Goal: Book appointment/travel/reservation

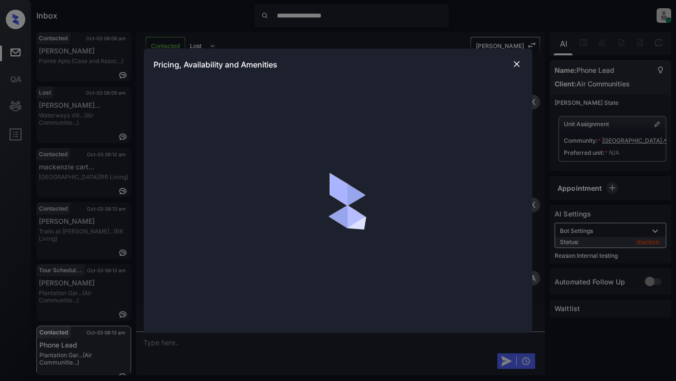
scroll to position [2760, 0]
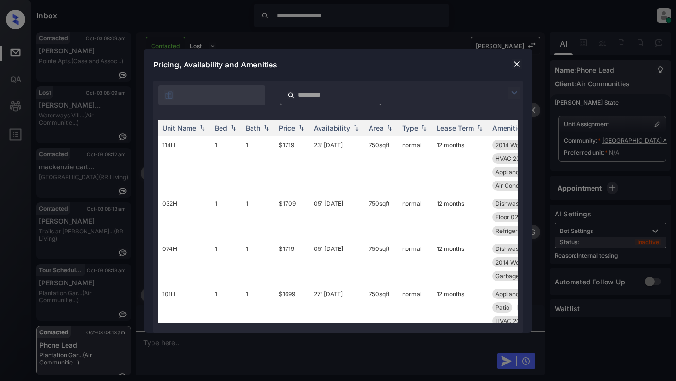
click at [512, 96] on img at bounding box center [515, 93] width 12 height 12
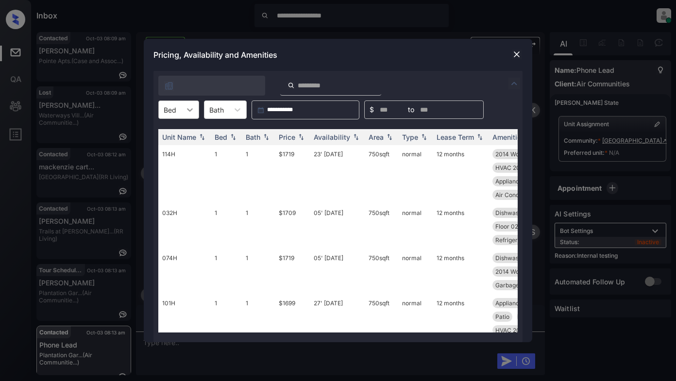
click at [189, 108] on icon at bounding box center [190, 110] width 10 height 10
drag, startPoint x: 173, startPoint y: 149, endPoint x: 218, endPoint y: 139, distance: 45.7
click at [174, 149] on div "2" at bounding box center [178, 150] width 41 height 17
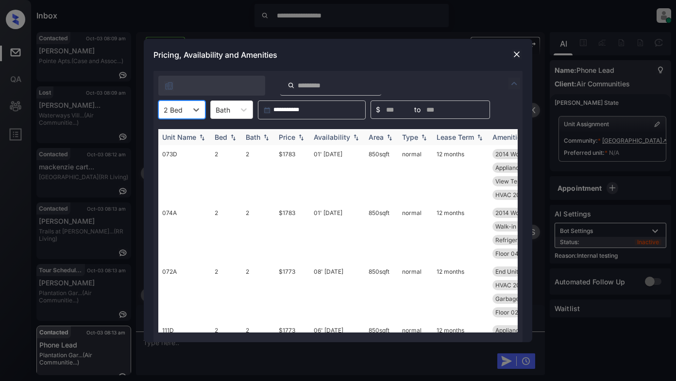
click at [284, 136] on div "Price" at bounding box center [287, 137] width 17 height 8
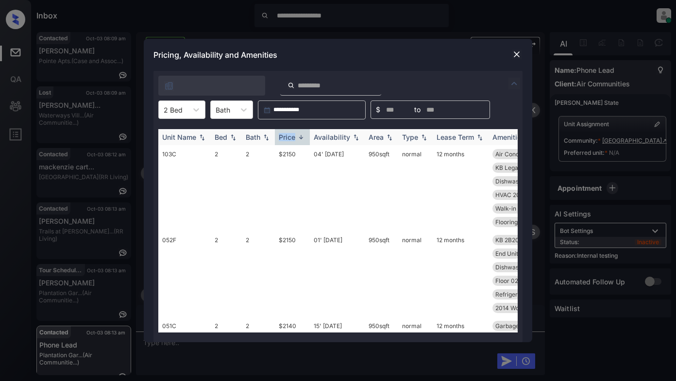
drag, startPoint x: 284, startPoint y: 136, endPoint x: 292, endPoint y: 134, distance: 8.6
click at [285, 136] on div "Price" at bounding box center [287, 137] width 17 height 8
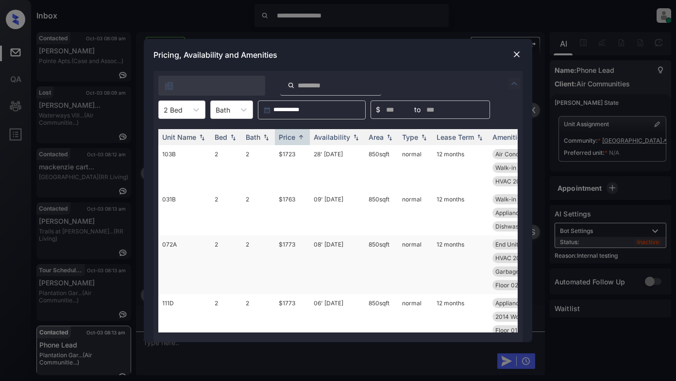
click at [289, 248] on td "$1773" at bounding box center [292, 265] width 35 height 59
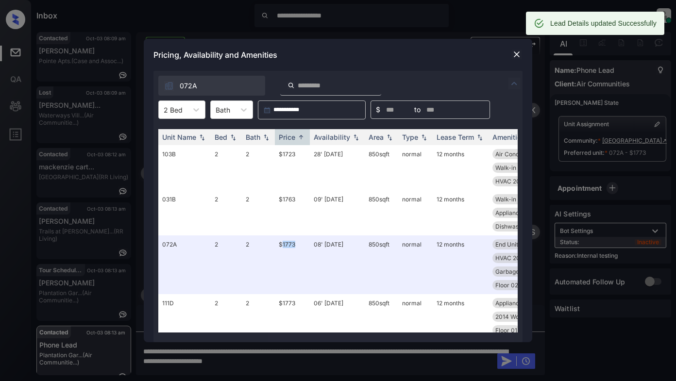
click at [516, 56] on img at bounding box center [517, 55] width 10 height 10
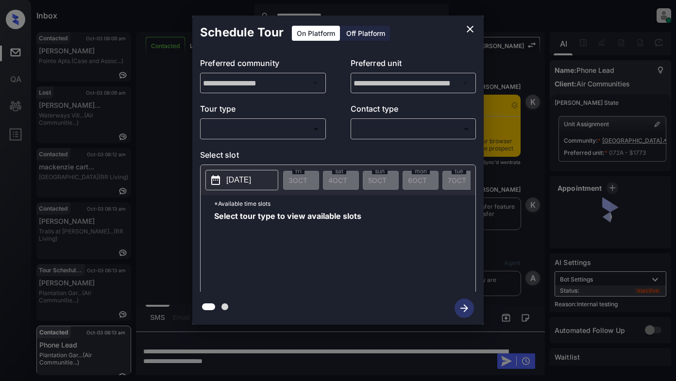
scroll to position [2760, 0]
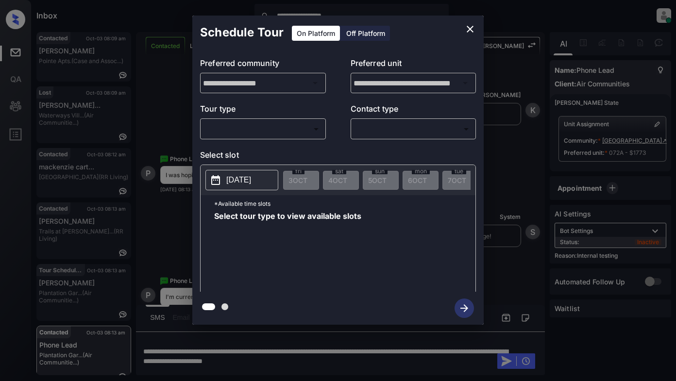
click at [287, 128] on body "**********" at bounding box center [338, 190] width 676 height 381
click at [267, 127] on div at bounding box center [338, 190] width 676 height 381
click at [471, 28] on icon "close" at bounding box center [470, 29] width 7 height 7
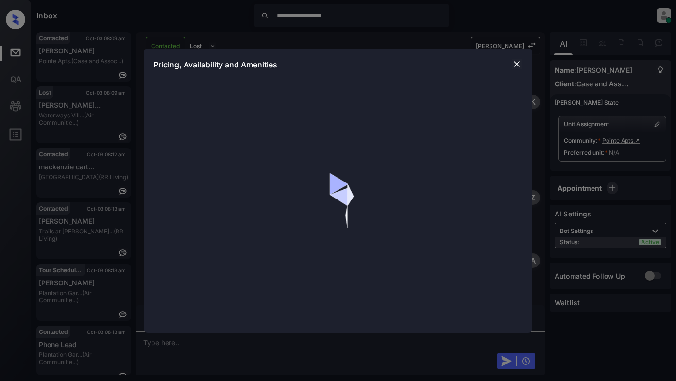
scroll to position [606, 0]
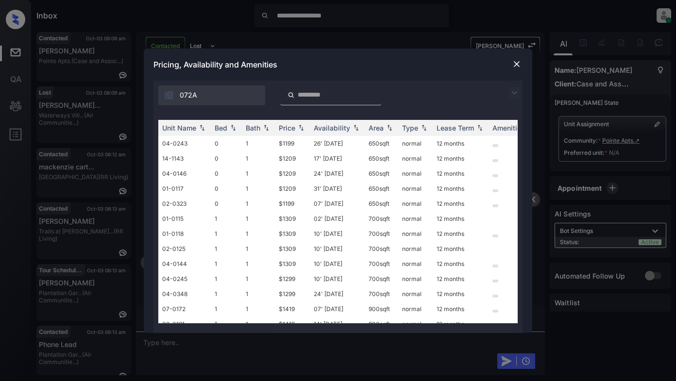
click at [512, 91] on img at bounding box center [515, 93] width 12 height 12
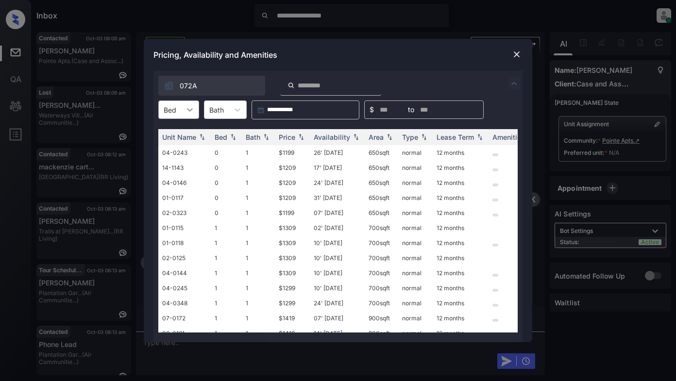
click at [190, 109] on icon at bounding box center [190, 110] width 10 height 10
click at [170, 148] on div "1" at bounding box center [178, 150] width 41 height 17
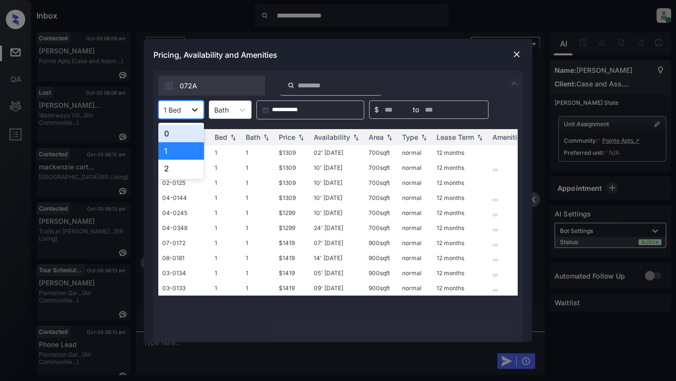
click at [194, 113] on icon at bounding box center [195, 110] width 10 height 10
click at [178, 128] on div "0" at bounding box center [181, 133] width 46 height 17
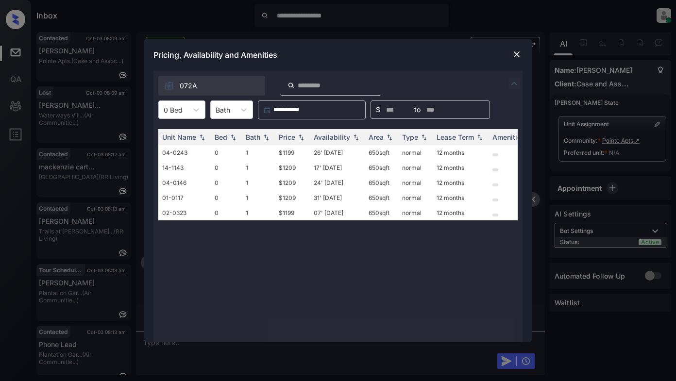
click at [512, 56] on img at bounding box center [517, 55] width 10 height 10
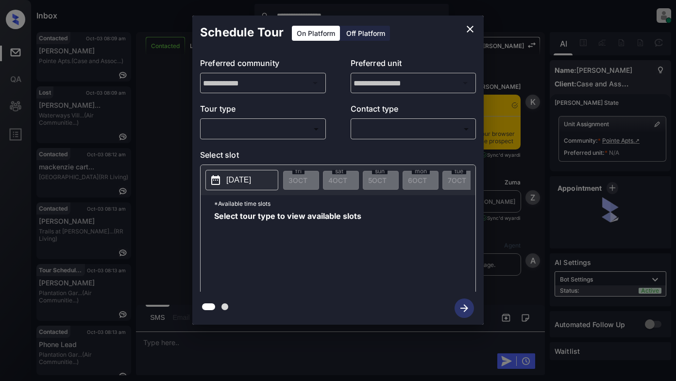
scroll to position [606, 0]
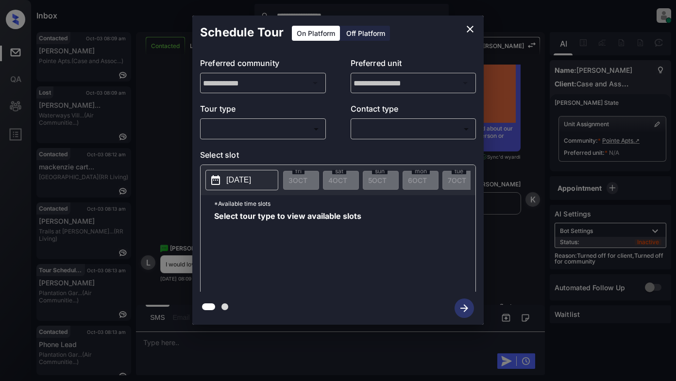
click at [279, 130] on body "**********" at bounding box center [338, 190] width 676 height 381
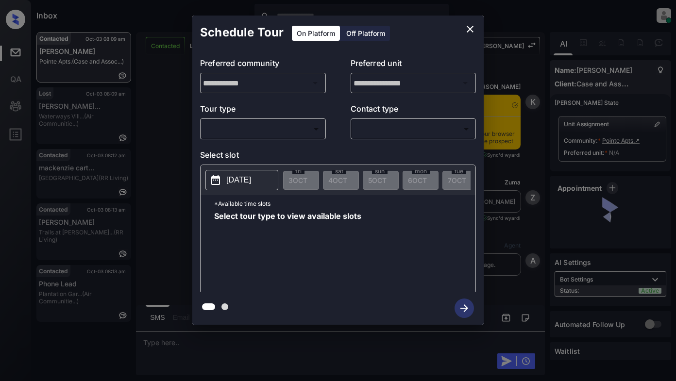
scroll to position [782, 0]
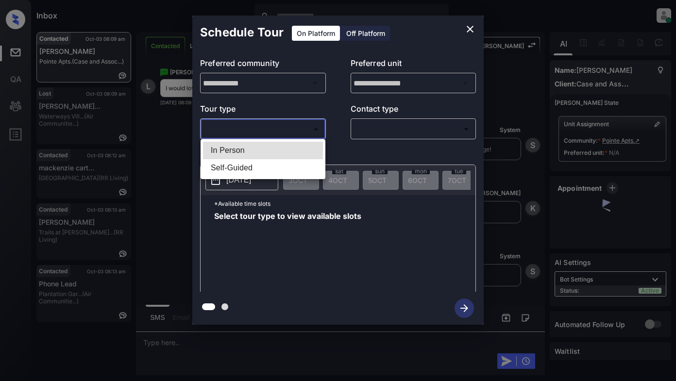
click at [296, 131] on body "Inbox Lyzzelle [PERSON_NAME] Online Set yourself offline Set yourself on break …" at bounding box center [338, 190] width 676 height 381
drag, startPoint x: 229, startPoint y: 148, endPoint x: 303, endPoint y: 131, distance: 75.2
click at [230, 148] on li "In Person" at bounding box center [263, 150] width 120 height 17
type input "********"
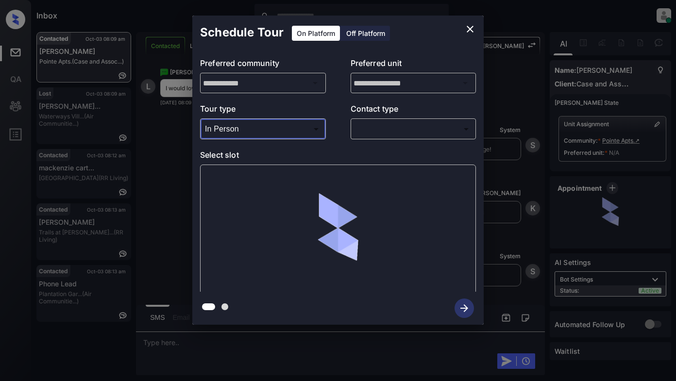
click at [371, 122] on div "​ ​" at bounding box center [414, 129] width 126 height 21
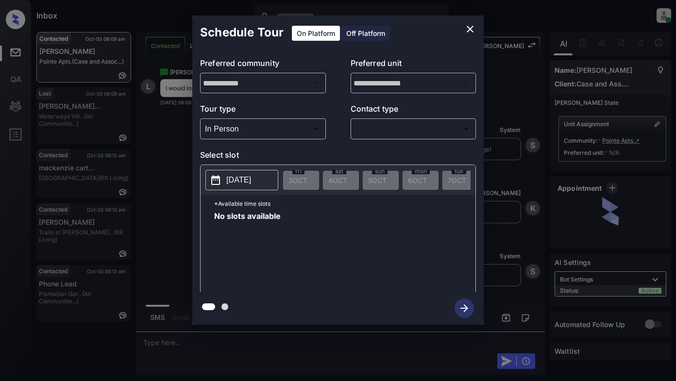
click at [250, 183] on p "[DATE]" at bounding box center [238, 180] width 25 height 12
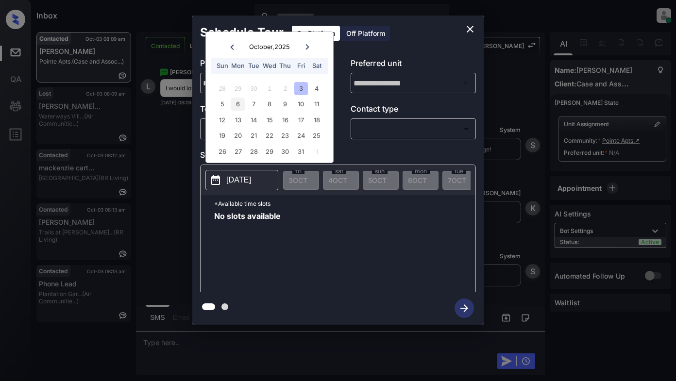
click at [241, 107] on div "6" at bounding box center [237, 104] width 13 height 13
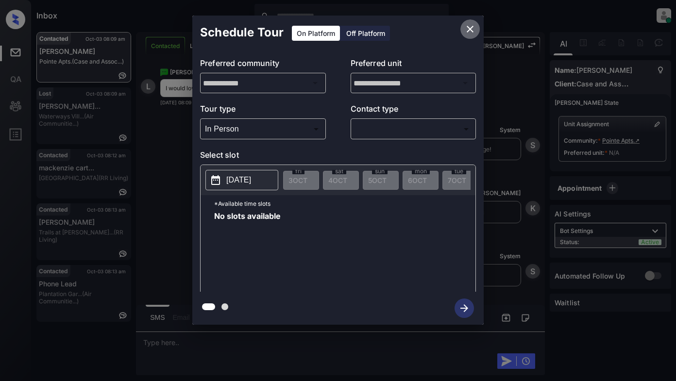
click at [469, 28] on icon "close" at bounding box center [470, 29] width 7 height 7
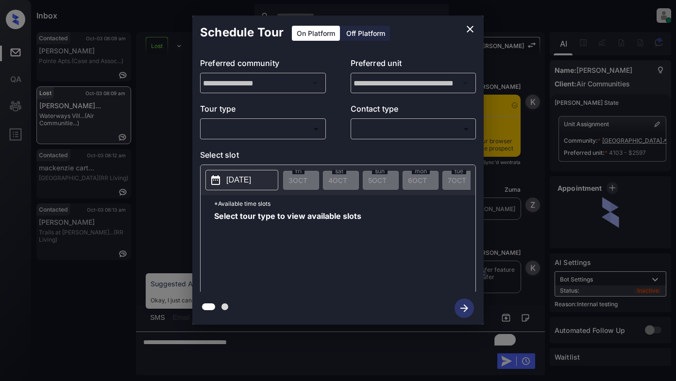
scroll to position [5131, 0]
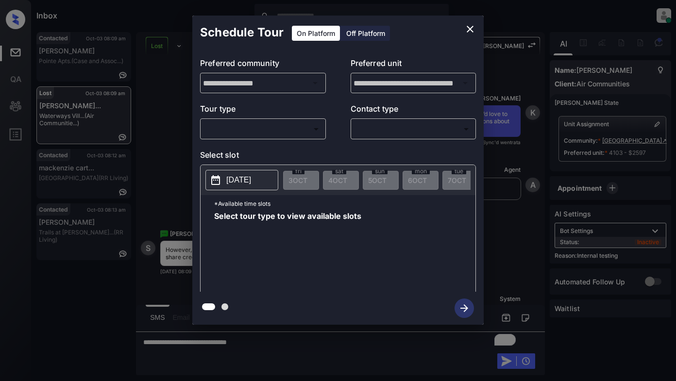
click at [296, 128] on body "Inbox Lyzzelle M. Ceralde Online Set yourself offline Set yourself on break Pro…" at bounding box center [338, 190] width 676 height 381
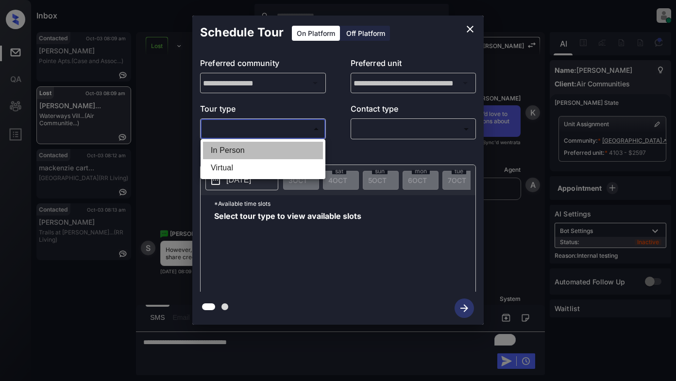
drag, startPoint x: 238, startPoint y: 146, endPoint x: 290, endPoint y: 150, distance: 53.1
click at [238, 146] on li "In Person" at bounding box center [263, 150] width 120 height 17
type input "********"
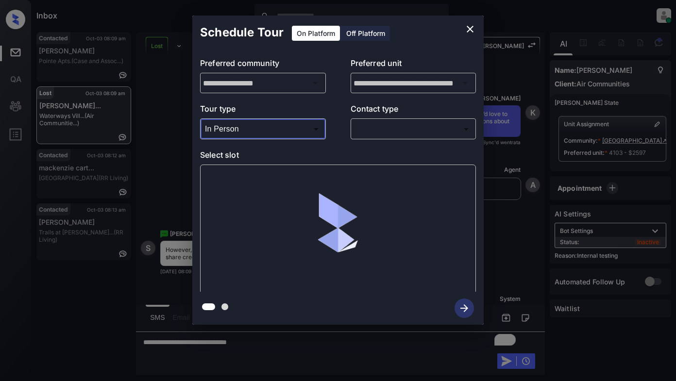
click at [367, 129] on body "Inbox Lyzzelle M. Ceralde Online Set yourself offline Set yourself on break Pro…" at bounding box center [338, 190] width 676 height 381
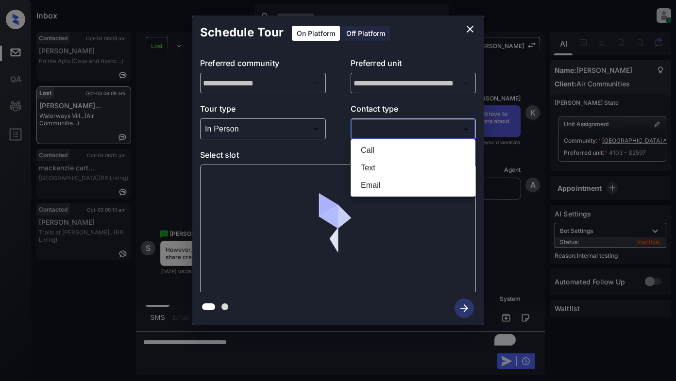
click at [364, 168] on li "Text" at bounding box center [413, 167] width 120 height 17
type input "****"
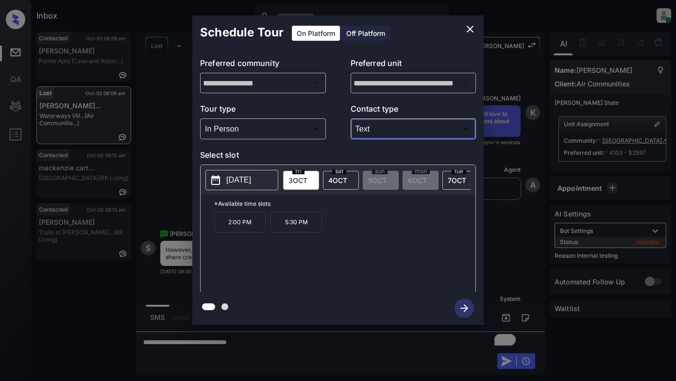
click at [466, 33] on icon "close" at bounding box center [470, 29] width 12 height 12
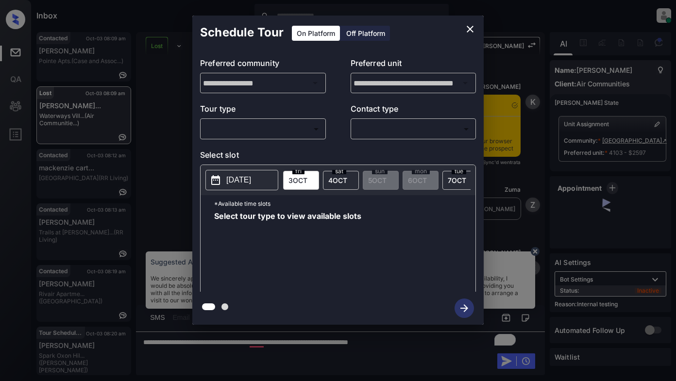
scroll to position [5131, 0]
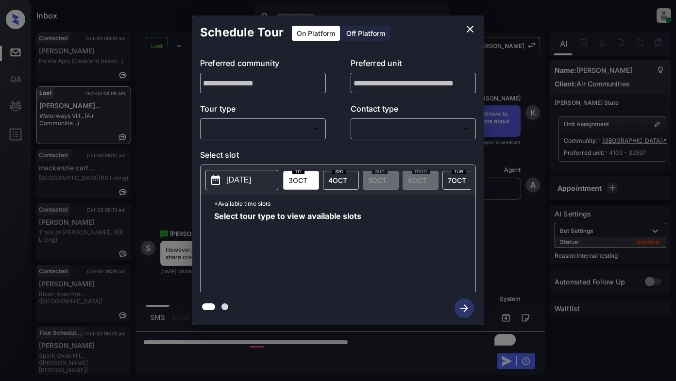
click at [255, 133] on body "Inbox Lyzzelle M. Ceralde Online Set yourself offline Set yourself on break Pro…" at bounding box center [338, 190] width 676 height 381
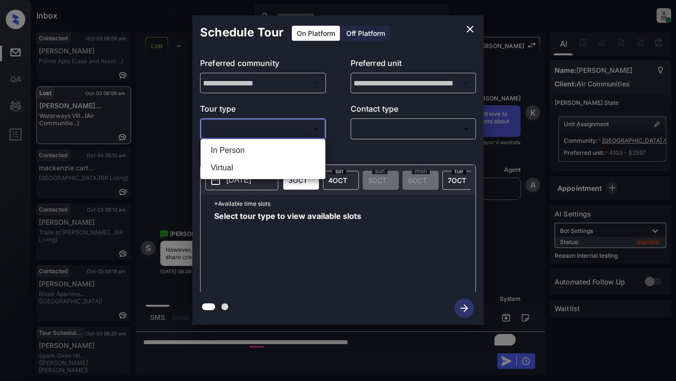
drag, startPoint x: 239, startPoint y: 152, endPoint x: 321, endPoint y: 144, distance: 82.4
click at [244, 151] on li "In Person" at bounding box center [263, 150] width 120 height 17
type input "********"
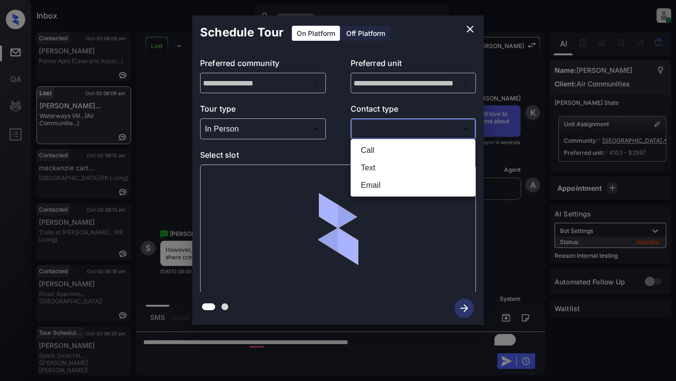
drag, startPoint x: 367, startPoint y: 132, endPoint x: 378, endPoint y: 131, distance: 11.7
click at [369, 132] on body "Inbox Lyzzelle M. Ceralde Online Set yourself offline Set yourself on break Pro…" at bounding box center [338, 190] width 676 height 381
click at [371, 165] on li "Text" at bounding box center [413, 167] width 120 height 17
type input "****"
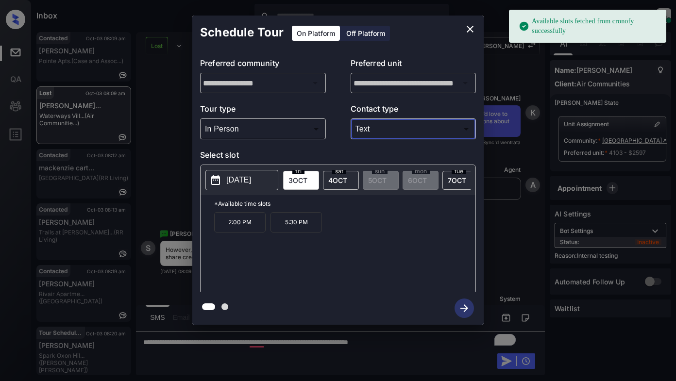
click at [469, 32] on icon "close" at bounding box center [470, 29] width 12 height 12
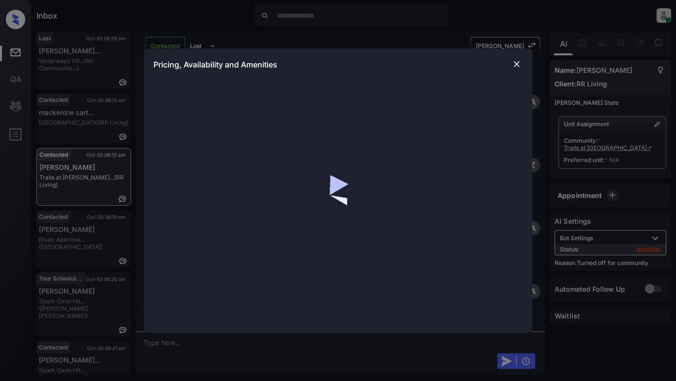
scroll to position [704, 0]
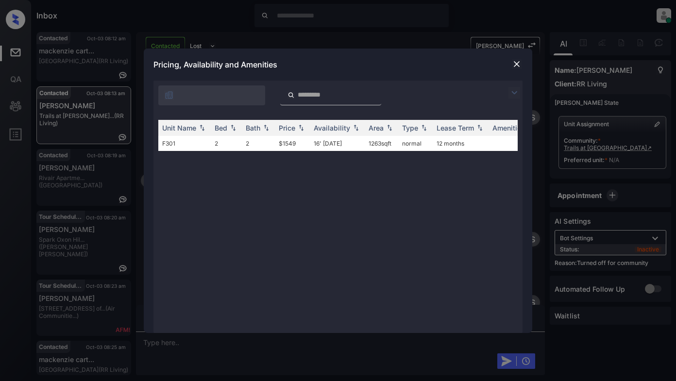
click at [510, 90] on img at bounding box center [515, 93] width 12 height 12
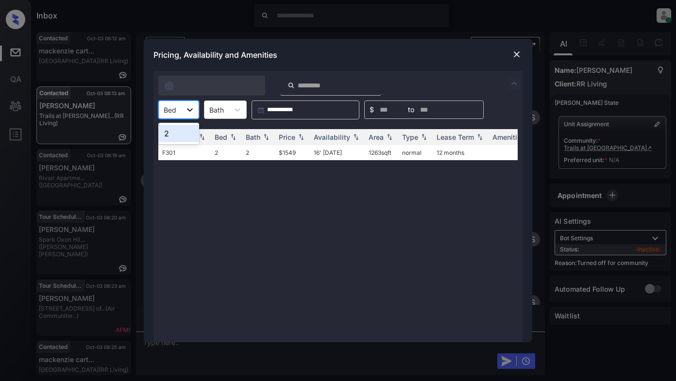
click at [189, 115] on div at bounding box center [189, 109] width 17 height 17
click at [175, 132] on div "2" at bounding box center [178, 133] width 41 height 17
click at [279, 136] on div "Price" at bounding box center [287, 137] width 17 height 8
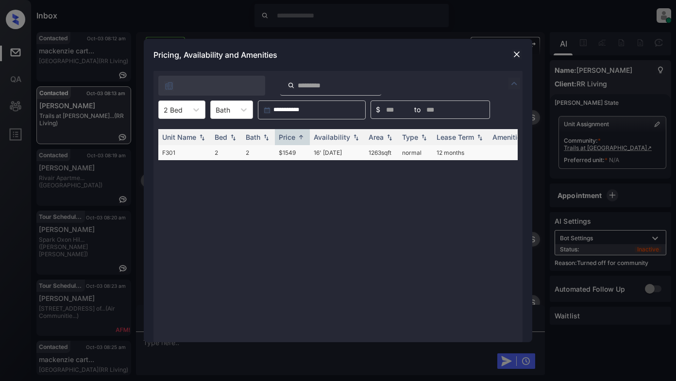
click at [291, 157] on td "$1549" at bounding box center [292, 152] width 35 height 15
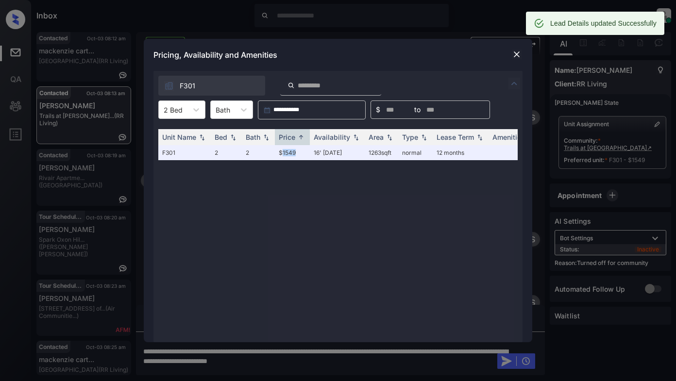
click at [516, 57] on img at bounding box center [517, 55] width 10 height 10
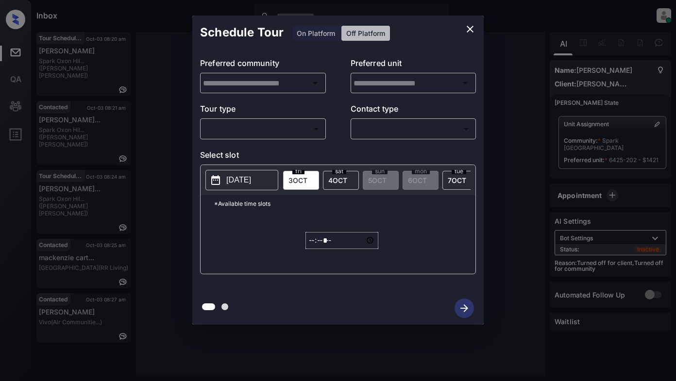
type input "**********"
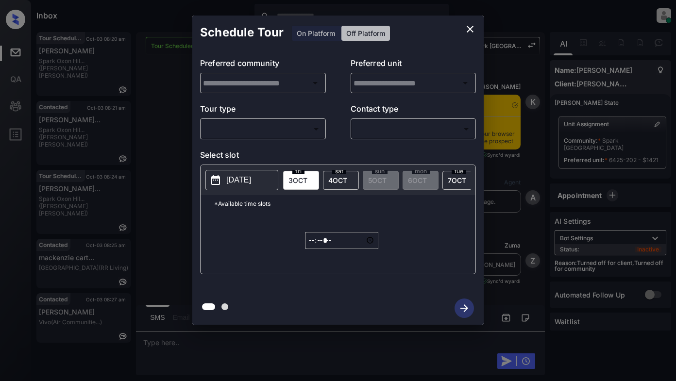
type input "**********"
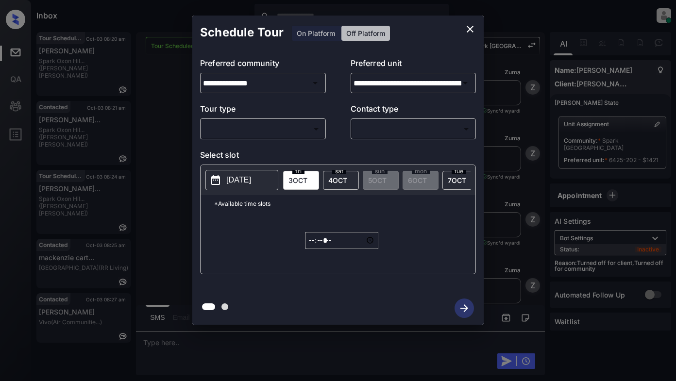
scroll to position [6116, 0]
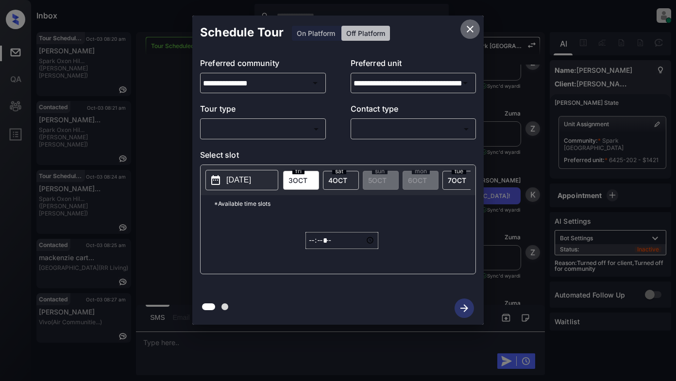
click at [471, 28] on icon "close" at bounding box center [470, 29] width 7 height 7
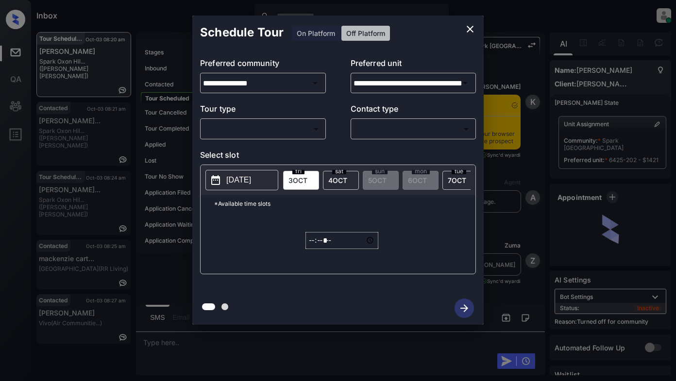
scroll to position [6676, 0]
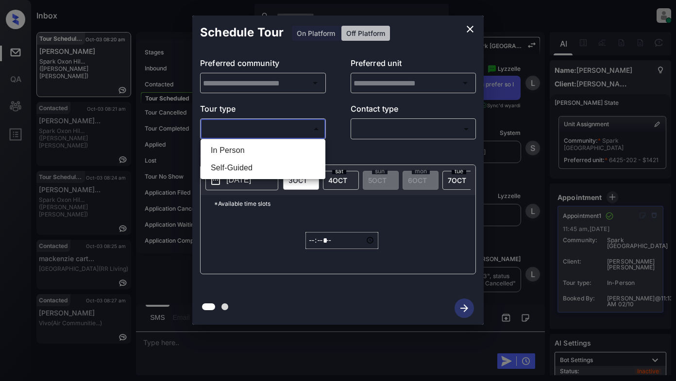
click at [301, 128] on body "Inbox Lyzzelle M. Ceralde Online Set yourself offline Set yourself on break Pro…" at bounding box center [338, 190] width 676 height 381
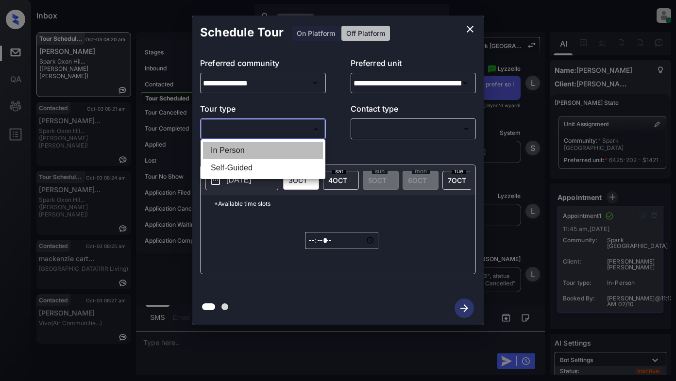
drag, startPoint x: 239, startPoint y: 153, endPoint x: 298, endPoint y: 143, distance: 59.5
click at [240, 153] on li "In Person" at bounding box center [263, 150] width 120 height 17
type input "********"
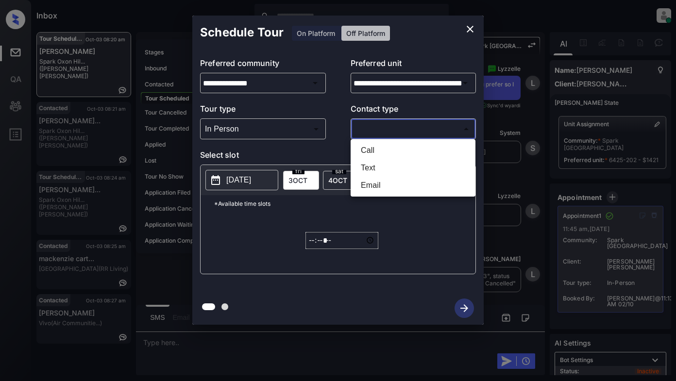
click at [367, 132] on body "Inbox Lyzzelle M. Ceralde Online Set yourself offline Set yourself on break Pro…" at bounding box center [338, 190] width 676 height 381
drag, startPoint x: 372, startPoint y: 168, endPoint x: 353, endPoint y: 166, distance: 19.1
click at [372, 168] on li "Text" at bounding box center [413, 167] width 120 height 17
type input "****"
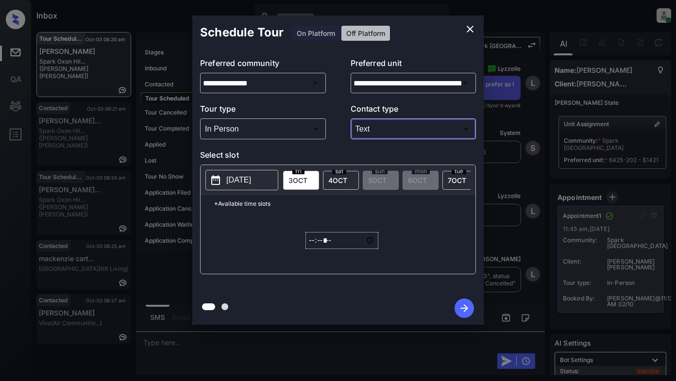
click at [250, 178] on p "2025-10-02" at bounding box center [238, 180] width 25 height 12
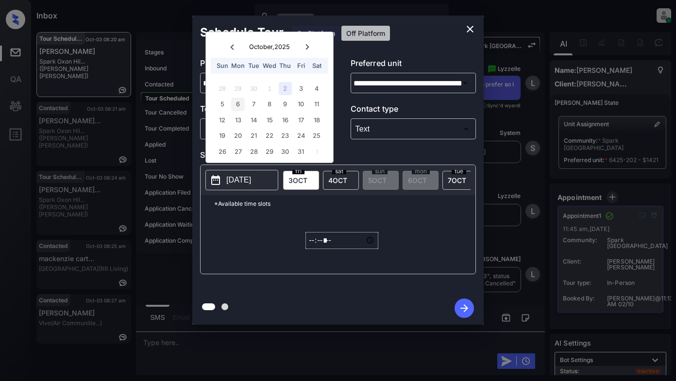
click at [236, 107] on div "6" at bounding box center [237, 104] width 13 height 13
click at [467, 27] on icon "close" at bounding box center [470, 29] width 12 height 12
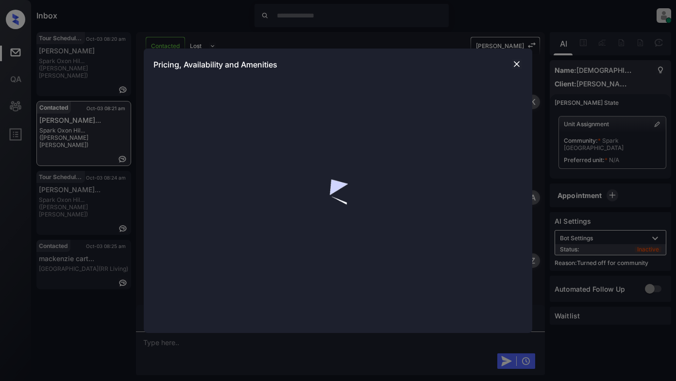
scroll to position [630, 0]
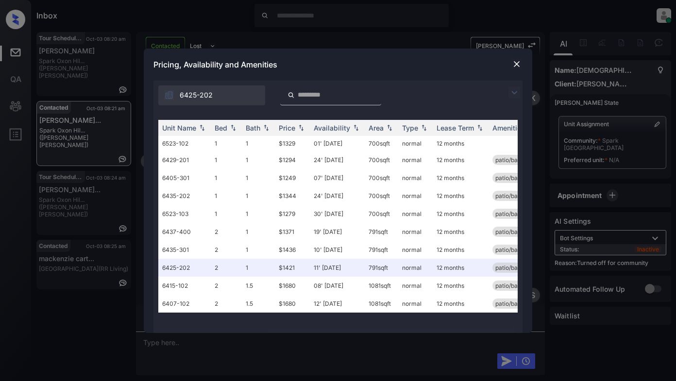
click at [512, 95] on img at bounding box center [515, 93] width 12 height 12
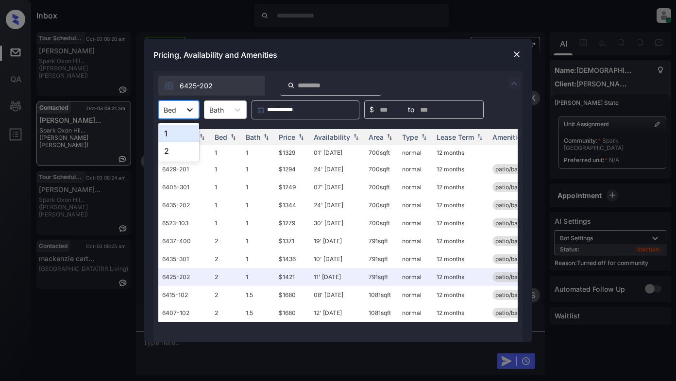
click at [193, 109] on icon at bounding box center [190, 110] width 10 height 10
click at [175, 151] on div "2" at bounding box center [178, 150] width 41 height 17
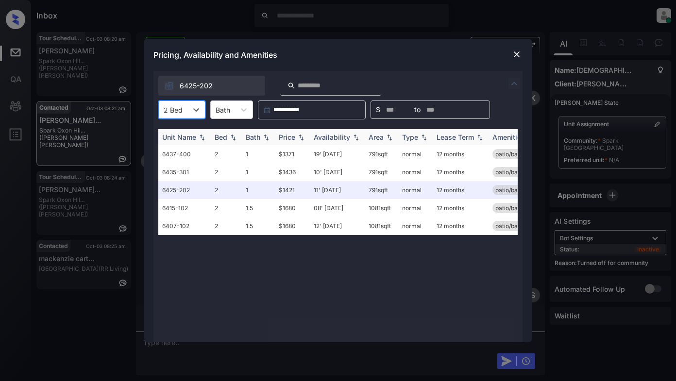
click at [288, 138] on div "Price" at bounding box center [287, 137] width 17 height 8
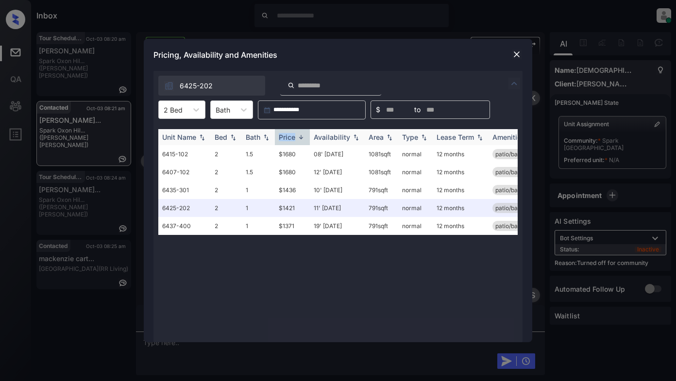
click at [288, 138] on div "Price" at bounding box center [287, 137] width 17 height 8
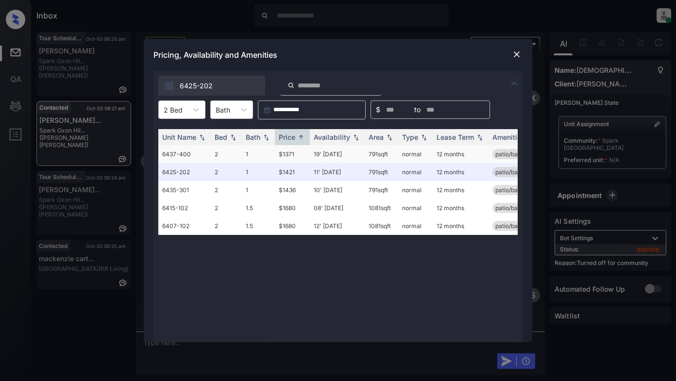
click at [284, 154] on td "$1371" at bounding box center [292, 154] width 35 height 18
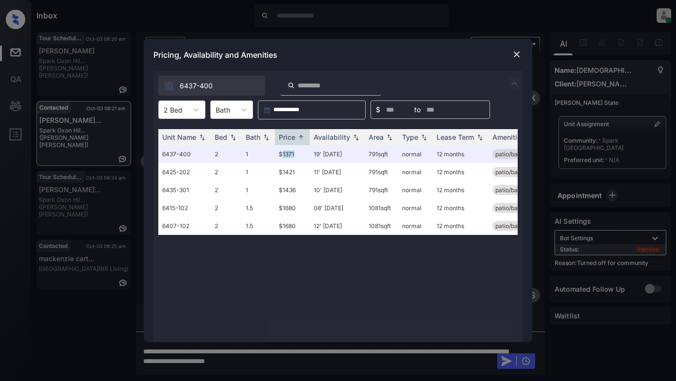
click at [514, 56] on img at bounding box center [517, 55] width 10 height 10
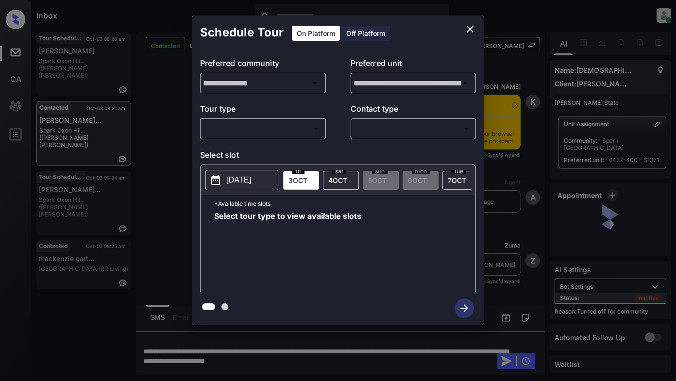
scroll to position [630, 0]
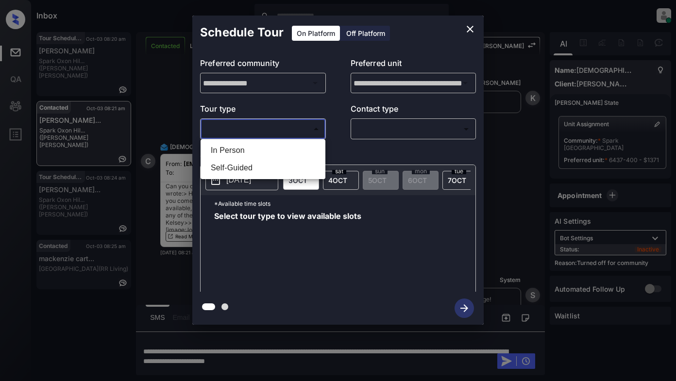
click at [289, 128] on body "Inbox Lyzzelle [PERSON_NAME] Online Set yourself offline Set yourself on break …" at bounding box center [338, 190] width 676 height 381
drag, startPoint x: 228, startPoint y: 149, endPoint x: 330, endPoint y: 136, distance: 103.2
click at [231, 149] on li "In Person" at bounding box center [263, 150] width 120 height 17
type input "********"
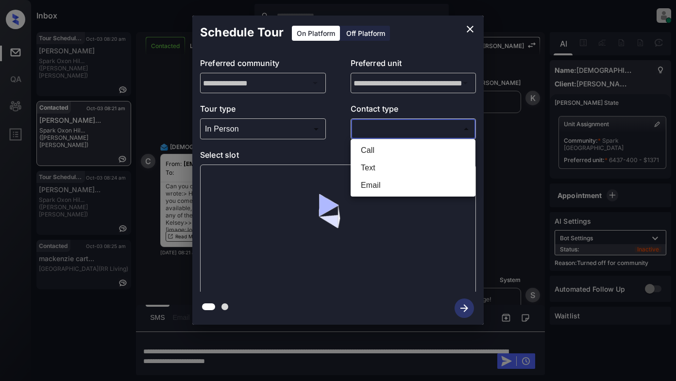
drag, startPoint x: 364, startPoint y: 131, endPoint x: 408, endPoint y: 131, distance: 43.7
click at [367, 131] on body "Inbox Lyzzelle [PERSON_NAME] Online Set yourself offline Set yourself on break …" at bounding box center [338, 190] width 676 height 381
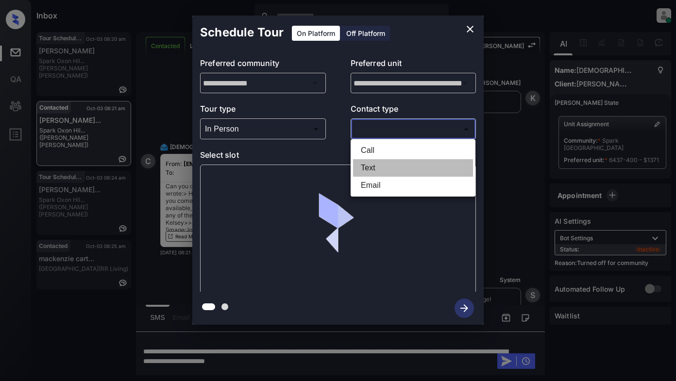
click at [373, 167] on li "Text" at bounding box center [413, 167] width 120 height 17
type input "****"
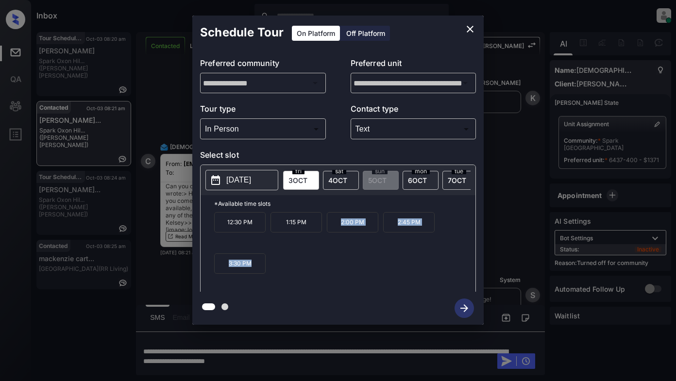
drag, startPoint x: 331, startPoint y: 225, endPoint x: 252, endPoint y: 284, distance: 98.6
click at [260, 287] on div "12:30 PM 1:15 PM 2:00 PM 2:45 PM 3:30 PM" at bounding box center [344, 251] width 261 height 78
copy div "2:00 PM 2:45 PM 3:30 PM"
click at [469, 33] on icon "close" at bounding box center [470, 29] width 12 height 12
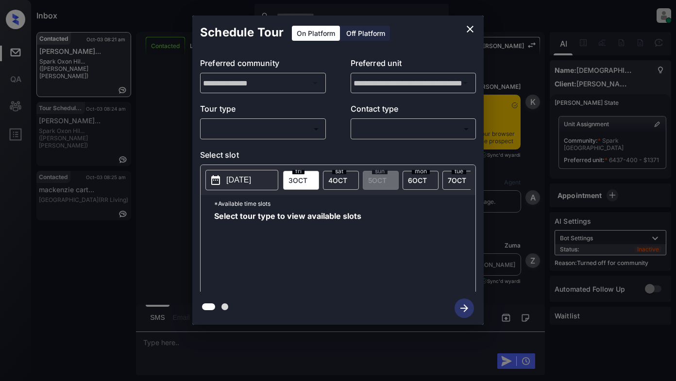
scroll to position [3, 0]
click at [256, 133] on body "Inbox Lyzzelle [PERSON_NAME] Online Set yourself offline Set yourself on break …" at bounding box center [338, 190] width 676 height 381
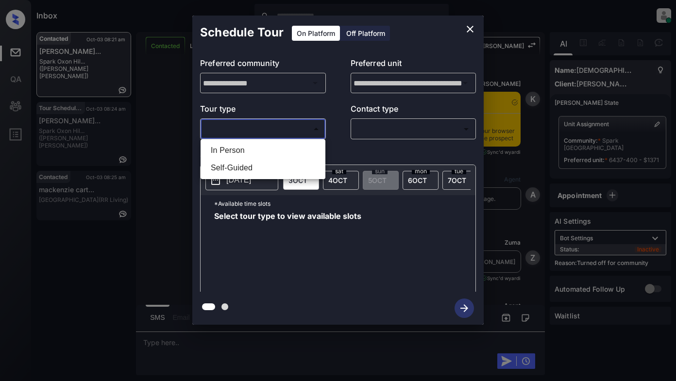
drag, startPoint x: 231, startPoint y: 151, endPoint x: 245, endPoint y: 146, distance: 14.7
click at [232, 151] on li "In Person" at bounding box center [263, 150] width 120 height 17
type input "********"
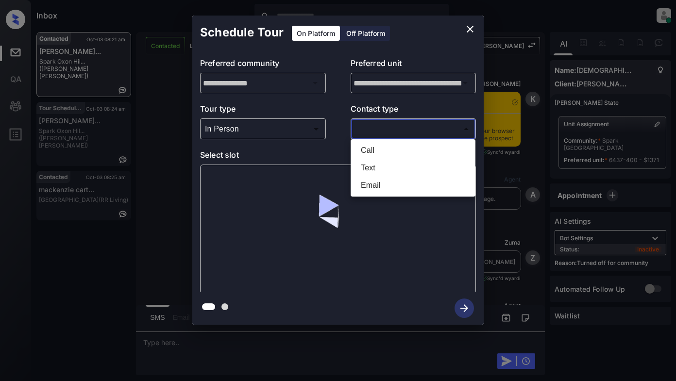
click at [362, 123] on body "Inbox Lyzzelle [PERSON_NAME] Online Set yourself offline Set yourself on break …" at bounding box center [338, 190] width 676 height 381
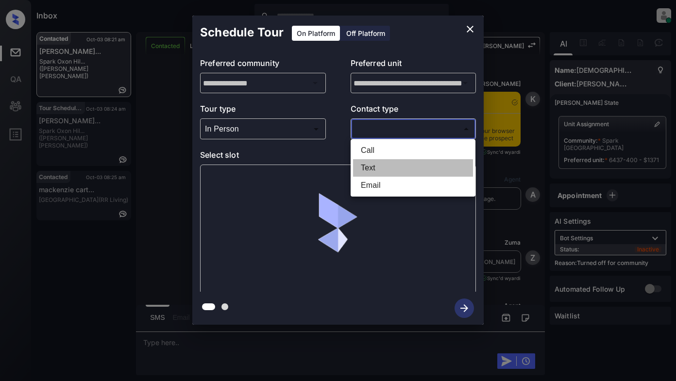
click at [377, 172] on li "Text" at bounding box center [413, 167] width 120 height 17
type input "****"
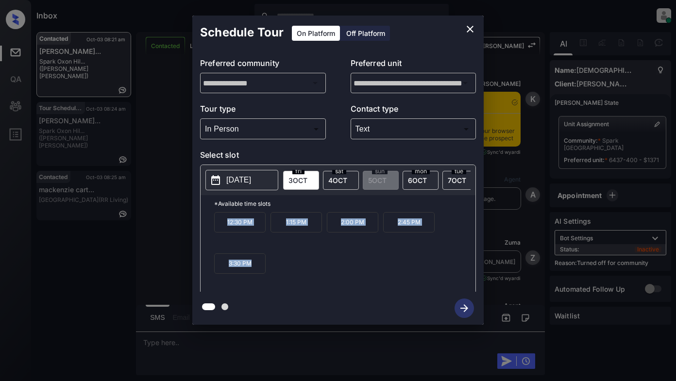
drag, startPoint x: 221, startPoint y: 226, endPoint x: 257, endPoint y: 275, distance: 61.1
click at [257, 275] on div "12:30 PM 1:15 PM 2:00 PM 2:45 PM 3:30 PM" at bounding box center [344, 251] width 261 height 78
copy div "12:30 PM 1:15 PM 2:00 PM 2:45 PM 3:30 PM"
click at [470, 29] on icon "close" at bounding box center [470, 29] width 7 height 7
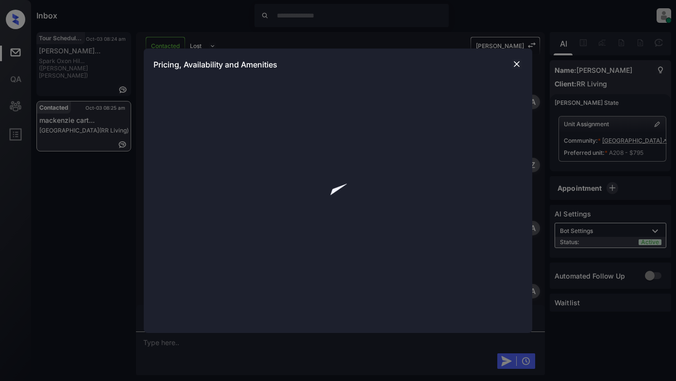
scroll to position [2993, 0]
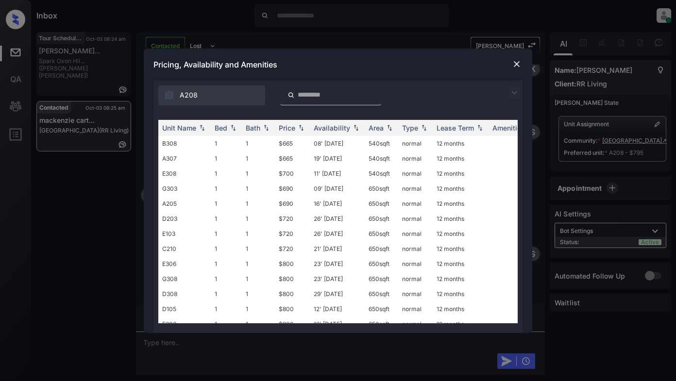
click at [511, 92] on img at bounding box center [515, 93] width 12 height 12
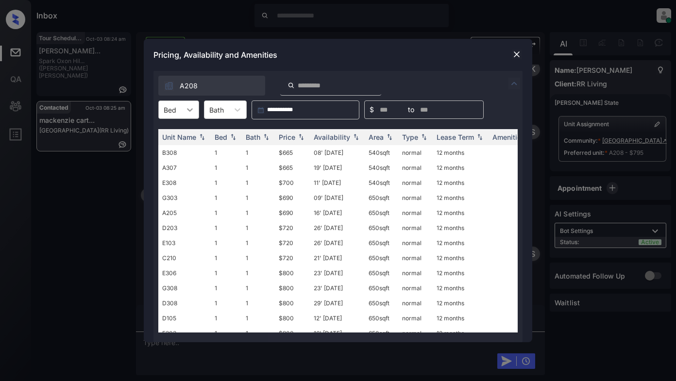
click at [188, 110] on icon at bounding box center [190, 110] width 10 height 10
click at [173, 148] on div "2" at bounding box center [178, 150] width 41 height 17
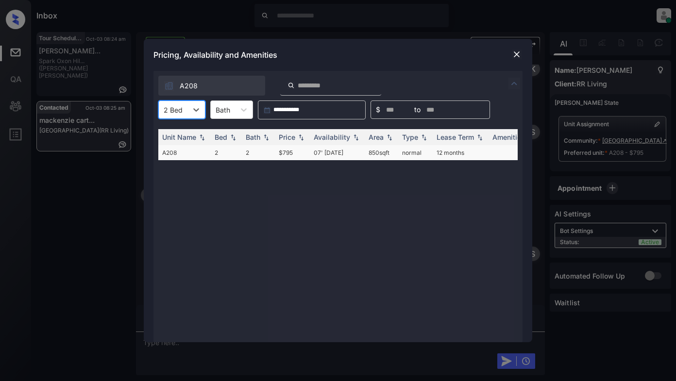
click at [290, 154] on td "$795" at bounding box center [292, 152] width 35 height 15
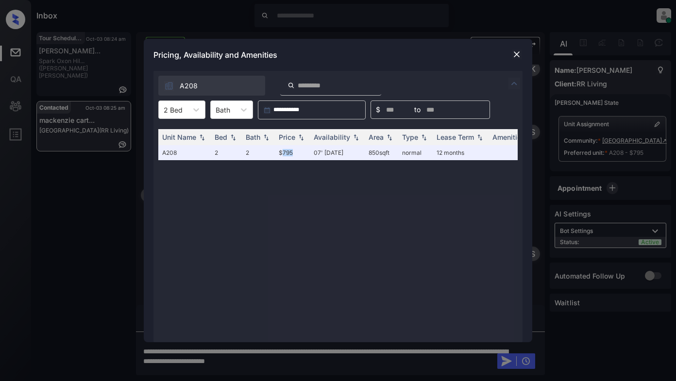
click at [515, 56] on img at bounding box center [517, 55] width 10 height 10
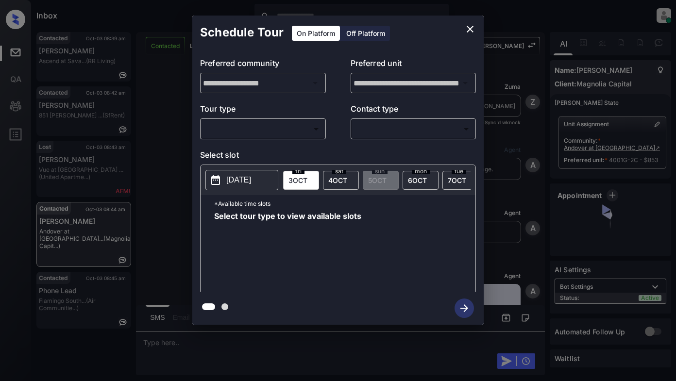
scroll to position [1025, 0]
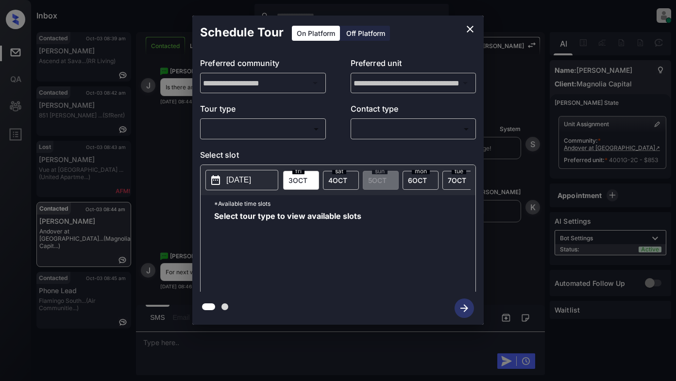
click at [293, 130] on body "Inbox Lyzzelle [PERSON_NAME] Online Set yourself offline Set yourself on break …" at bounding box center [338, 190] width 676 height 381
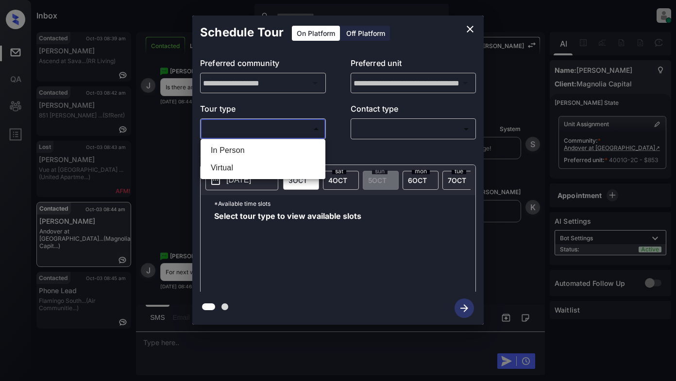
click at [238, 150] on li "In Person" at bounding box center [263, 150] width 120 height 17
type input "********"
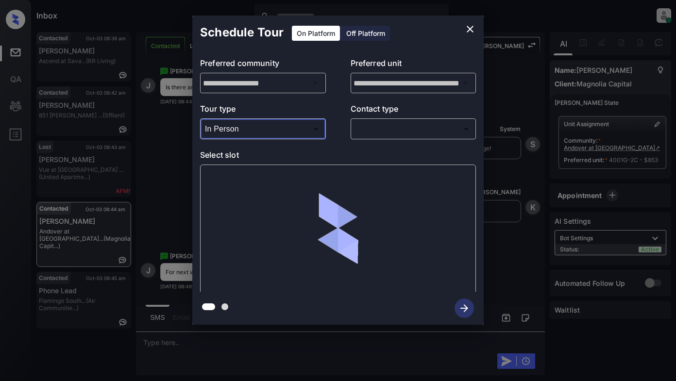
click at [376, 126] on body "Inbox Lyzzelle [PERSON_NAME] Online Set yourself offline Set yourself on break …" at bounding box center [338, 190] width 676 height 381
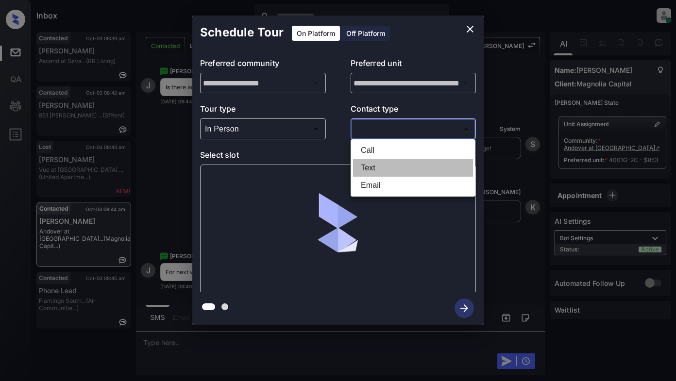
click at [364, 166] on li "Text" at bounding box center [413, 167] width 120 height 17
type input "****"
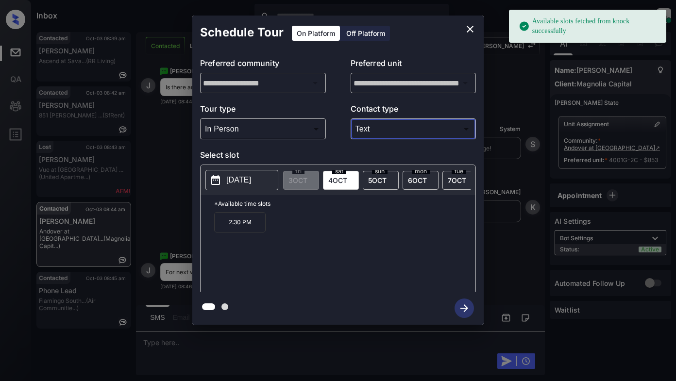
click at [251, 182] on p "2025-10-04" at bounding box center [238, 180] width 25 height 12
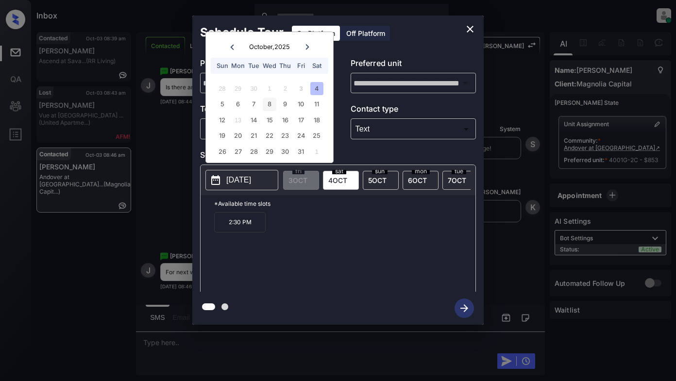
click at [272, 106] on div "8" at bounding box center [269, 104] width 13 height 13
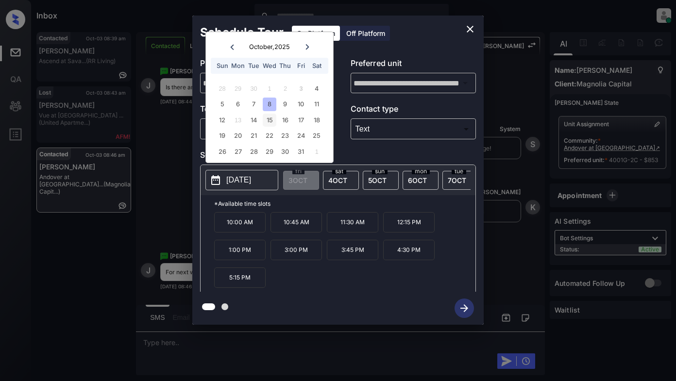
click at [269, 121] on div "15" at bounding box center [269, 120] width 13 height 13
click at [287, 122] on div "16" at bounding box center [285, 120] width 13 height 13
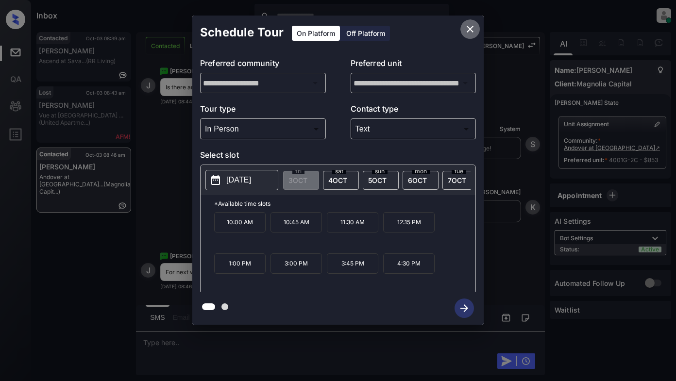
click at [471, 28] on icon "close" at bounding box center [470, 29] width 7 height 7
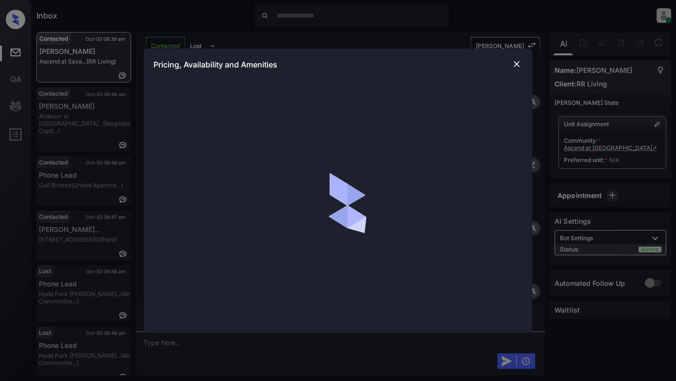
scroll to position [337, 0]
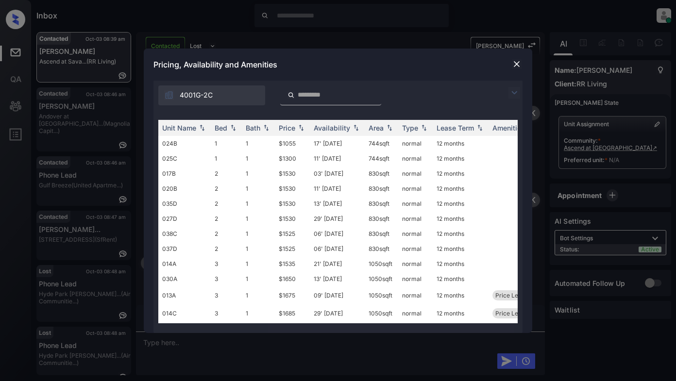
click at [516, 93] on img at bounding box center [515, 93] width 12 height 12
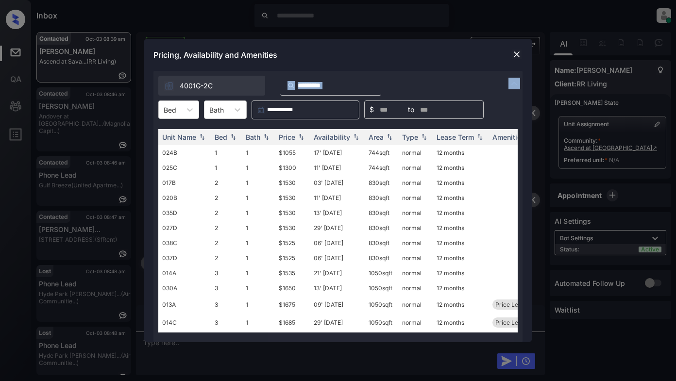
click at [516, 93] on div "4001G-2C" at bounding box center [337, 83] width 369 height 25
drag, startPoint x: 192, startPoint y: 109, endPoint x: 181, endPoint y: 118, distance: 14.5
click at [192, 109] on icon at bounding box center [190, 109] width 6 height 3
click at [174, 131] on div "1" at bounding box center [178, 133] width 41 height 17
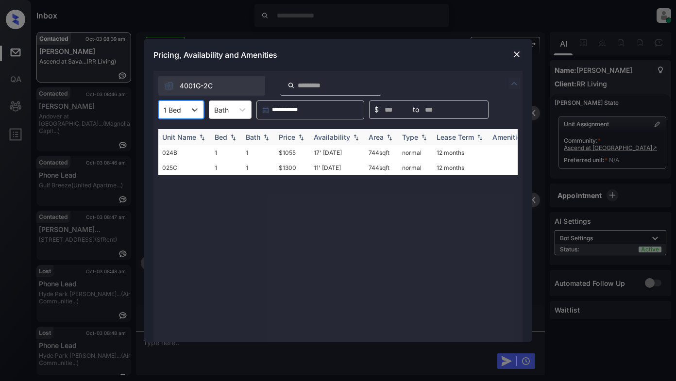
click at [287, 138] on div "Price" at bounding box center [287, 137] width 17 height 8
click at [287, 153] on td "$1055" at bounding box center [292, 152] width 35 height 15
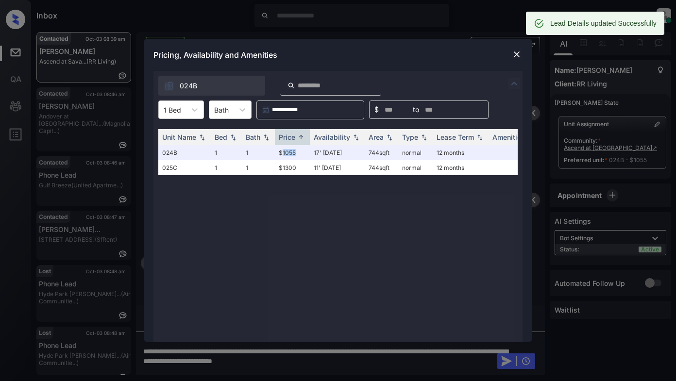
click at [512, 53] on img at bounding box center [517, 55] width 10 height 10
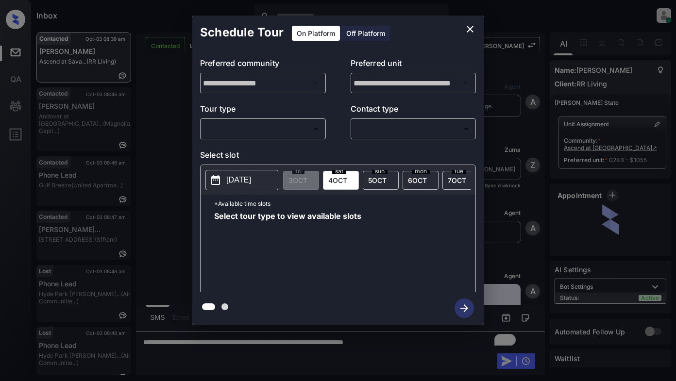
scroll to position [594, 0]
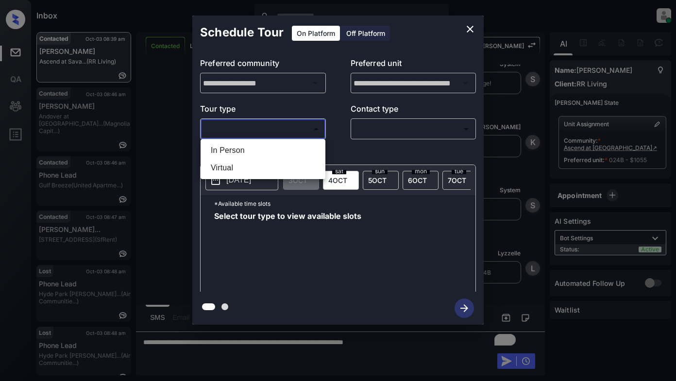
click at [267, 135] on body "Inbox Lyzzelle M. Ceralde Online Set yourself offline Set yourself on break Pro…" at bounding box center [338, 190] width 676 height 381
drag, startPoint x: 240, startPoint y: 153, endPoint x: 327, endPoint y: 137, distance: 88.4
click at [242, 153] on li "In Person" at bounding box center [263, 150] width 120 height 17
type input "********"
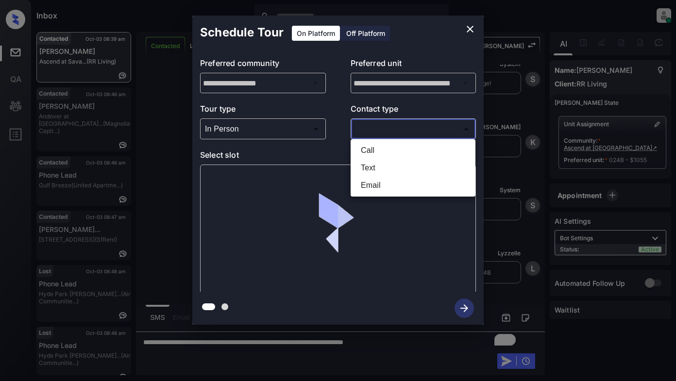
drag, startPoint x: 363, startPoint y: 130, endPoint x: 377, endPoint y: 130, distance: 13.6
click at [371, 130] on body "Inbox Lyzzelle M. Ceralde Online Set yourself offline Set yourself on break Pro…" at bounding box center [338, 190] width 676 height 381
click at [375, 168] on li "Text" at bounding box center [413, 167] width 120 height 17
type input "****"
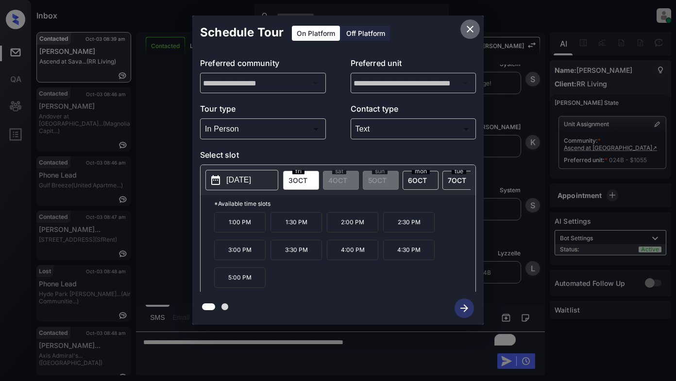
click at [468, 31] on icon "close" at bounding box center [470, 29] width 7 height 7
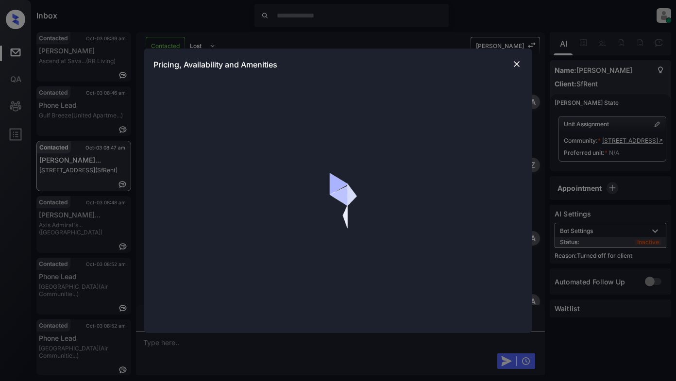
scroll to position [1060, 0]
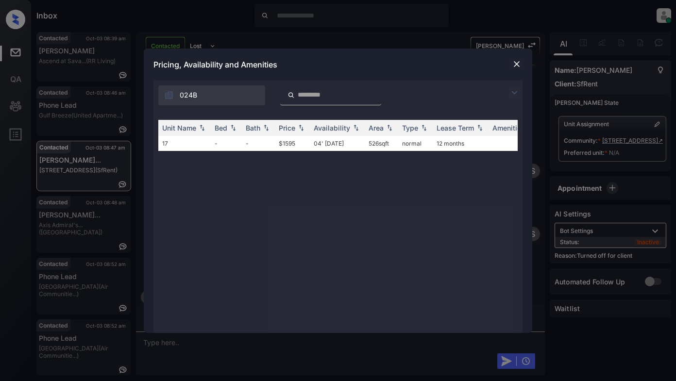
click at [512, 94] on img at bounding box center [515, 93] width 12 height 12
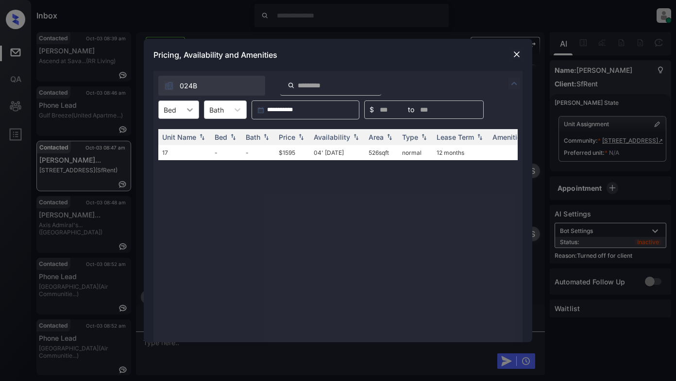
click at [187, 110] on icon at bounding box center [190, 110] width 10 height 10
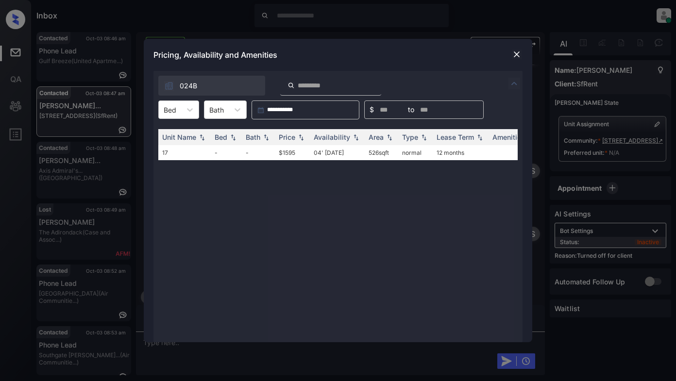
click at [517, 52] on img at bounding box center [517, 55] width 10 height 10
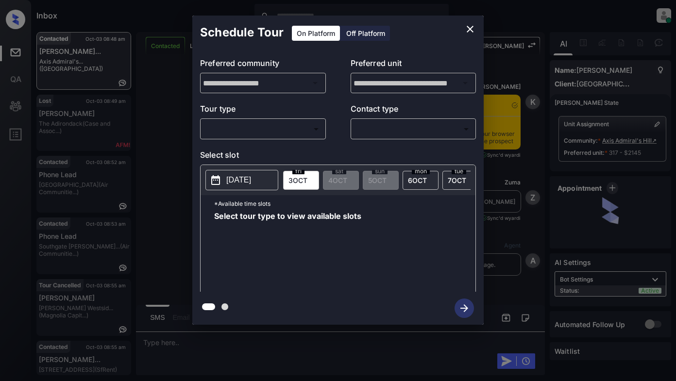
scroll to position [525, 0]
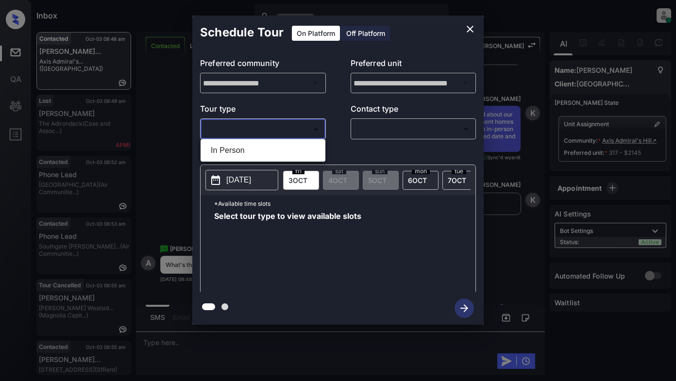
click at [287, 136] on body "Inbox Lyzzelle M. Ceralde Online Set yourself offline Set yourself on break Pro…" at bounding box center [338, 190] width 676 height 381
drag, startPoint x: 240, startPoint y: 150, endPoint x: 269, endPoint y: 145, distance: 29.1
click at [243, 150] on li "In Person" at bounding box center [263, 150] width 120 height 17
type input "********"
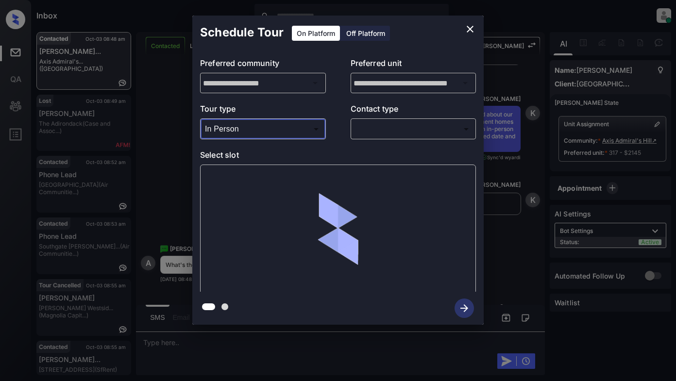
click at [370, 128] on body "Inbox Lyzzelle M. Ceralde Online Set yourself offline Set yourself on break Pro…" at bounding box center [338, 190] width 676 height 381
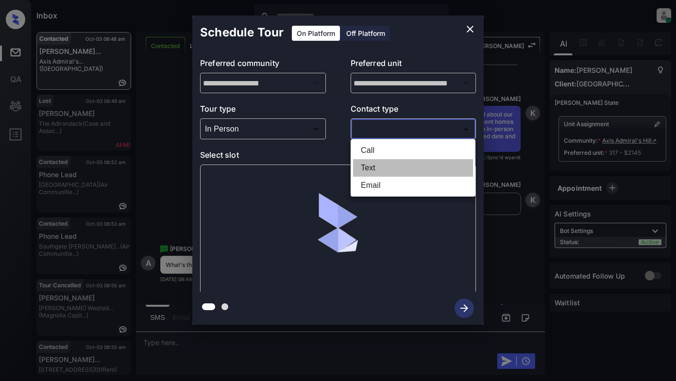
drag, startPoint x: 379, startPoint y: 165, endPoint x: 385, endPoint y: 162, distance: 6.3
click at [380, 165] on li "Text" at bounding box center [413, 167] width 120 height 17
type input "****"
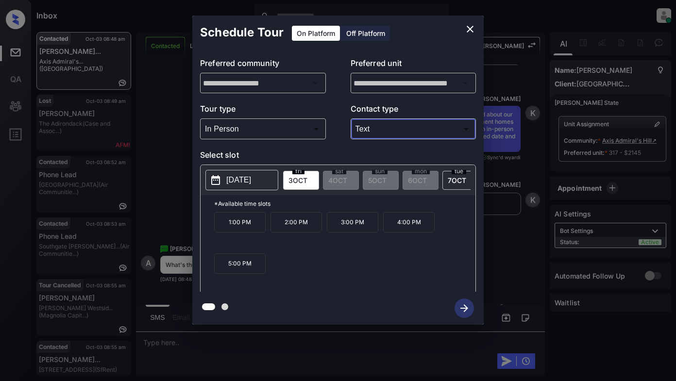
click at [469, 29] on icon "close" at bounding box center [470, 29] width 12 height 12
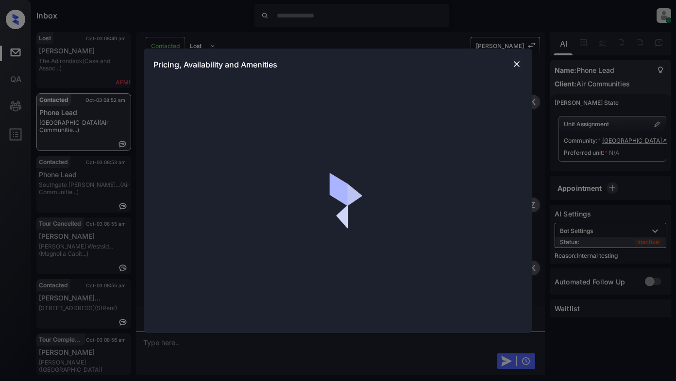
scroll to position [1245, 0]
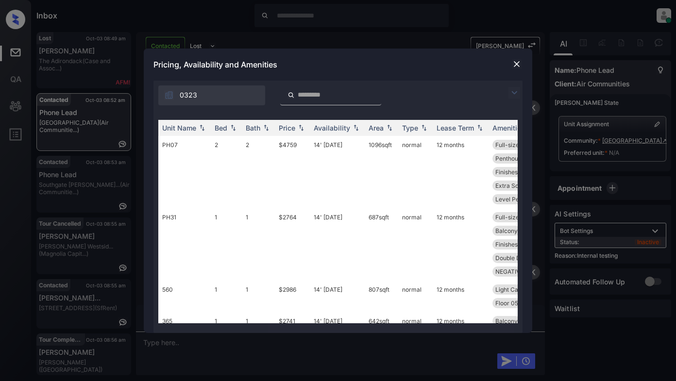
click at [512, 93] on img at bounding box center [515, 93] width 12 height 12
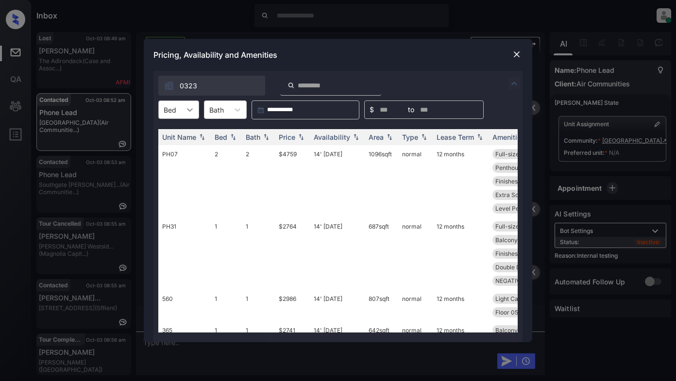
click at [189, 109] on icon at bounding box center [190, 110] width 10 height 10
click at [174, 134] on div "1" at bounding box center [178, 133] width 41 height 17
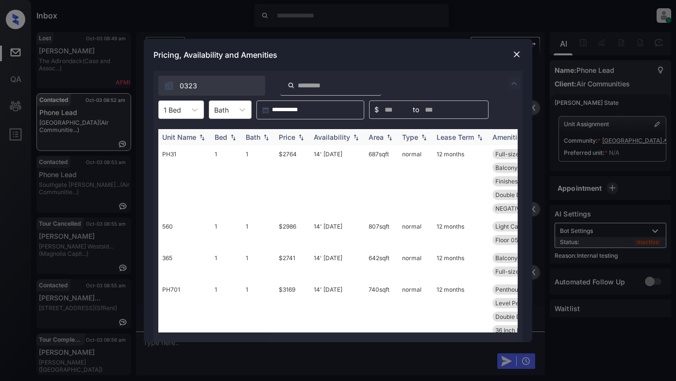
click at [289, 137] on div "Price" at bounding box center [287, 137] width 17 height 8
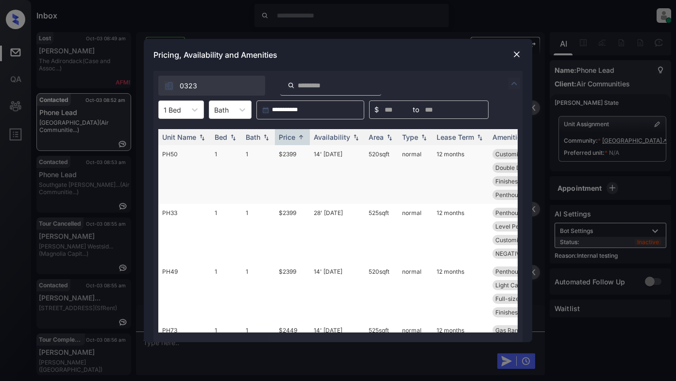
click at [295, 155] on td "$2399" at bounding box center [292, 174] width 35 height 59
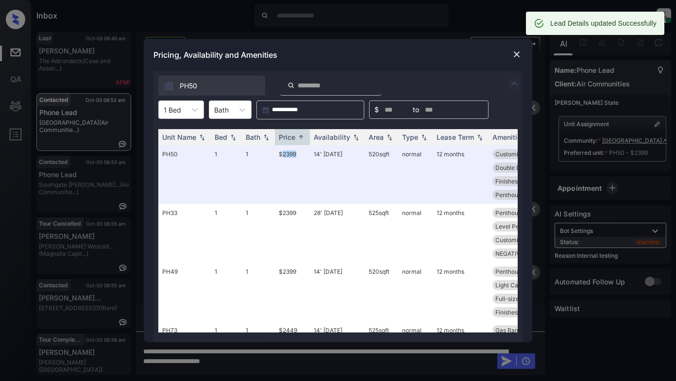
click at [516, 54] on img at bounding box center [517, 55] width 10 height 10
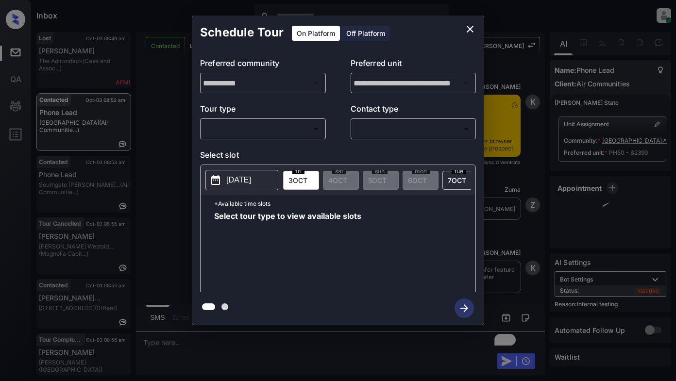
scroll to position [1762, 0]
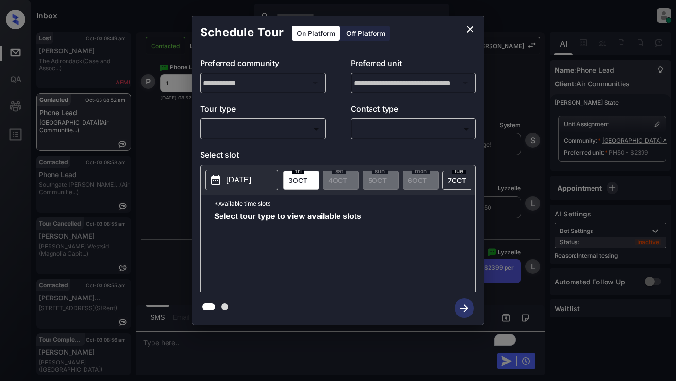
click at [260, 134] on body "Inbox Lyzzelle [PERSON_NAME] Online Set yourself offline Set yourself on break …" at bounding box center [338, 190] width 676 height 381
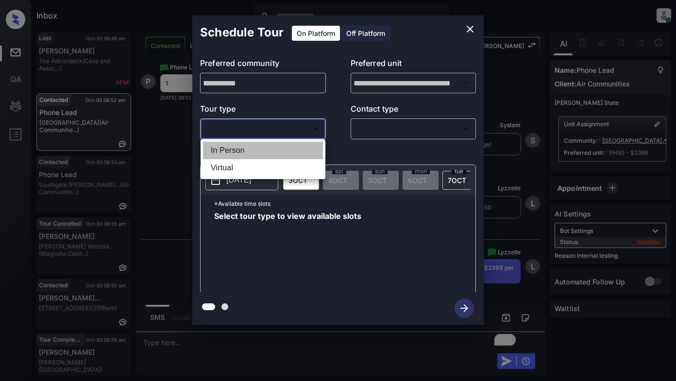
drag, startPoint x: 247, startPoint y: 149, endPoint x: 325, endPoint y: 137, distance: 79.1
click at [253, 149] on li "In Person" at bounding box center [263, 150] width 120 height 17
type input "********"
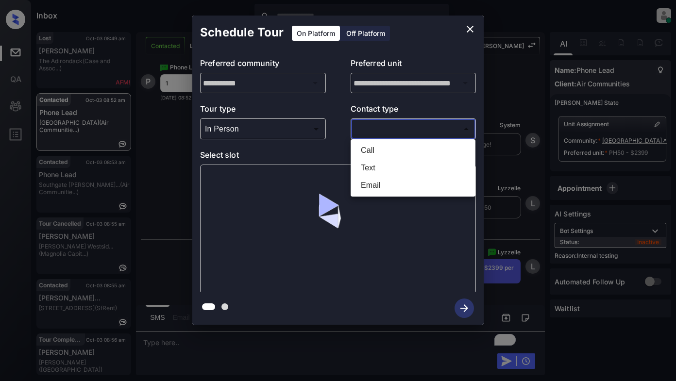
drag, startPoint x: 367, startPoint y: 131, endPoint x: 380, endPoint y: 133, distance: 13.3
click at [373, 132] on body "Inbox Lyzzelle [PERSON_NAME] Online Set yourself offline Set yourself on break …" at bounding box center [338, 190] width 676 height 381
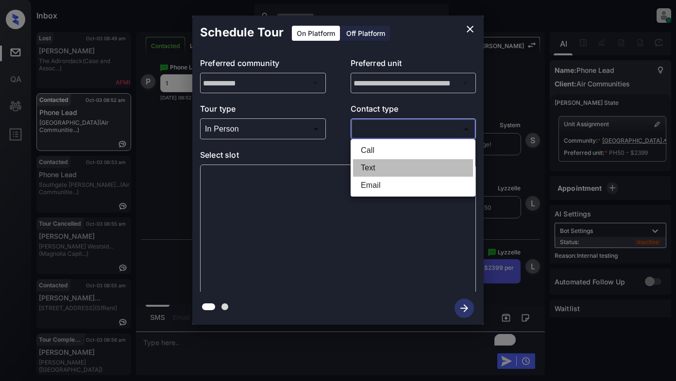
drag, startPoint x: 371, startPoint y: 167, endPoint x: 382, endPoint y: 163, distance: 11.2
click at [372, 167] on li "Text" at bounding box center [413, 167] width 120 height 17
type input "****"
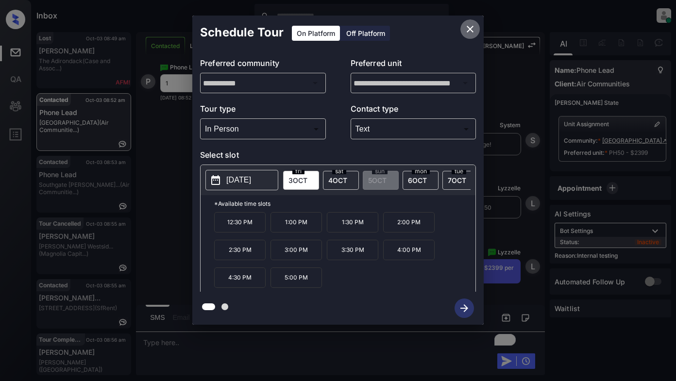
click at [469, 34] on icon "close" at bounding box center [470, 29] width 12 height 12
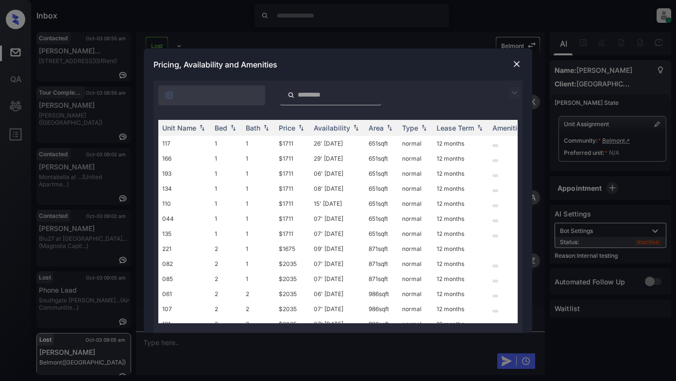
scroll to position [4214, 0]
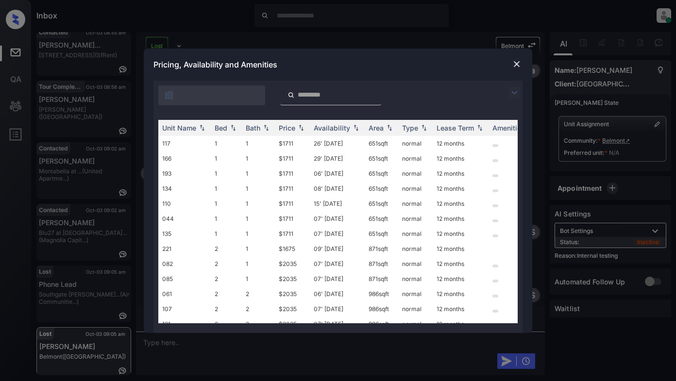
click at [515, 94] on img at bounding box center [515, 93] width 12 height 12
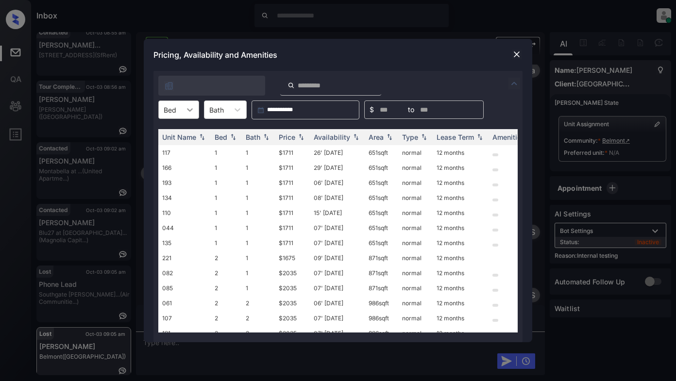
click at [191, 113] on icon at bounding box center [190, 110] width 10 height 10
click at [171, 147] on div "2" at bounding box center [178, 150] width 41 height 17
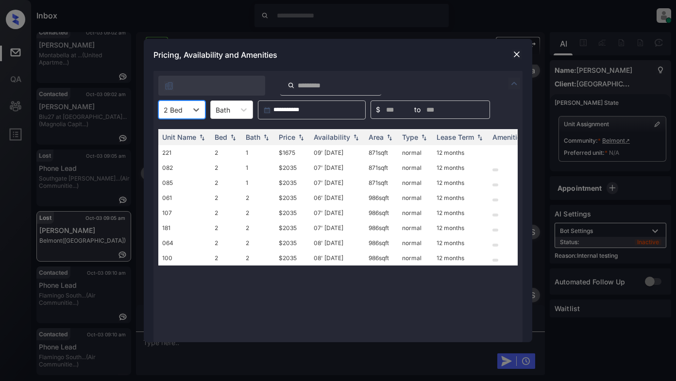
click at [515, 52] on img at bounding box center [517, 55] width 10 height 10
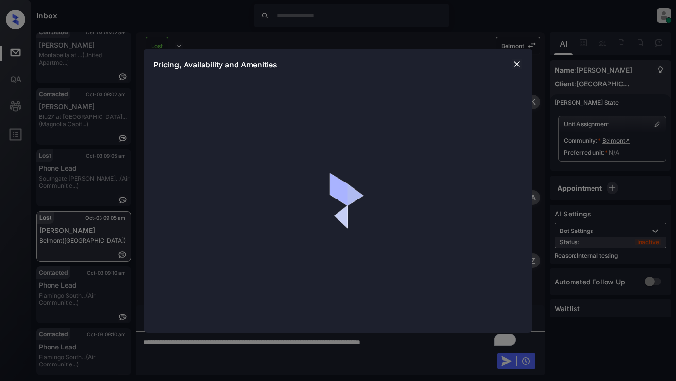
scroll to position [4214, 0]
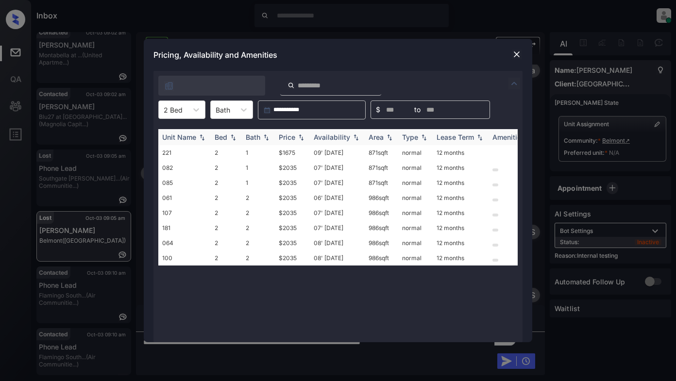
click at [249, 136] on div "Bath" at bounding box center [253, 137] width 15 height 8
click at [291, 135] on div "Price" at bounding box center [287, 137] width 17 height 8
click at [291, 154] on td "$1675" at bounding box center [292, 152] width 35 height 15
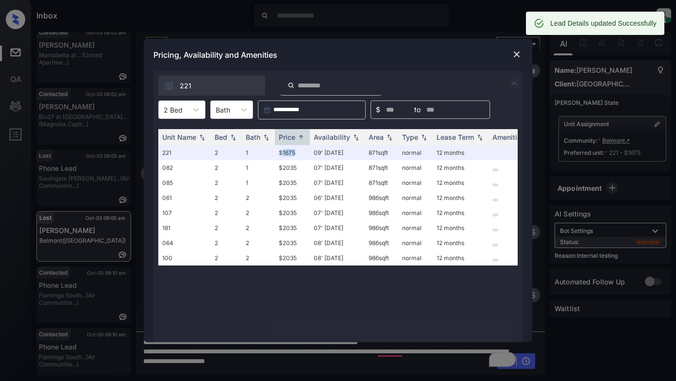
click at [515, 54] on img at bounding box center [517, 55] width 10 height 10
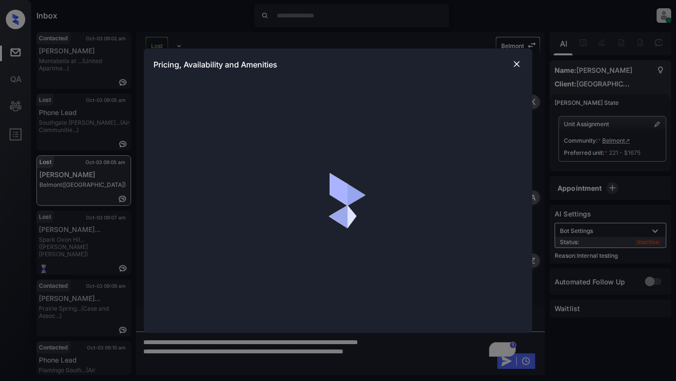
scroll to position [4326, 0]
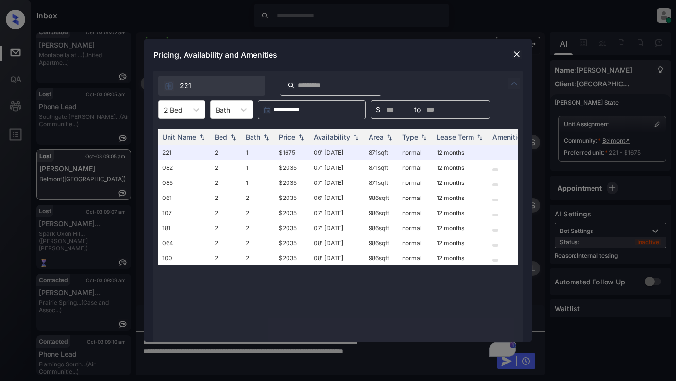
click at [516, 54] on img at bounding box center [517, 55] width 10 height 10
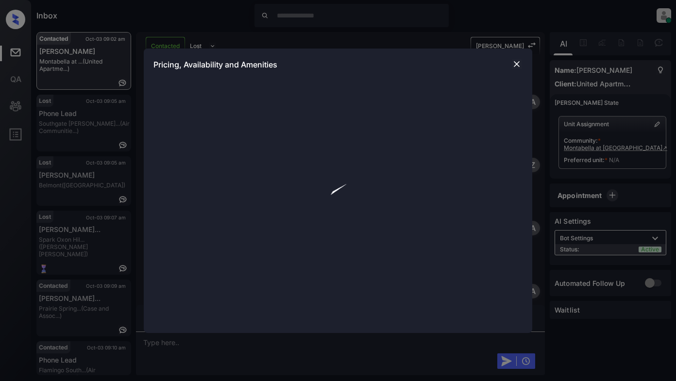
scroll to position [497, 0]
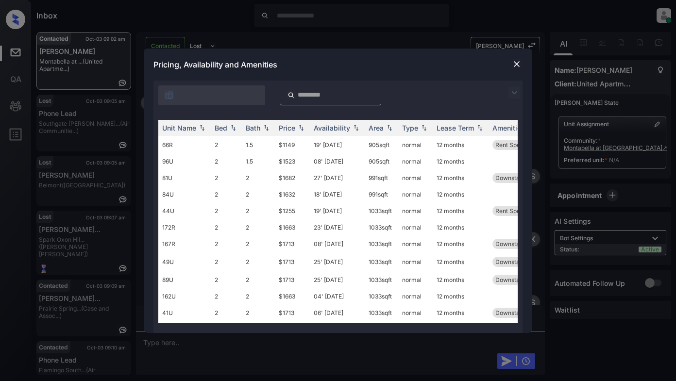
click at [513, 95] on img at bounding box center [515, 93] width 12 height 12
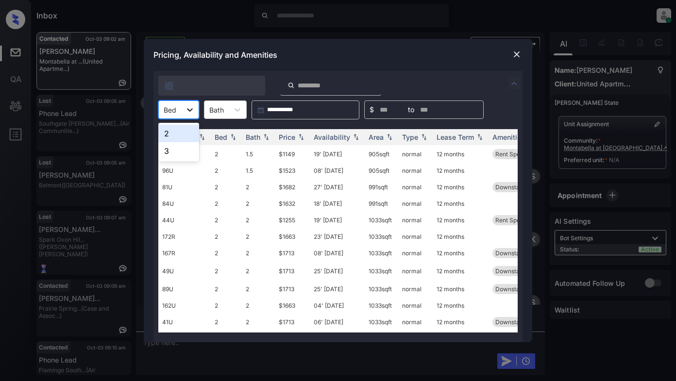
drag, startPoint x: 196, startPoint y: 109, endPoint x: 193, endPoint y: 116, distance: 7.2
click at [194, 111] on div at bounding box center [189, 109] width 17 height 17
click at [182, 135] on div "2" at bounding box center [178, 133] width 41 height 17
click at [260, 137] on div "Bath" at bounding box center [253, 137] width 15 height 8
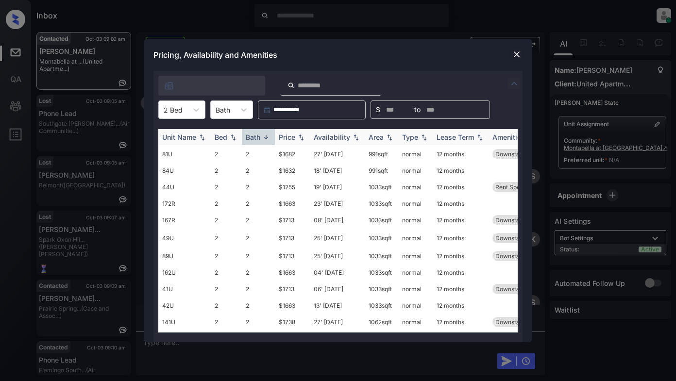
click at [294, 136] on div "Price" at bounding box center [287, 137] width 17 height 8
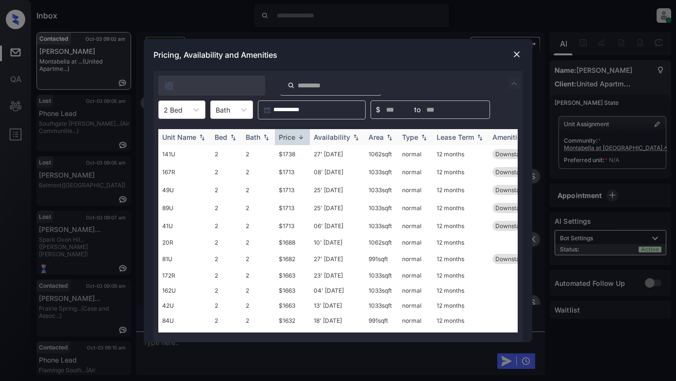
click at [294, 136] on div "Price" at bounding box center [287, 137] width 17 height 8
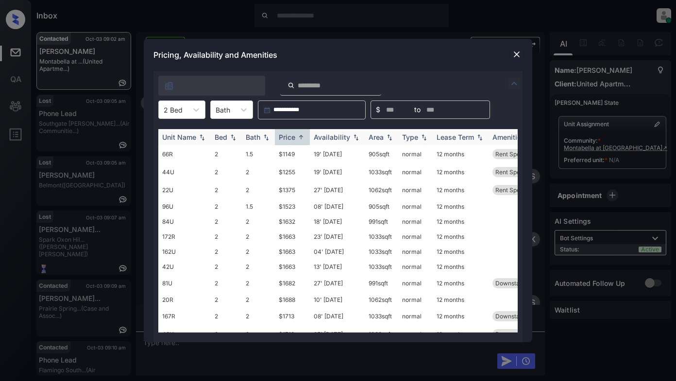
click at [260, 137] on div "Bath" at bounding box center [253, 137] width 15 height 8
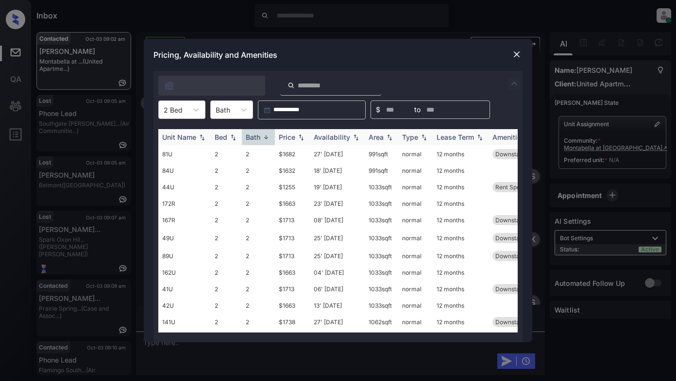
click at [260, 137] on div "Bath" at bounding box center [253, 137] width 15 height 8
click at [291, 139] on div "Price" at bounding box center [287, 137] width 17 height 8
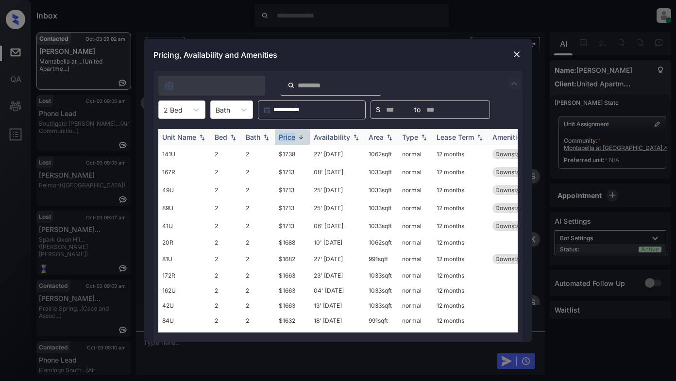
click at [291, 139] on div "Price" at bounding box center [287, 137] width 17 height 8
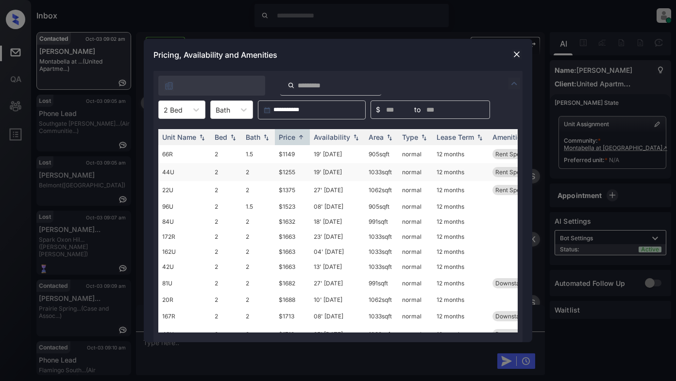
click at [287, 174] on td "$1255" at bounding box center [292, 172] width 35 height 18
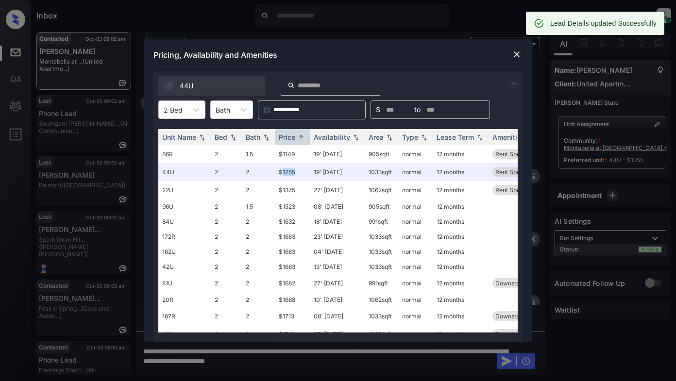
click at [516, 54] on img at bounding box center [517, 55] width 10 height 10
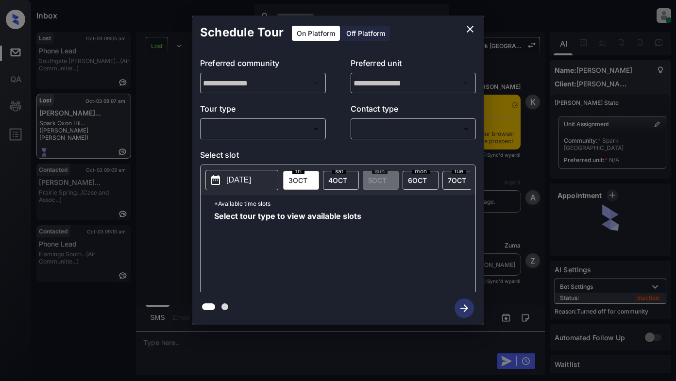
scroll to position [3874, 0]
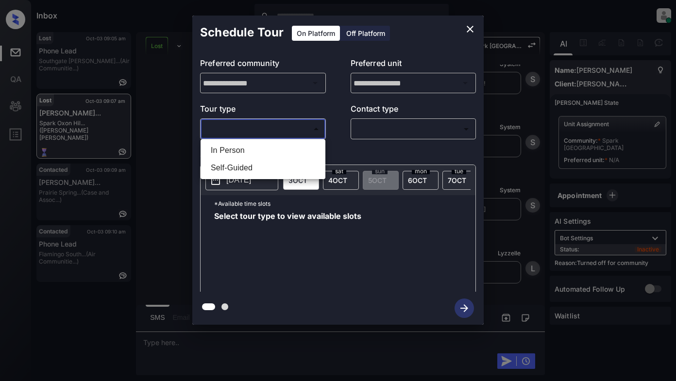
click at [254, 123] on body "Inbox Lyzzelle M. Ceralde Online Set yourself offline Set yourself on break Pro…" at bounding box center [338, 190] width 676 height 381
drag, startPoint x: 240, startPoint y: 151, endPoint x: 288, endPoint y: 136, distance: 50.1
click at [247, 149] on li "In Person" at bounding box center [263, 150] width 120 height 17
type input "********"
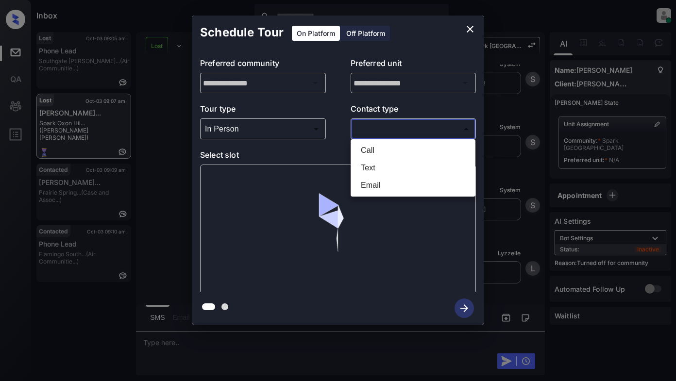
click at [375, 127] on body "Inbox Lyzzelle M. Ceralde Online Set yourself offline Set yourself on break Pro…" at bounding box center [338, 190] width 676 height 381
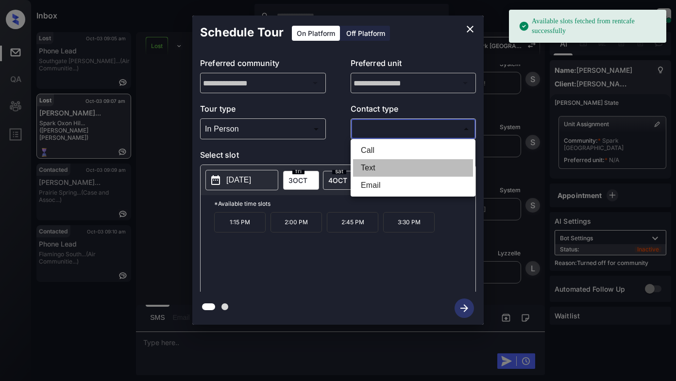
click at [373, 169] on li "Text" at bounding box center [413, 167] width 120 height 17
type input "****"
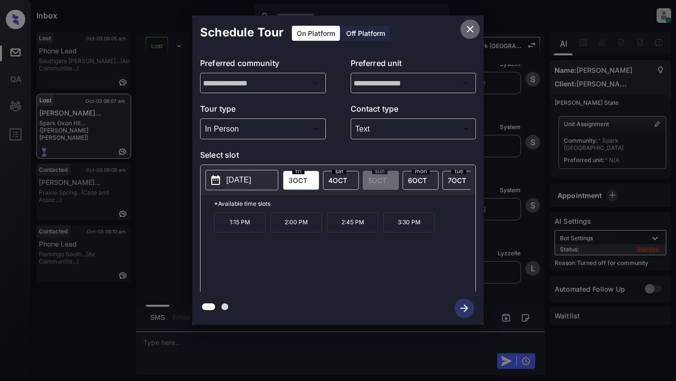
click at [466, 26] on icon "close" at bounding box center [470, 29] width 12 height 12
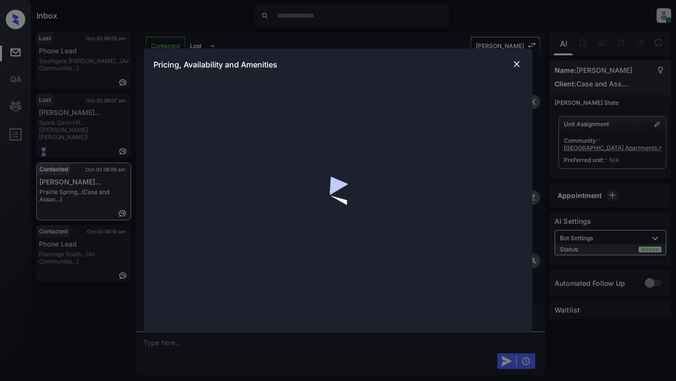
scroll to position [670, 0]
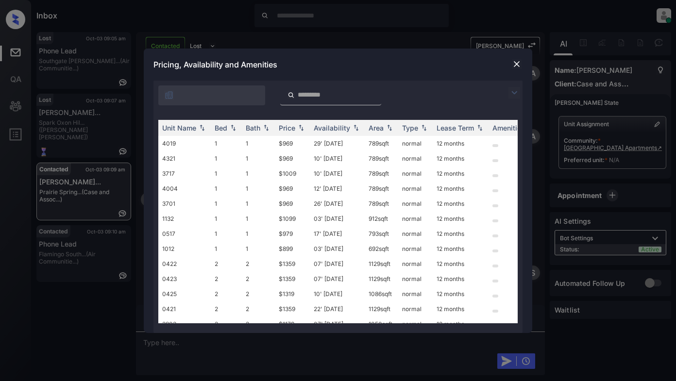
click at [516, 94] on img at bounding box center [515, 93] width 12 height 12
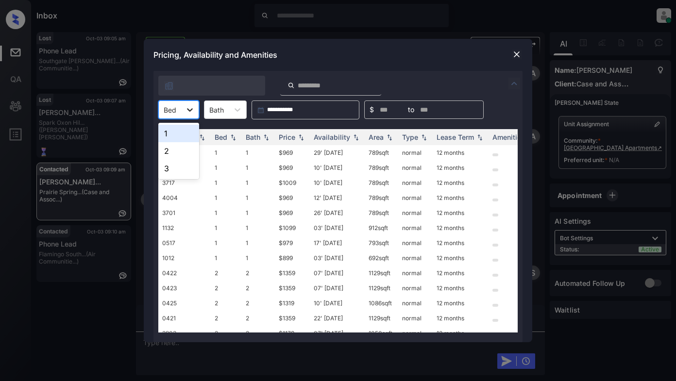
click at [189, 108] on icon at bounding box center [190, 110] width 10 height 10
click at [173, 136] on div "1" at bounding box center [178, 133] width 41 height 17
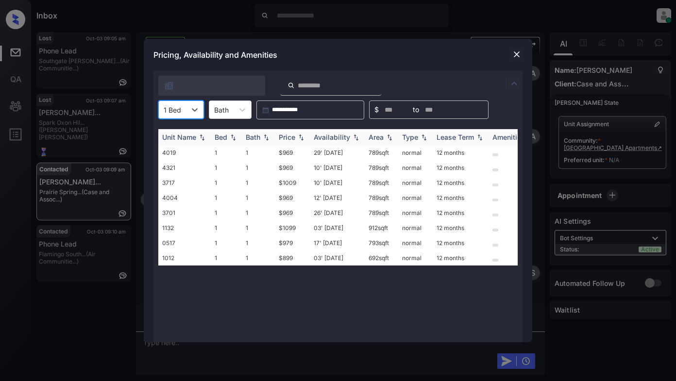
click at [287, 137] on div "Price" at bounding box center [287, 137] width 17 height 8
click at [288, 137] on div "Price" at bounding box center [287, 137] width 17 height 8
click at [289, 215] on td "$969" at bounding box center [292, 212] width 35 height 15
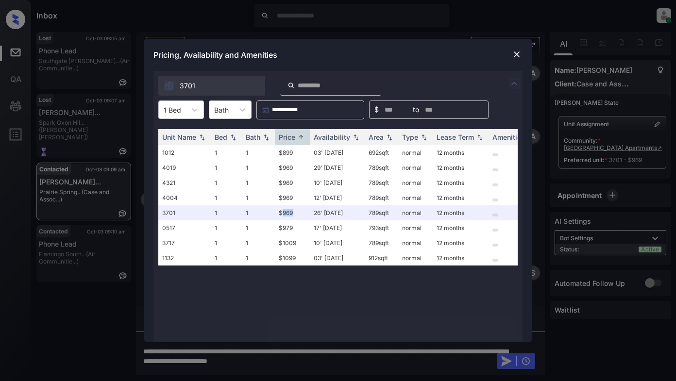
click at [516, 54] on img at bounding box center [517, 55] width 10 height 10
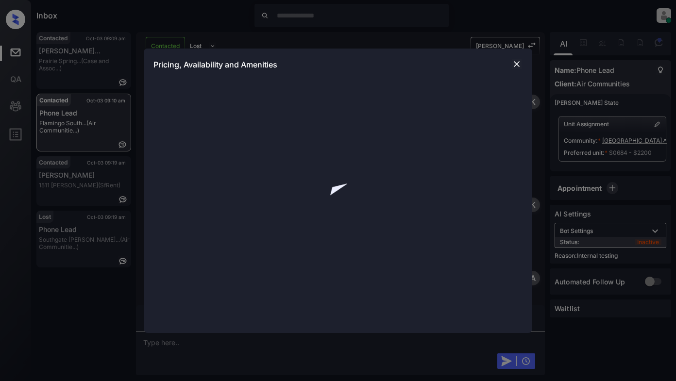
scroll to position [5209, 0]
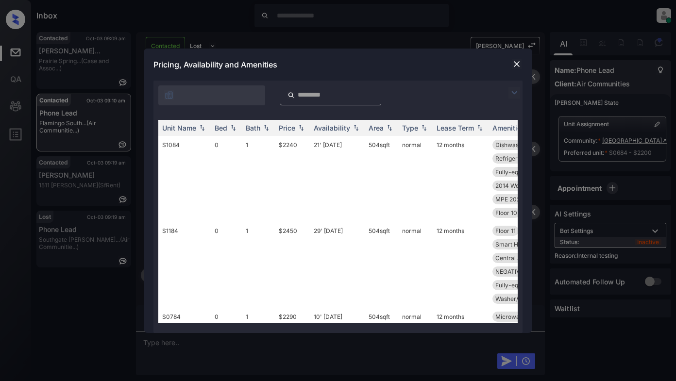
click at [516, 62] on img at bounding box center [517, 64] width 10 height 10
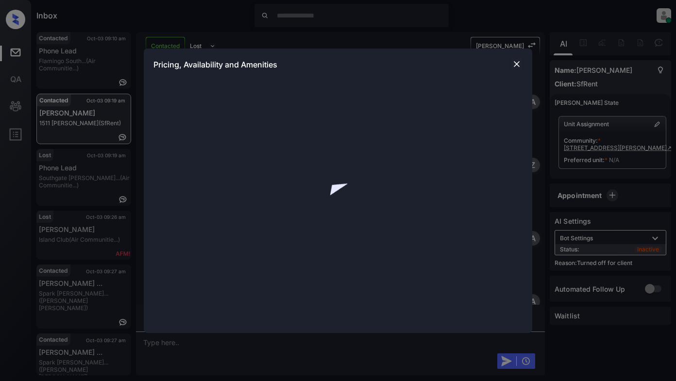
scroll to position [1747, 0]
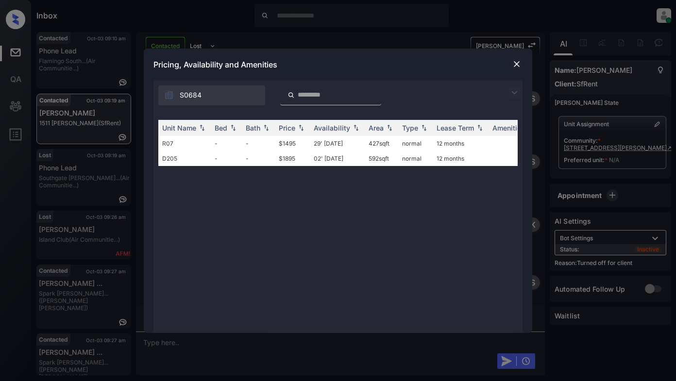
click at [516, 92] on img at bounding box center [515, 93] width 12 height 12
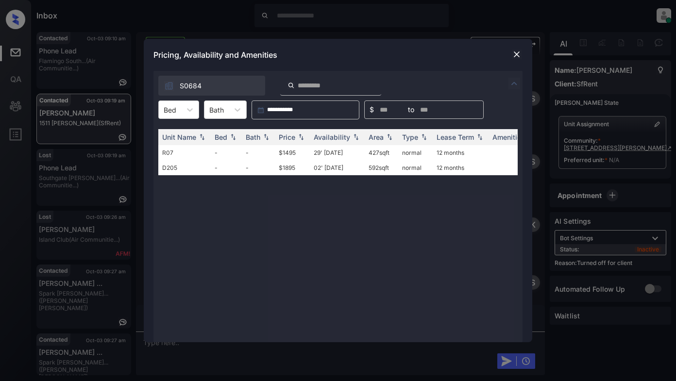
click at [516, 56] on img at bounding box center [517, 55] width 10 height 10
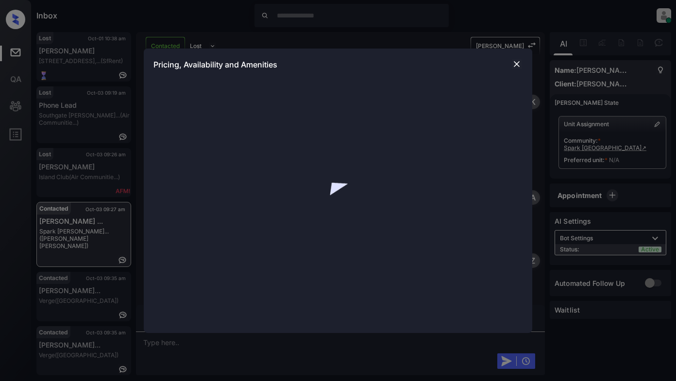
scroll to position [1087, 0]
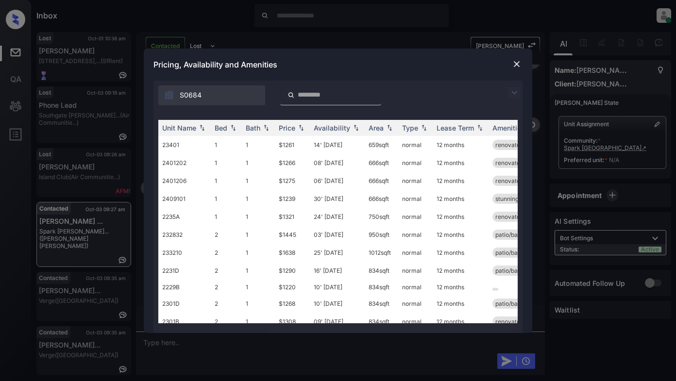
click at [512, 93] on img at bounding box center [515, 93] width 12 height 12
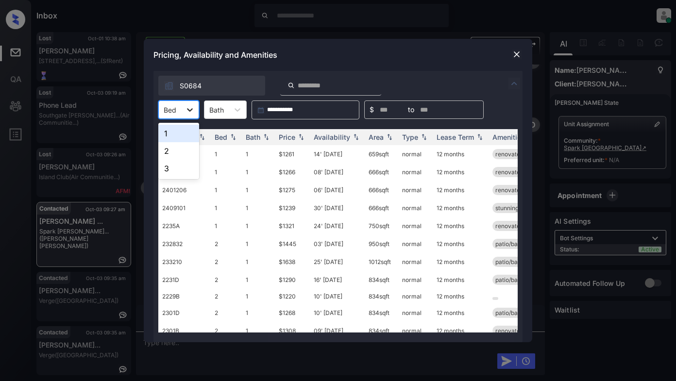
click at [190, 111] on icon at bounding box center [190, 109] width 6 height 3
click at [180, 137] on div "1" at bounding box center [178, 133] width 41 height 17
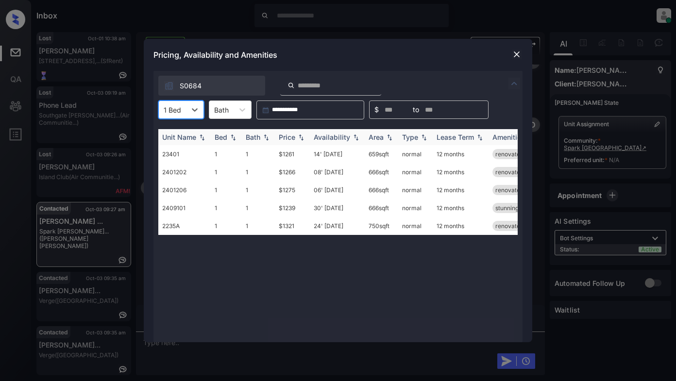
click at [288, 134] on div "Price" at bounding box center [287, 137] width 17 height 8
click at [288, 193] on td "$1266" at bounding box center [292, 190] width 35 height 18
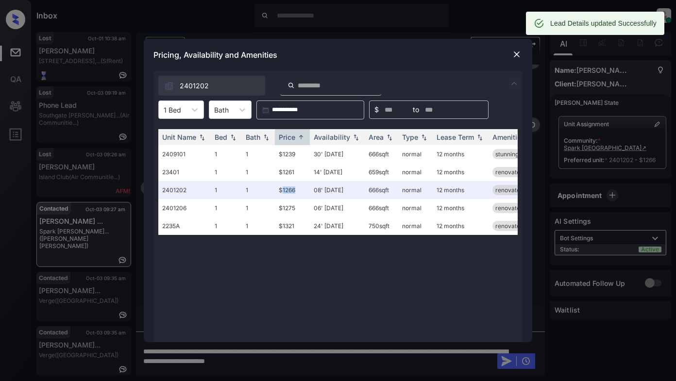
click at [515, 51] on img at bounding box center [517, 55] width 10 height 10
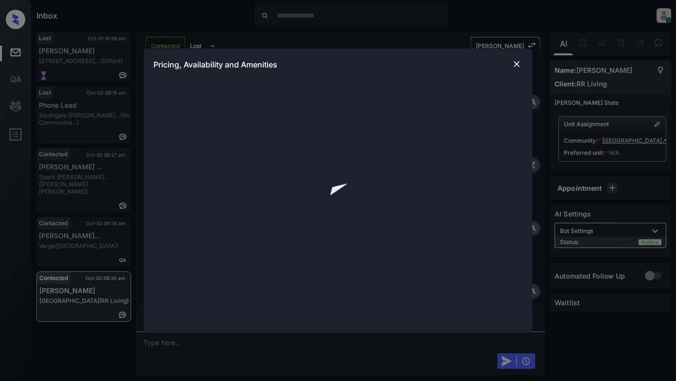
scroll to position [330, 0]
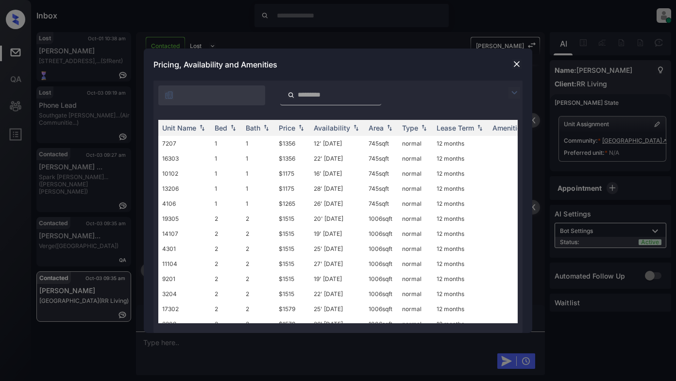
click at [512, 93] on img at bounding box center [515, 93] width 12 height 12
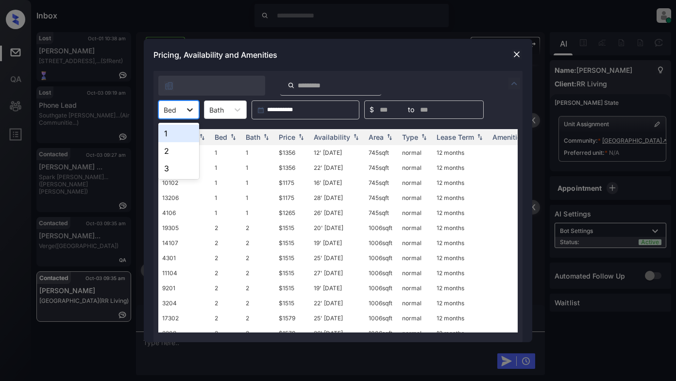
click at [190, 113] on icon at bounding box center [190, 110] width 10 height 10
click at [180, 135] on div "1" at bounding box center [178, 133] width 41 height 17
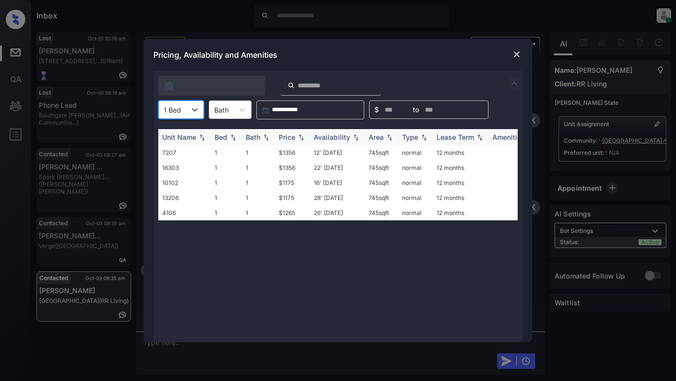
click at [289, 137] on div "Price" at bounding box center [287, 137] width 17 height 8
click at [293, 155] on td "$1175" at bounding box center [292, 152] width 35 height 15
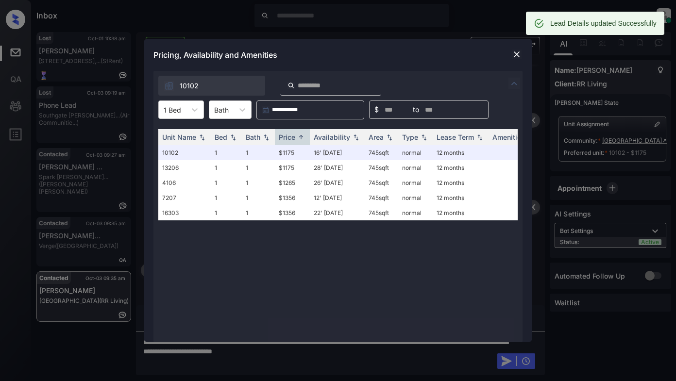
click at [516, 56] on img at bounding box center [517, 55] width 10 height 10
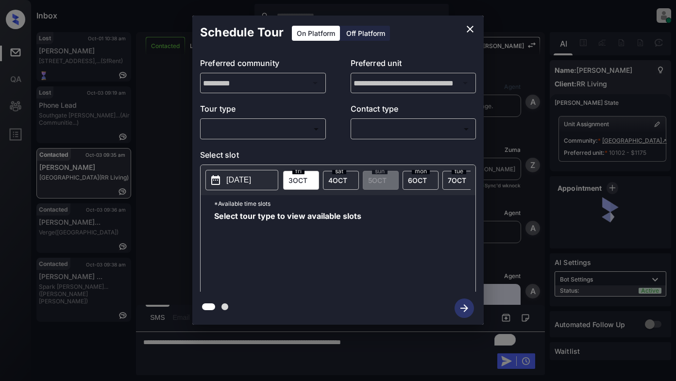
scroll to position [587, 0]
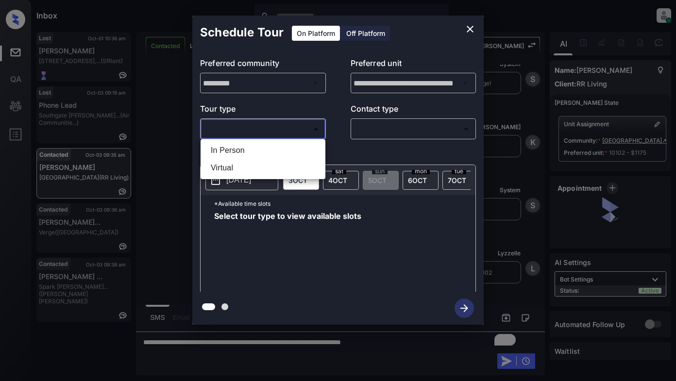
drag, startPoint x: 268, startPoint y: 133, endPoint x: 274, endPoint y: 131, distance: 6.5
click at [272, 132] on body "Inbox Lyzzelle [PERSON_NAME] Online Set yourself offline Set yourself on break …" at bounding box center [338, 190] width 676 height 381
drag, startPoint x: 251, startPoint y: 151, endPoint x: 281, endPoint y: 146, distance: 30.5
click at [254, 151] on li "In Person" at bounding box center [263, 150] width 120 height 17
type input "********"
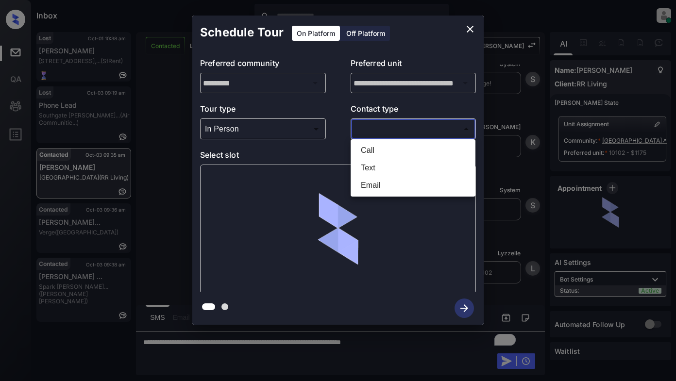
click at [375, 134] on body "Inbox Lyzzelle [PERSON_NAME] Online Set yourself offline Set yourself on break …" at bounding box center [338, 190] width 676 height 381
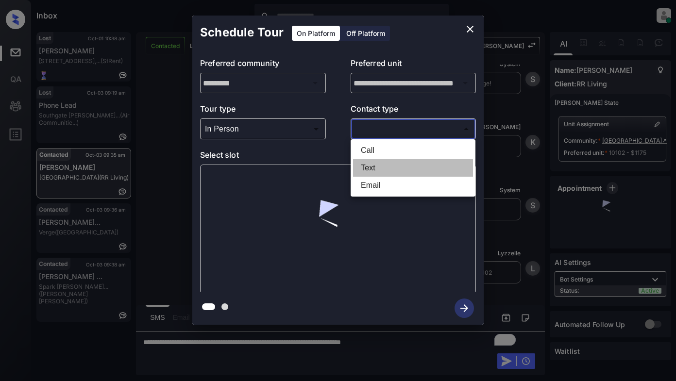
click at [375, 170] on li "Text" at bounding box center [413, 167] width 120 height 17
type input "****"
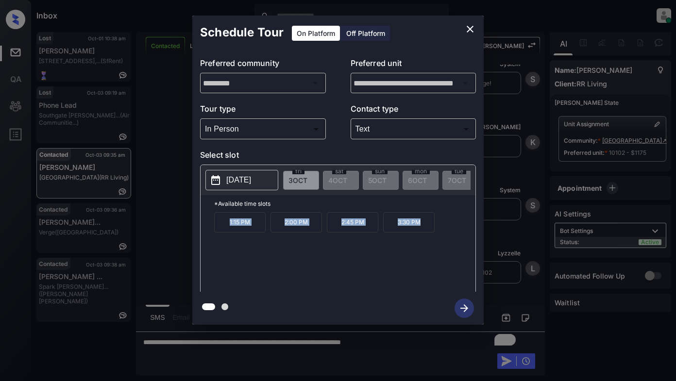
drag, startPoint x: 224, startPoint y: 230, endPoint x: 426, endPoint y: 230, distance: 202.1
click at [428, 230] on div "1:15 PM 2:00 PM 2:45 PM 3:30 PM" at bounding box center [344, 251] width 261 height 78
copy div "1:15 PM 2:00 PM 2:45 PM 3:30 PM"
click at [427, 341] on div at bounding box center [338, 190] width 676 height 381
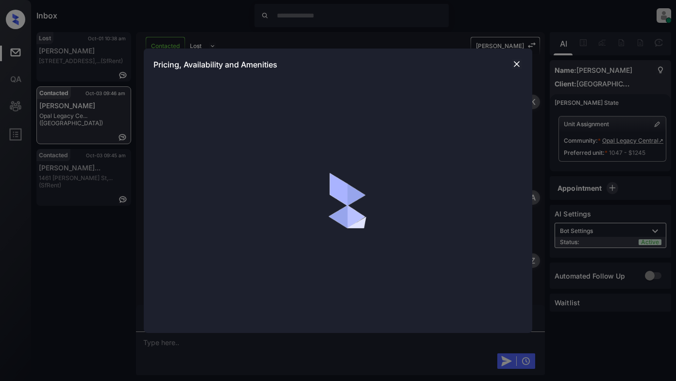
scroll to position [2700, 0]
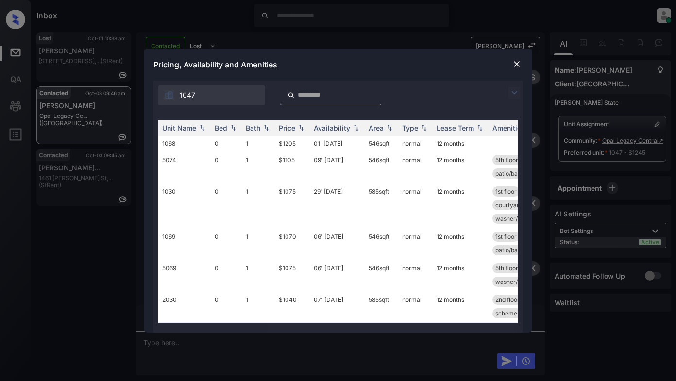
click at [514, 95] on img at bounding box center [515, 93] width 12 height 12
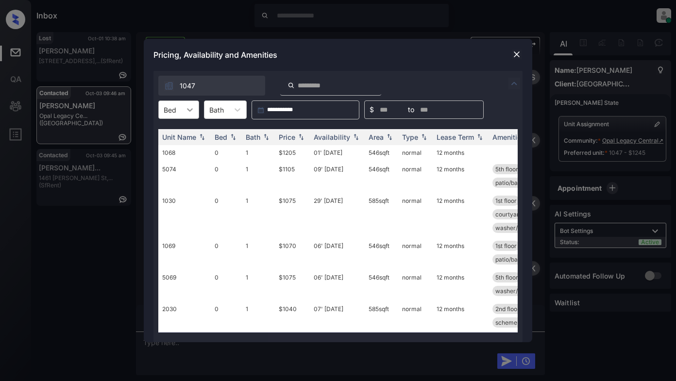
click at [194, 109] on icon at bounding box center [190, 110] width 10 height 10
click at [171, 147] on div "1" at bounding box center [178, 150] width 41 height 17
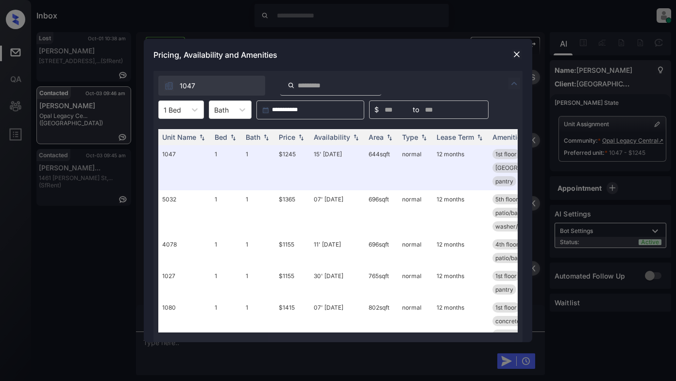
click at [517, 54] on img at bounding box center [517, 55] width 10 height 10
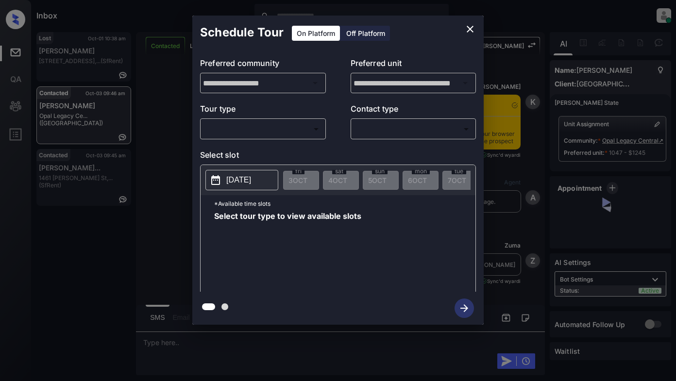
scroll to position [2700, 0]
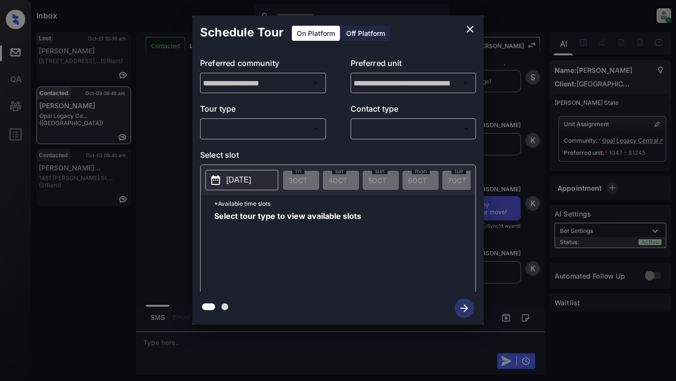
click at [289, 130] on body "Inbox Lyzzelle M. Ceralde Online Set yourself offline Set yourself on break Pro…" at bounding box center [338, 190] width 676 height 381
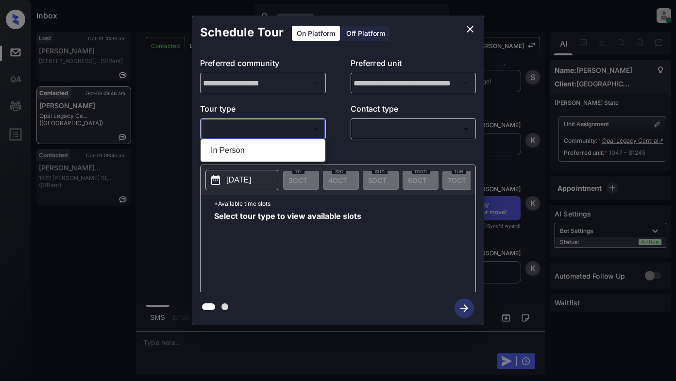
click at [468, 29] on div at bounding box center [338, 190] width 676 height 381
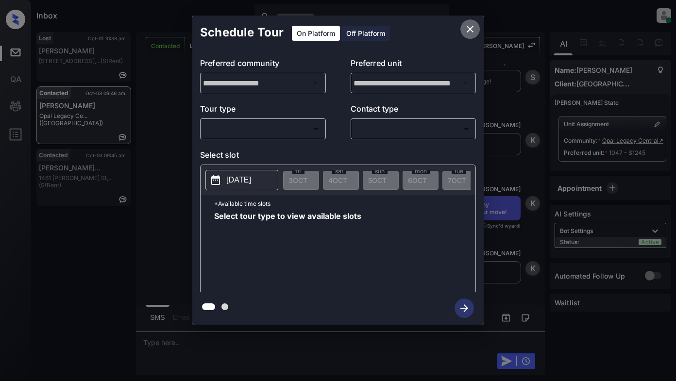
click at [469, 28] on icon "close" at bounding box center [470, 29] width 7 height 7
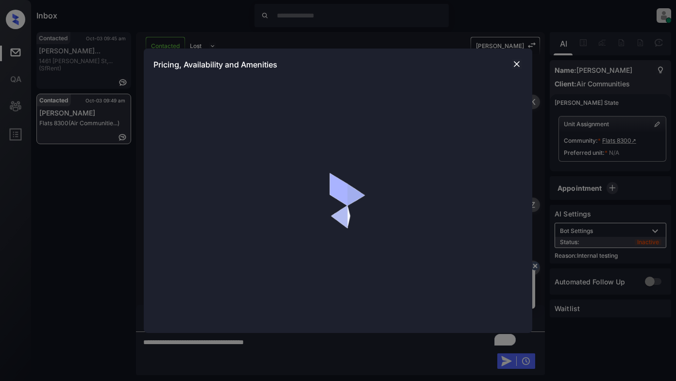
scroll to position [2447, 0]
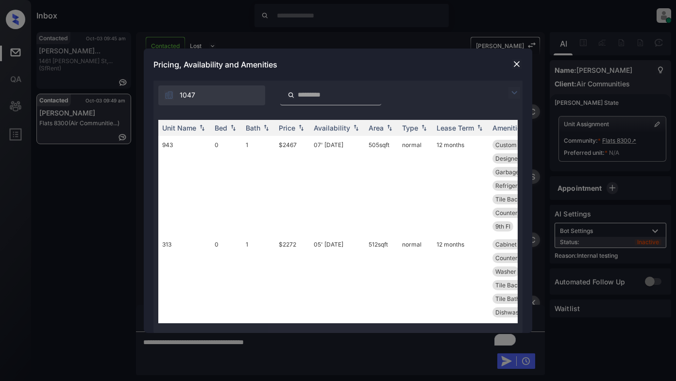
click at [515, 61] on img at bounding box center [517, 64] width 10 height 10
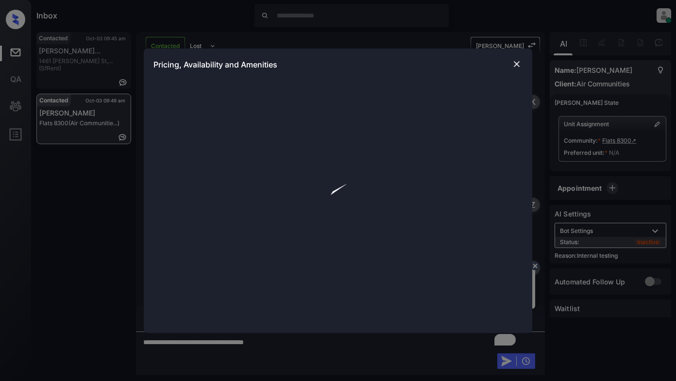
scroll to position [2447, 0]
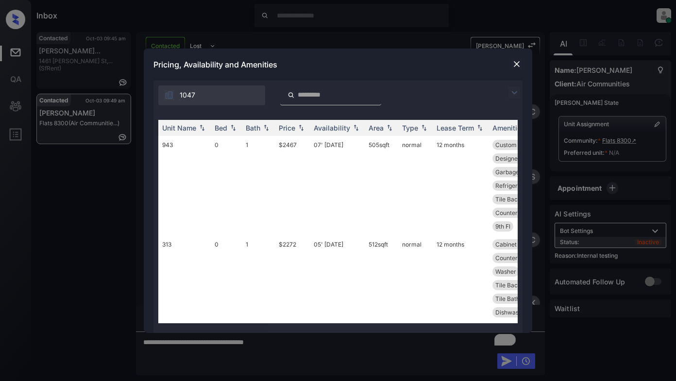
click at [516, 91] on img at bounding box center [515, 93] width 12 height 12
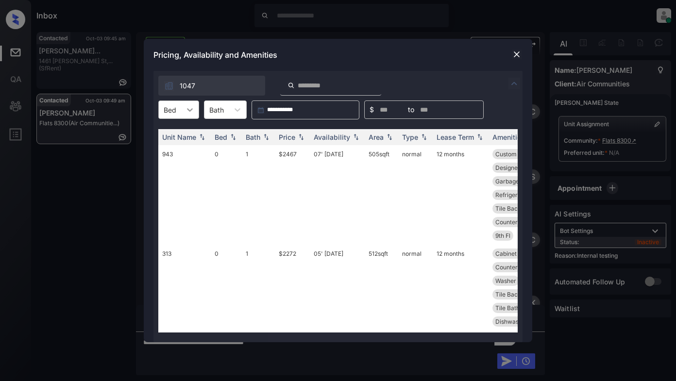
click at [191, 109] on icon at bounding box center [190, 109] width 6 height 3
click at [171, 153] on div "1" at bounding box center [178, 150] width 41 height 17
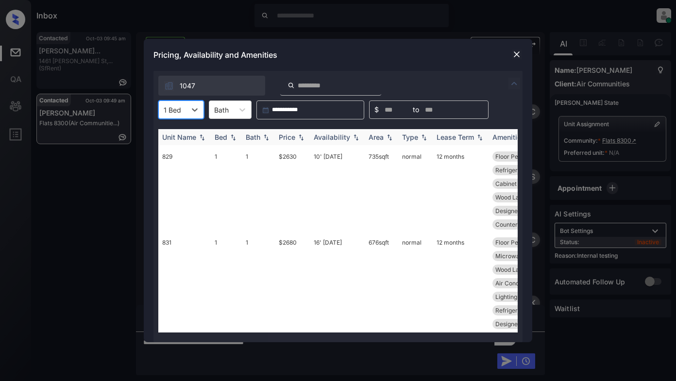
scroll to position [0, 0]
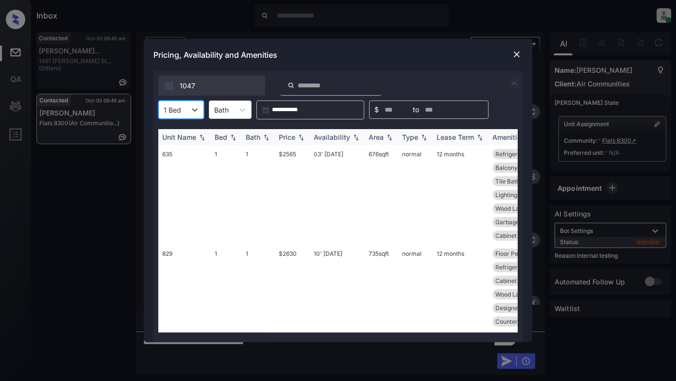
click at [294, 135] on div "Price" at bounding box center [287, 137] width 17 height 8
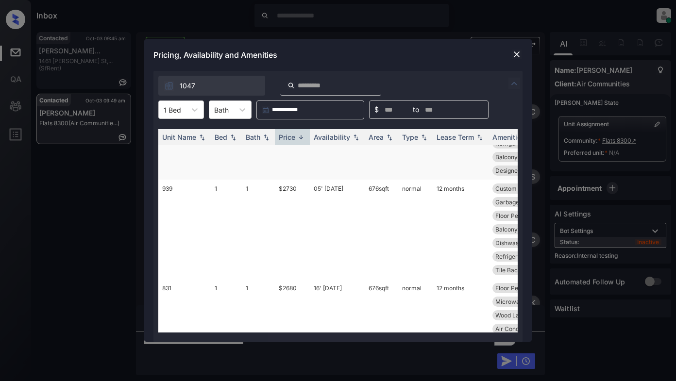
scroll to position [534, 0]
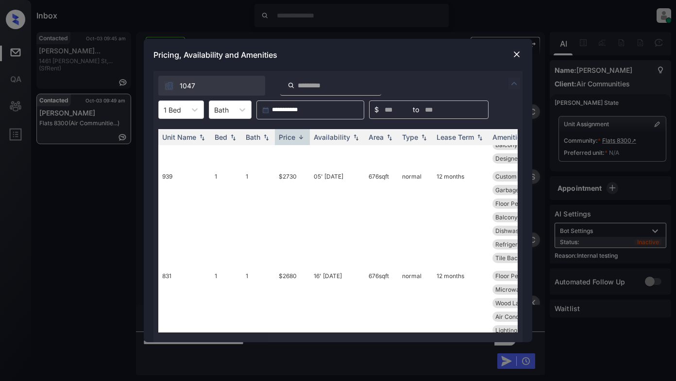
click at [515, 53] on img at bounding box center [517, 55] width 10 height 10
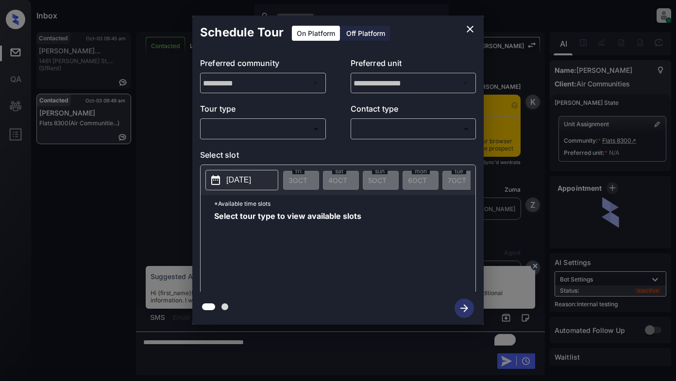
scroll to position [2447, 0]
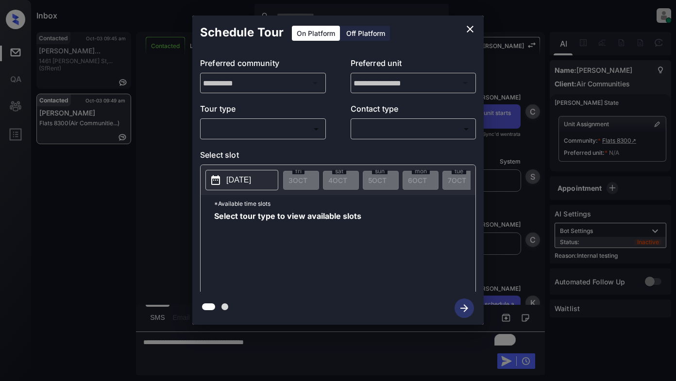
click at [251, 135] on body "Inbox Lyzzelle [PERSON_NAME] Online Set yourself offline Set yourself on break …" at bounding box center [338, 190] width 676 height 381
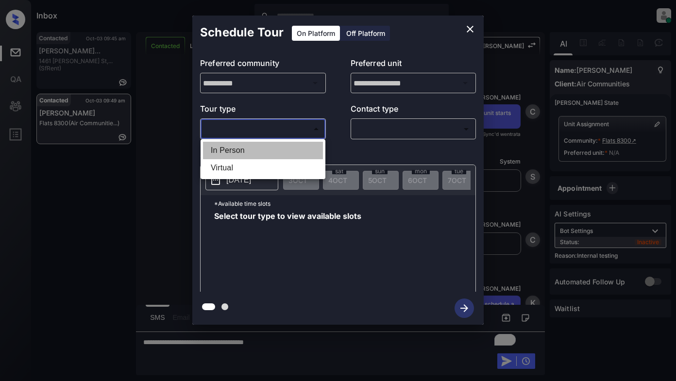
drag, startPoint x: 245, startPoint y: 150, endPoint x: 324, endPoint y: 133, distance: 80.9
click at [247, 150] on li "In Person" at bounding box center [263, 150] width 120 height 17
type input "********"
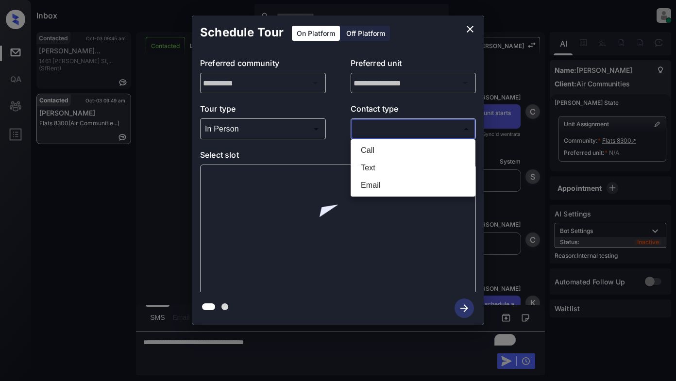
drag, startPoint x: 353, startPoint y: 129, endPoint x: 377, endPoint y: 128, distance: 24.3
click at [359, 129] on body "Inbox Lyzzelle M. Ceralde Online Set yourself offline Set yourself on break Pro…" at bounding box center [338, 190] width 676 height 381
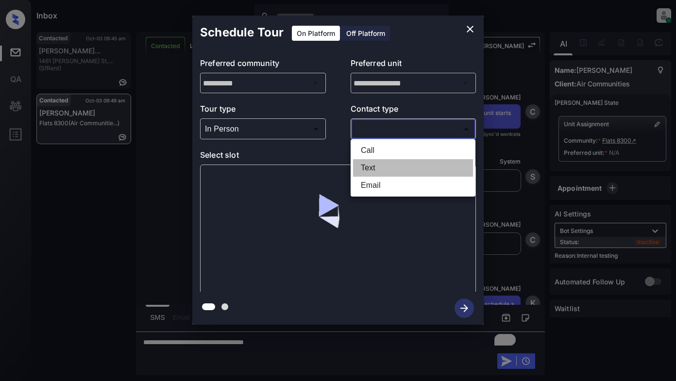
click at [368, 164] on li "Text" at bounding box center [413, 167] width 120 height 17
type input "****"
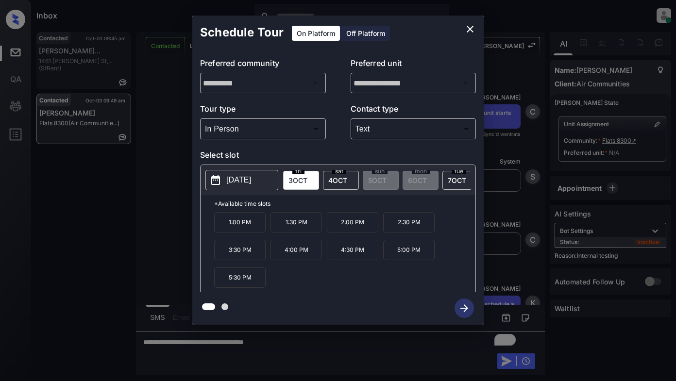
click at [245, 182] on p "[DATE]" at bounding box center [238, 180] width 25 height 12
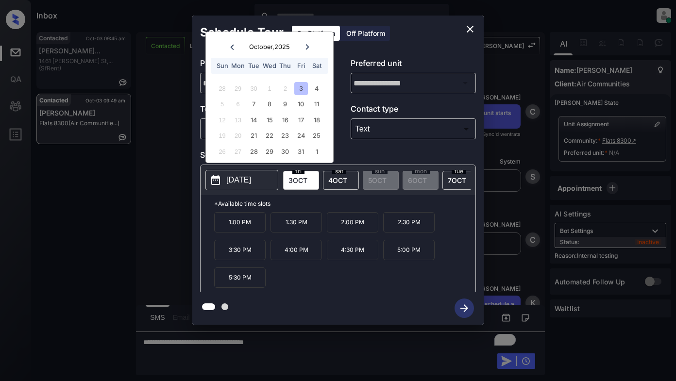
click at [467, 27] on icon "close" at bounding box center [470, 29] width 12 height 12
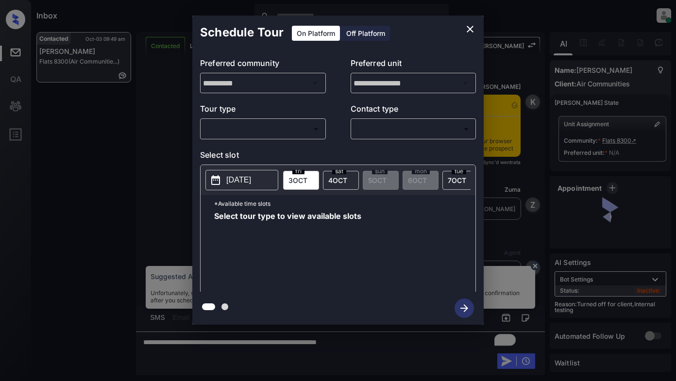
scroll to position [3610, 0]
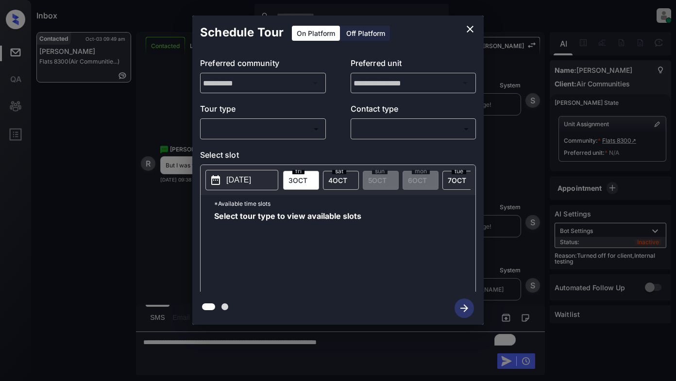
click at [254, 130] on body "Inbox Lyzzelle M. Ceralde Online Set yourself offline Set yourself on break Pro…" at bounding box center [338, 190] width 676 height 381
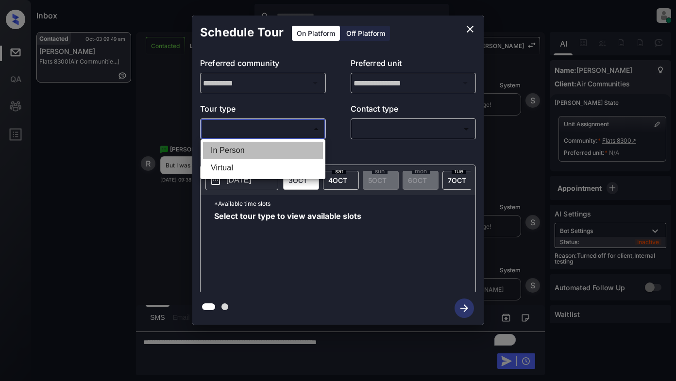
drag, startPoint x: 233, startPoint y: 148, endPoint x: 324, endPoint y: 142, distance: 91.0
click at [240, 149] on li "In Person" at bounding box center [263, 150] width 120 height 17
type input "********"
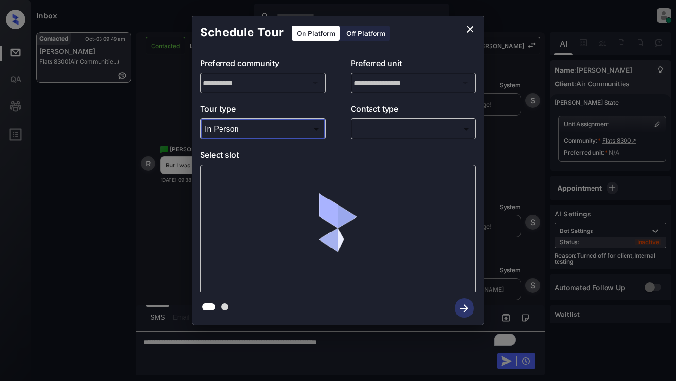
click at [373, 134] on body "Inbox Lyzzelle M. Ceralde Online Set yourself offline Set yourself on break Pro…" at bounding box center [338, 190] width 676 height 381
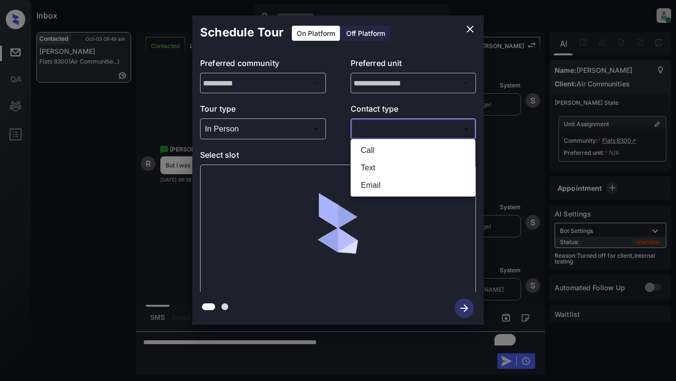
drag, startPoint x: 373, startPoint y: 166, endPoint x: 379, endPoint y: 164, distance: 6.6
click at [374, 166] on li "Text" at bounding box center [413, 167] width 120 height 17
type input "****"
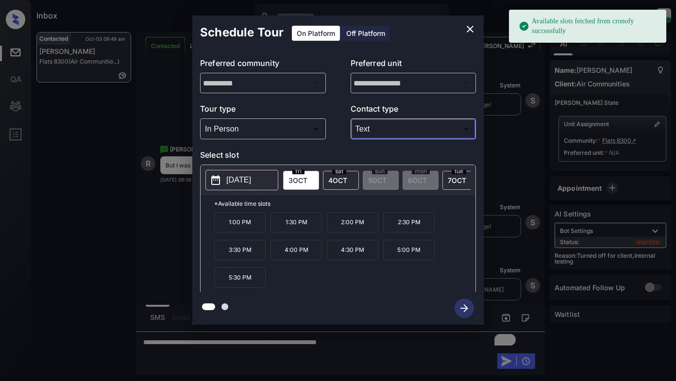
click at [240, 181] on p "2025-10-03" at bounding box center [238, 180] width 25 height 12
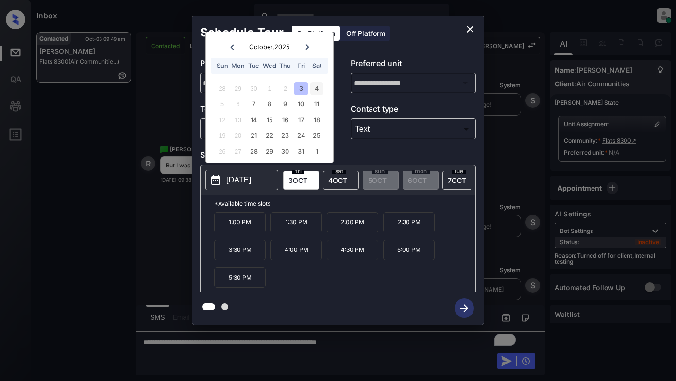
click at [315, 91] on div "4" at bounding box center [316, 88] width 13 height 13
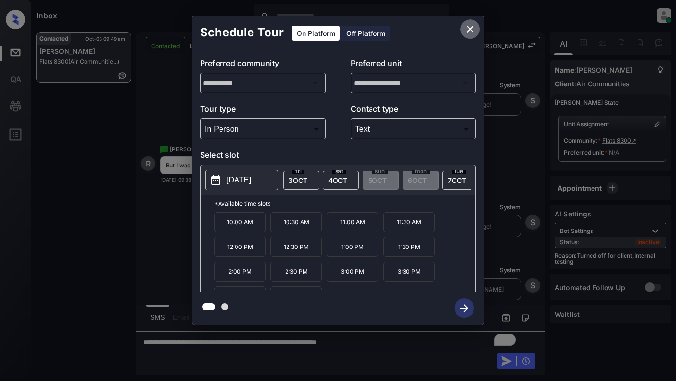
click at [471, 27] on icon "close" at bounding box center [470, 29] width 12 height 12
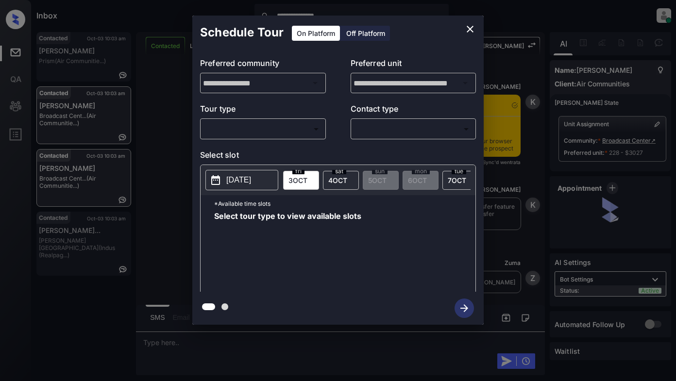
scroll to position [1952, 0]
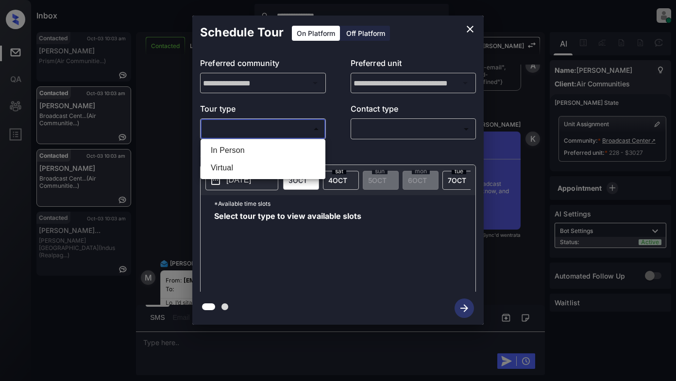
drag, startPoint x: 258, startPoint y: 128, endPoint x: 266, endPoint y: 127, distance: 7.3
click at [263, 128] on body "**********" at bounding box center [338, 190] width 676 height 381
drag, startPoint x: 233, startPoint y: 150, endPoint x: 336, endPoint y: 136, distance: 103.3
click at [241, 149] on li "In Person" at bounding box center [263, 150] width 120 height 17
type input "********"
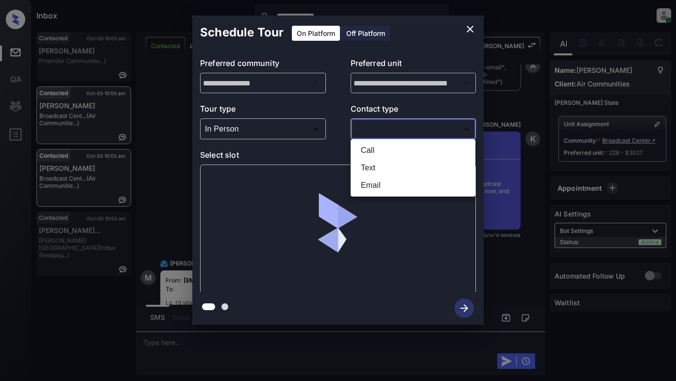
drag, startPoint x: 374, startPoint y: 129, endPoint x: 404, endPoint y: 142, distance: 32.8
click at [375, 129] on body "**********" at bounding box center [338, 190] width 676 height 381
click at [370, 170] on li "Text" at bounding box center [413, 167] width 120 height 17
type input "****"
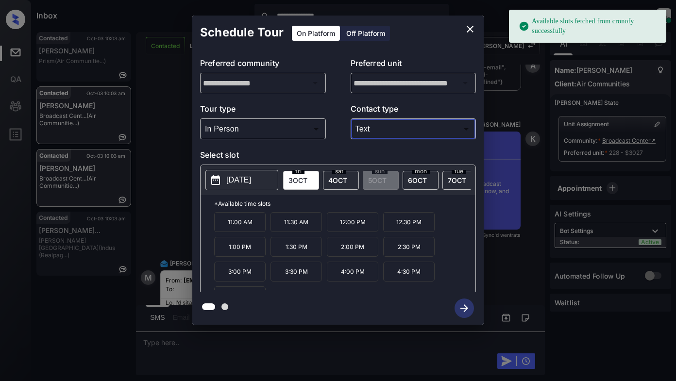
click at [243, 180] on p "[DATE]" at bounding box center [238, 180] width 25 height 12
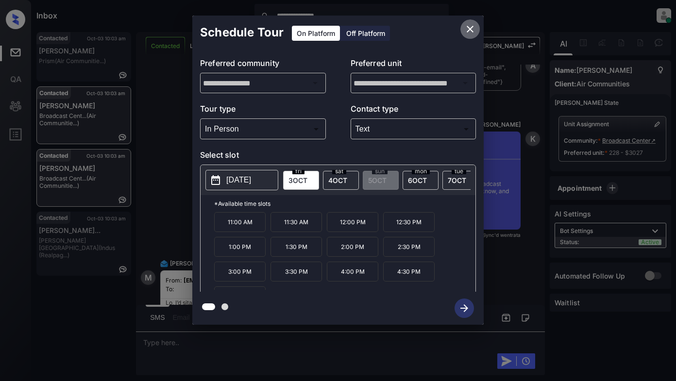
click at [472, 29] on icon "close" at bounding box center [470, 29] width 12 height 12
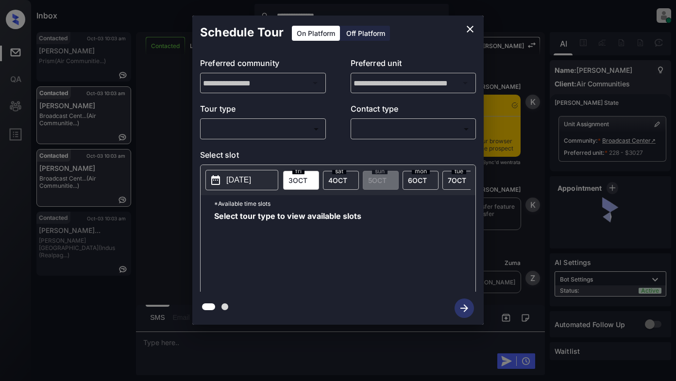
scroll to position [2097, 0]
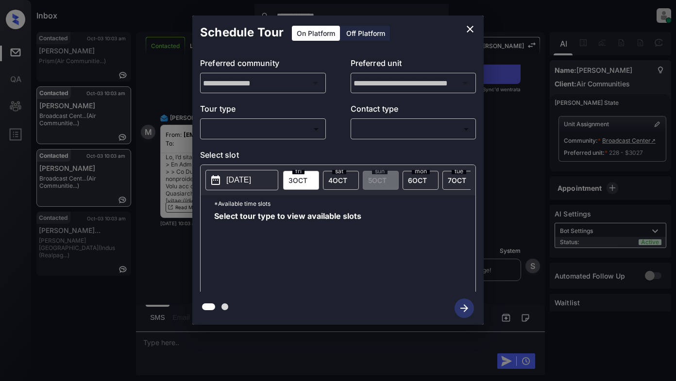
click at [282, 126] on body "**********" at bounding box center [338, 190] width 676 height 381
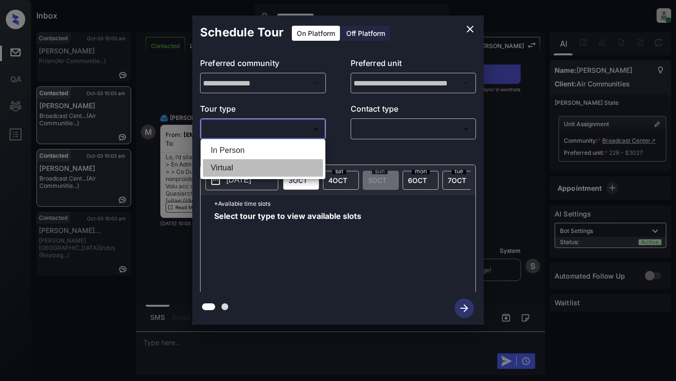
drag, startPoint x: 227, startPoint y: 166, endPoint x: 304, endPoint y: 148, distance: 78.7
click at [235, 166] on li "Virtual" at bounding box center [263, 167] width 120 height 17
type input "*******"
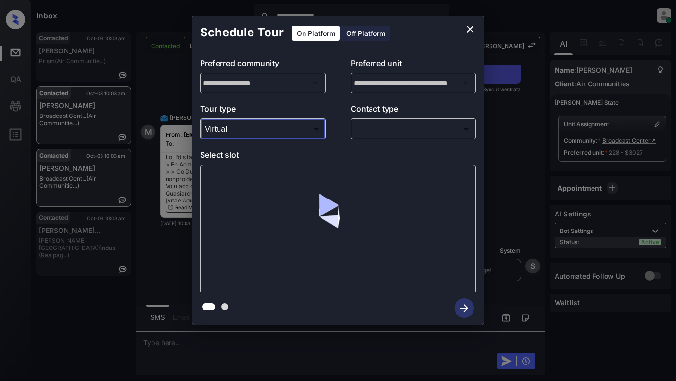
click at [370, 127] on body "**********" at bounding box center [338, 190] width 676 height 381
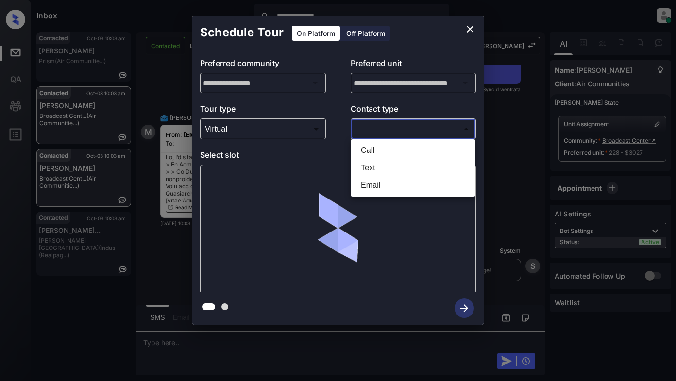
click at [372, 170] on li "Text" at bounding box center [413, 167] width 120 height 17
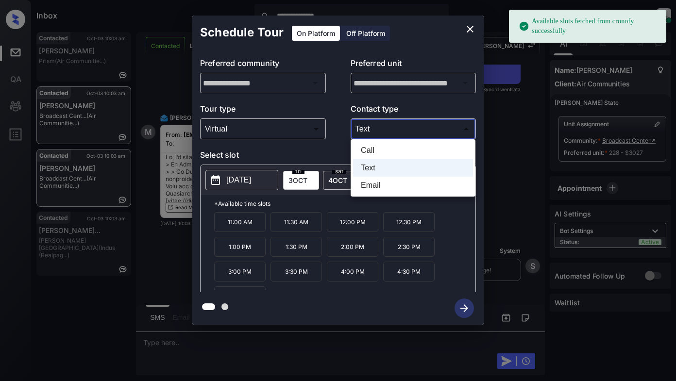
click at [381, 135] on body "**********" at bounding box center [338, 190] width 676 height 381
click at [370, 188] on li "Email" at bounding box center [413, 185] width 120 height 17
type input "*****"
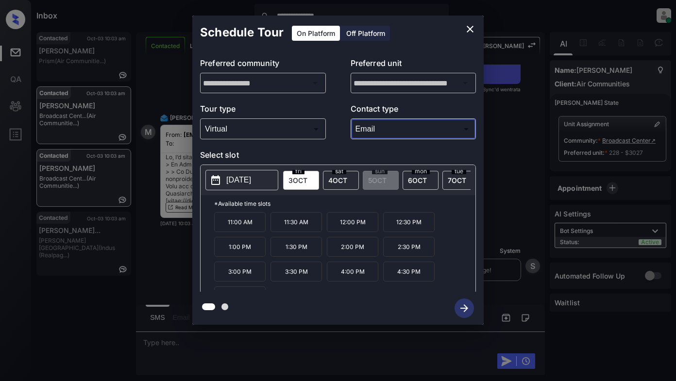
click at [248, 183] on p "[DATE]" at bounding box center [238, 180] width 25 height 12
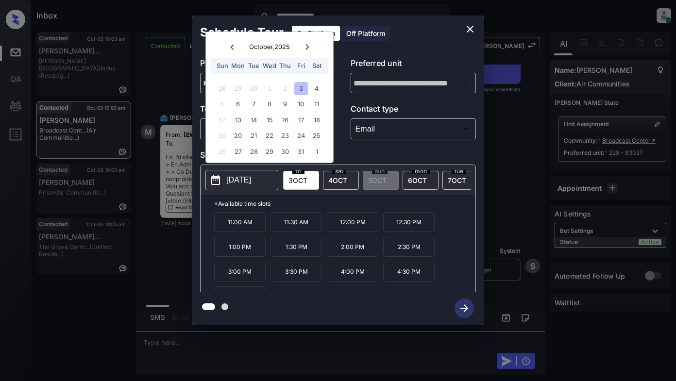
click at [389, 135] on body "**********" at bounding box center [338, 190] width 676 height 381
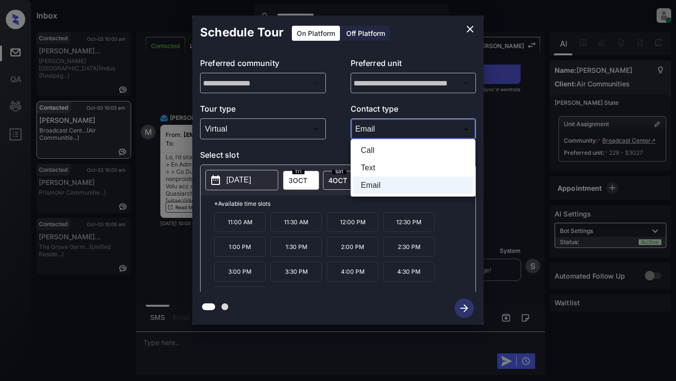
click at [243, 132] on div at bounding box center [338, 190] width 676 height 381
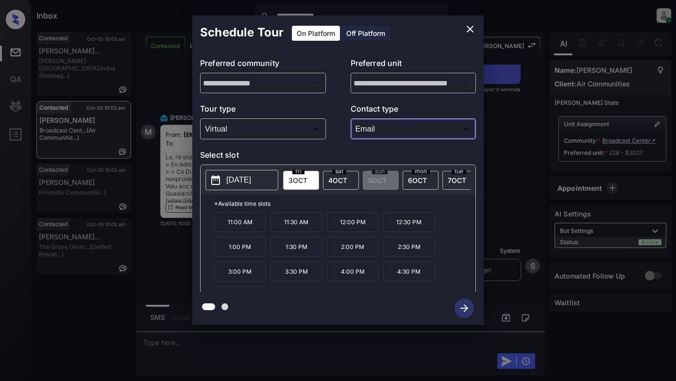
click at [231, 133] on body "**********" at bounding box center [338, 190] width 676 height 381
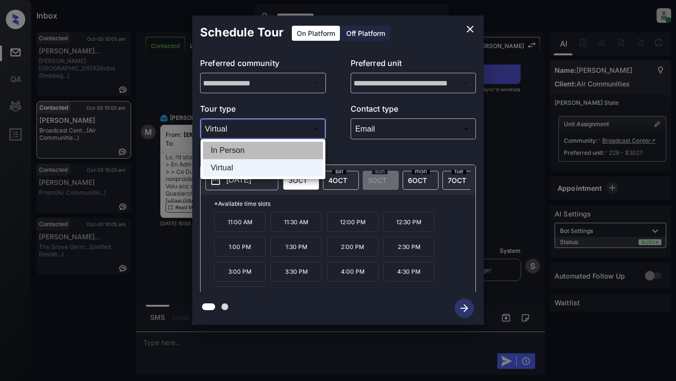
drag, startPoint x: 224, startPoint y: 152, endPoint x: 271, endPoint y: 146, distance: 47.5
click at [227, 152] on li "In Person" at bounding box center [263, 150] width 120 height 17
type input "********"
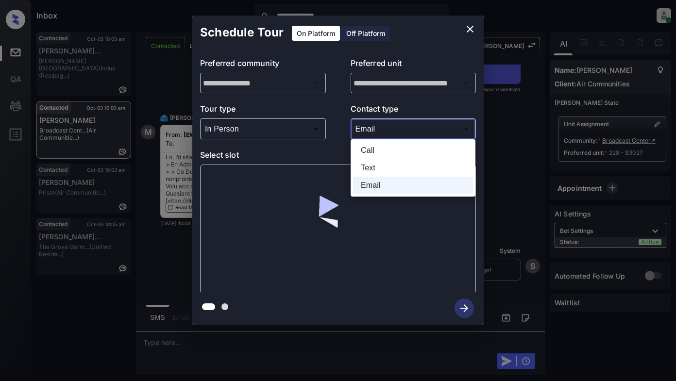
click at [378, 130] on body "**********" at bounding box center [338, 190] width 676 height 381
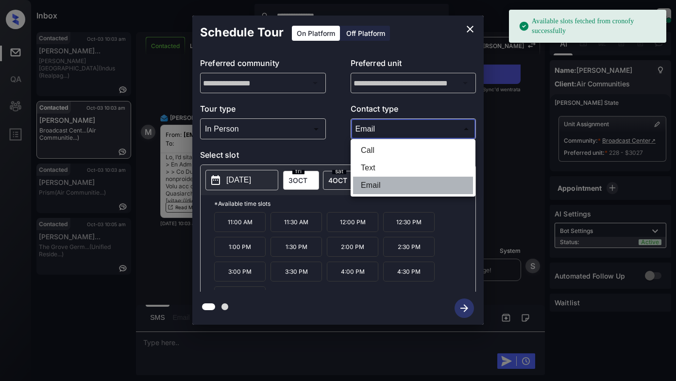
click at [371, 185] on li "Email" at bounding box center [413, 185] width 120 height 17
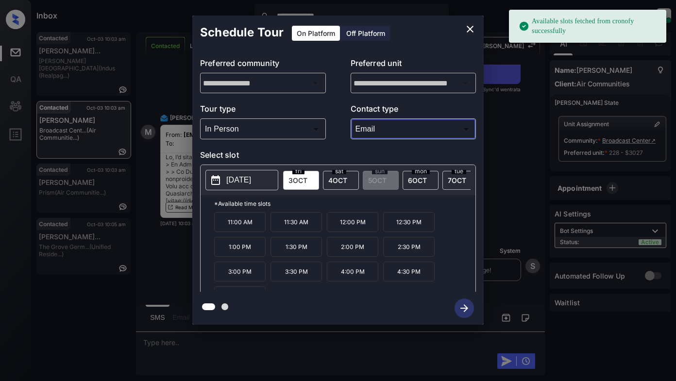
drag, startPoint x: 248, startPoint y: 177, endPoint x: 253, endPoint y: 177, distance: 4.9
click at [250, 177] on p "[DATE]" at bounding box center [238, 180] width 25 height 12
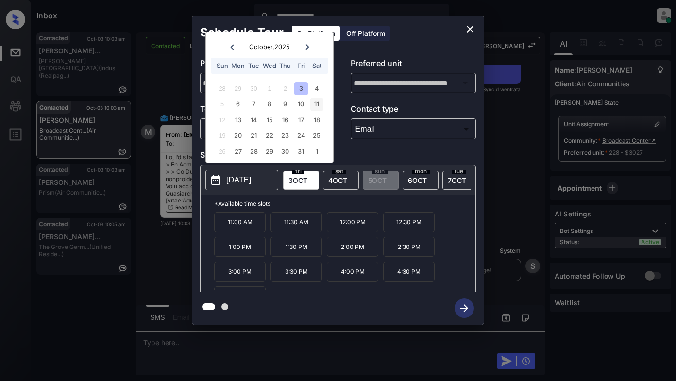
click at [320, 105] on div "11" at bounding box center [316, 104] width 13 height 13
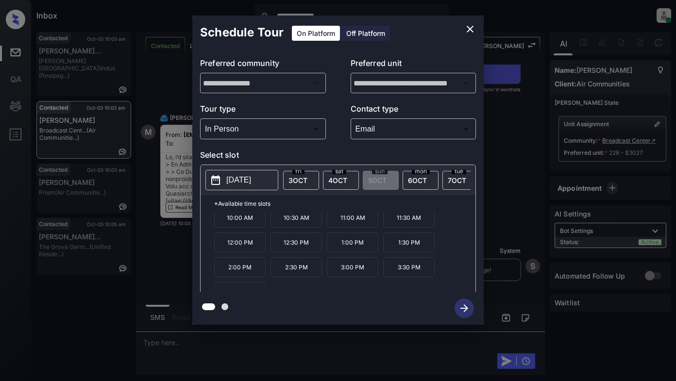
scroll to position [17, 0]
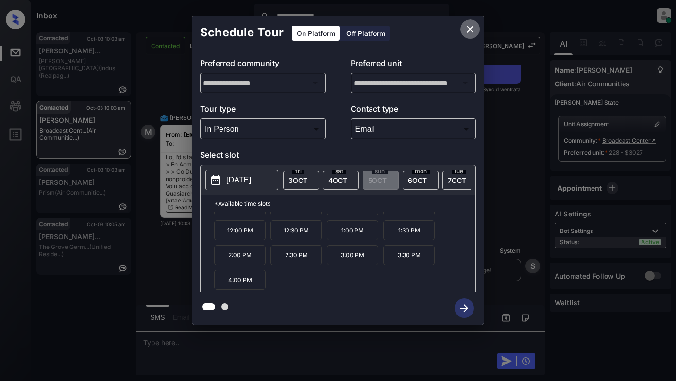
click at [470, 31] on icon "close" at bounding box center [470, 29] width 12 height 12
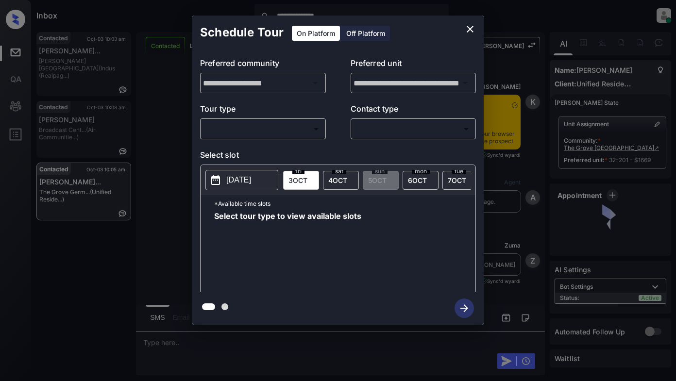
scroll to position [2628, 0]
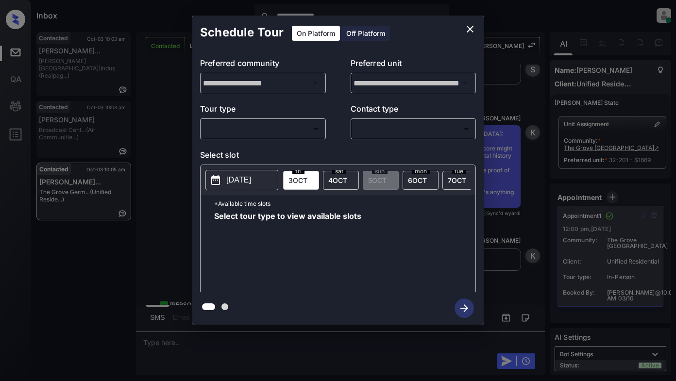
click at [274, 127] on body "**********" at bounding box center [338, 190] width 676 height 381
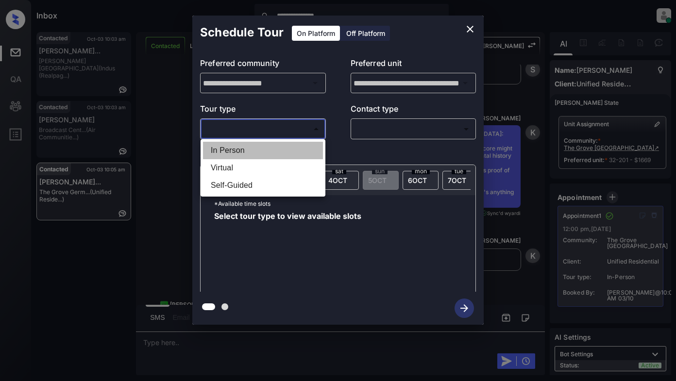
drag, startPoint x: 237, startPoint y: 150, endPoint x: 292, endPoint y: 144, distance: 55.7
click at [242, 150] on li "In Person" at bounding box center [263, 150] width 120 height 17
type input "********"
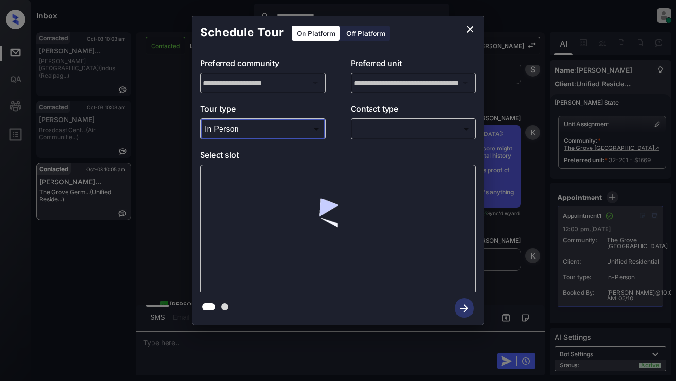
click at [377, 129] on body "**********" at bounding box center [338, 190] width 676 height 381
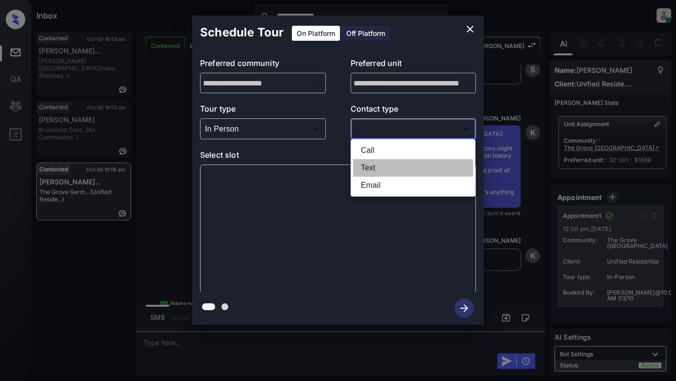
click at [370, 166] on li "Text" at bounding box center [413, 167] width 120 height 17
type input "****"
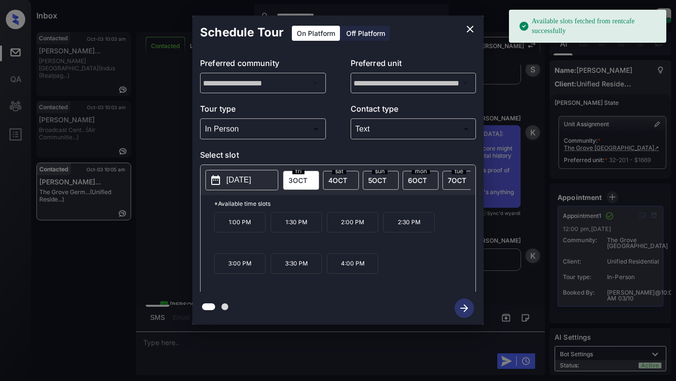
drag, startPoint x: 241, startPoint y: 185, endPoint x: 249, endPoint y: 179, distance: 9.7
click at [241, 185] on p "[DATE]" at bounding box center [238, 180] width 25 height 12
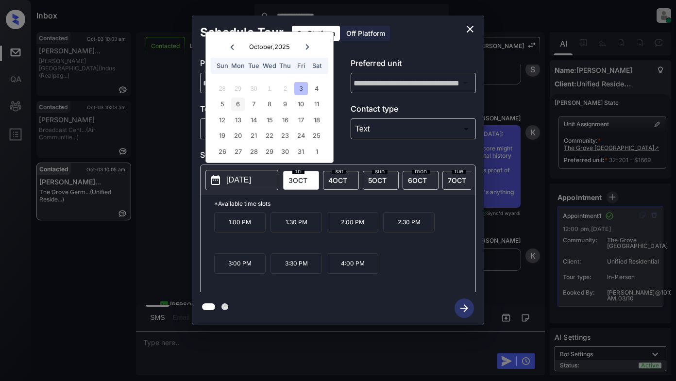
click at [234, 105] on div "6" at bounding box center [237, 104] width 13 height 13
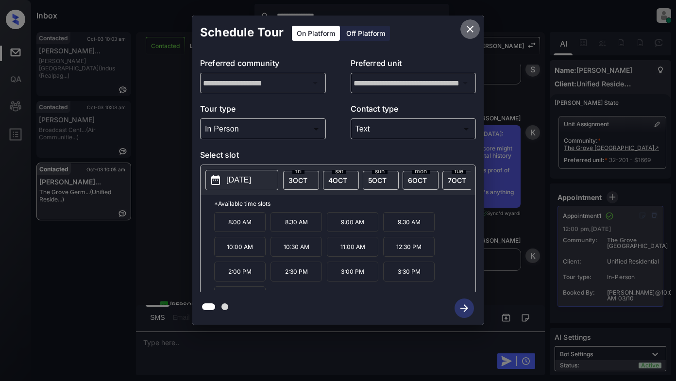
click at [469, 32] on icon "close" at bounding box center [470, 29] width 12 height 12
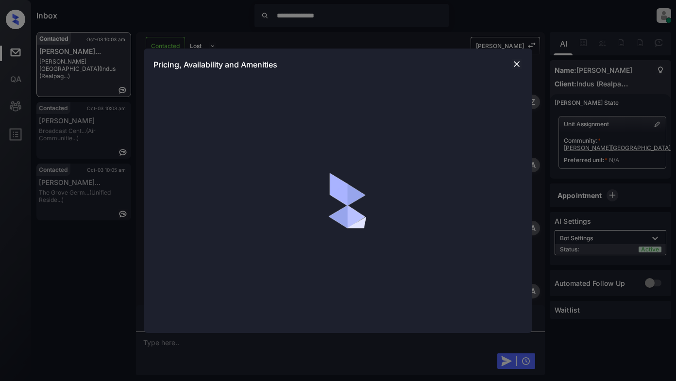
scroll to position [330, 0]
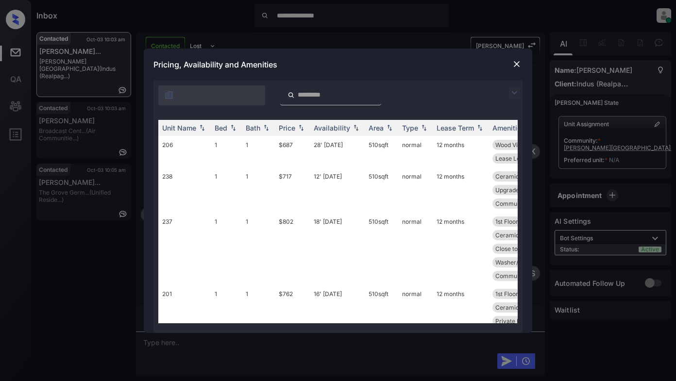
click at [513, 95] on img at bounding box center [515, 93] width 12 height 12
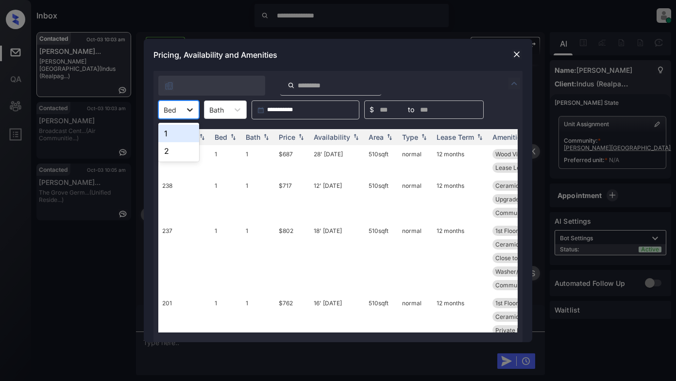
click at [188, 112] on icon at bounding box center [190, 110] width 10 height 10
click at [177, 133] on div "1" at bounding box center [178, 133] width 41 height 17
click at [298, 138] on img at bounding box center [301, 137] width 10 height 7
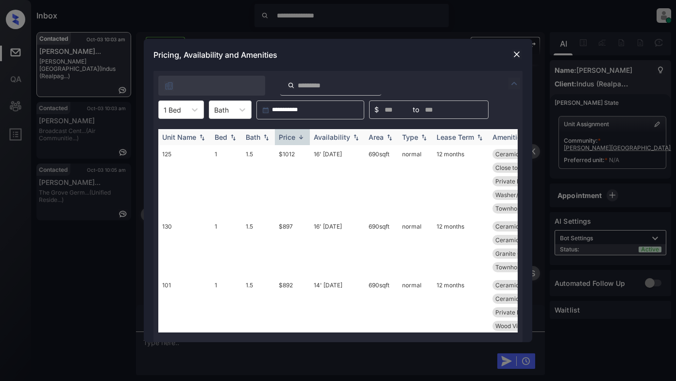
click at [298, 138] on img at bounding box center [301, 137] width 10 height 7
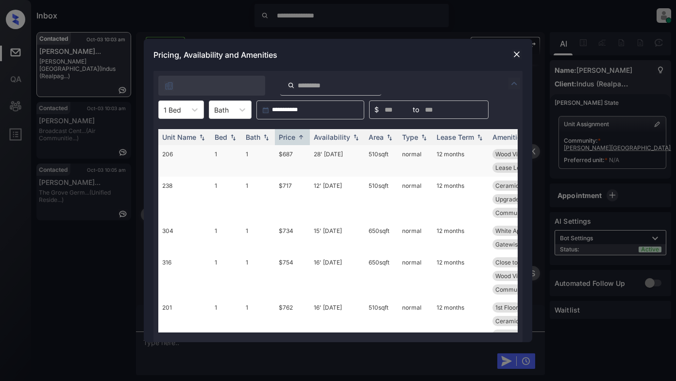
click at [287, 156] on td "$687" at bounding box center [292, 161] width 35 height 32
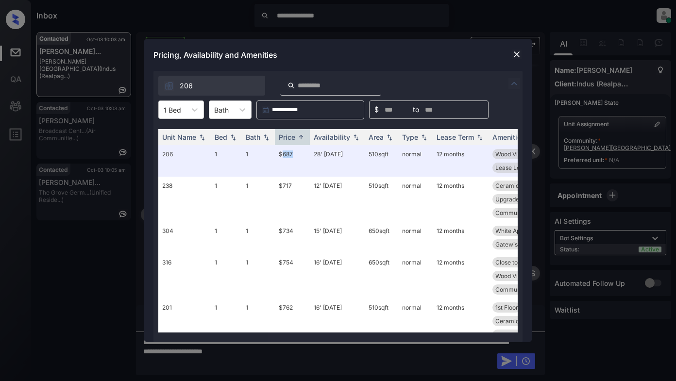
click at [514, 55] on img at bounding box center [517, 55] width 10 height 10
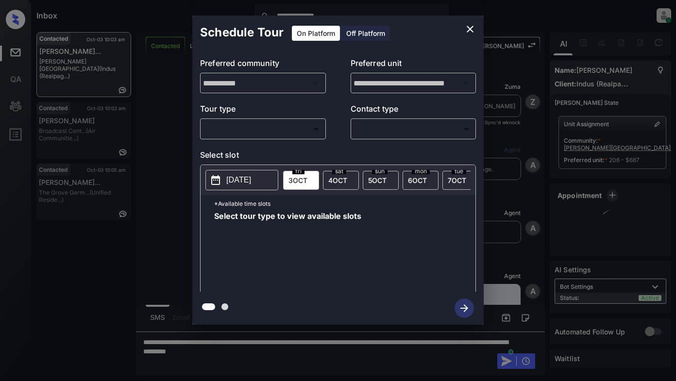
scroll to position [539, 0]
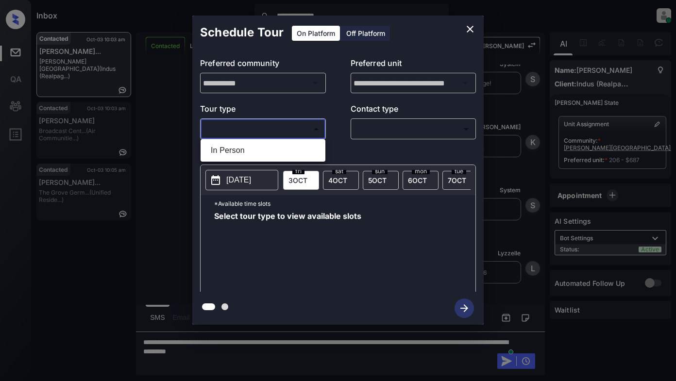
click at [279, 131] on body "**********" at bounding box center [338, 190] width 676 height 381
drag, startPoint x: 240, startPoint y: 152, endPoint x: 356, endPoint y: 127, distance: 118.7
click at [247, 152] on li "In Person" at bounding box center [263, 150] width 120 height 17
type input "********"
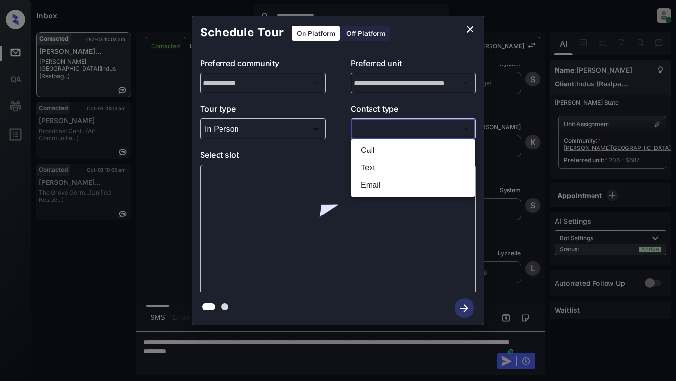
click at [384, 126] on body "**********" at bounding box center [338, 190] width 676 height 381
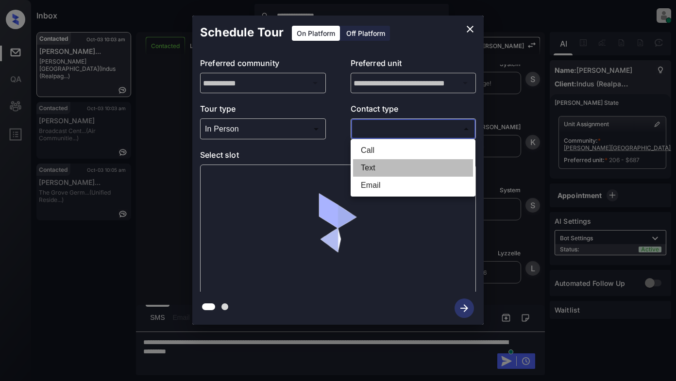
click at [374, 167] on li "Text" at bounding box center [413, 167] width 120 height 17
type input "****"
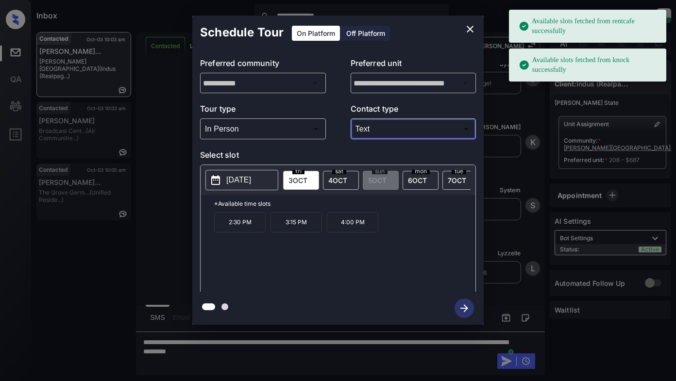
click at [248, 185] on p "[DATE]" at bounding box center [238, 180] width 25 height 12
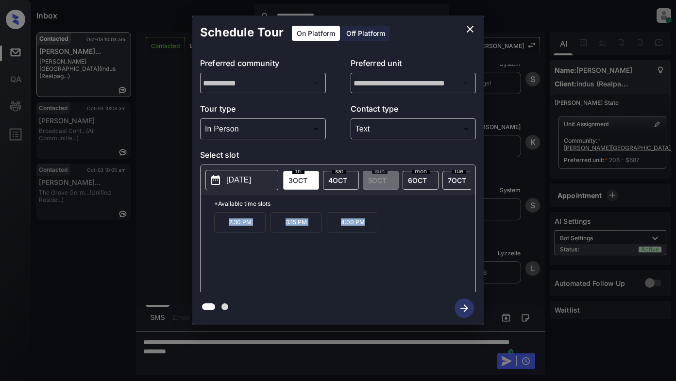
drag, startPoint x: 220, startPoint y: 227, endPoint x: 363, endPoint y: 233, distance: 143.9
click at [368, 233] on div "2:30 PM 3:15 PM 4:00 PM" at bounding box center [344, 251] width 261 height 78
copy div "2:30 PM 3:15 PM 4:00 PM"
click at [467, 31] on icon "close" at bounding box center [470, 29] width 12 height 12
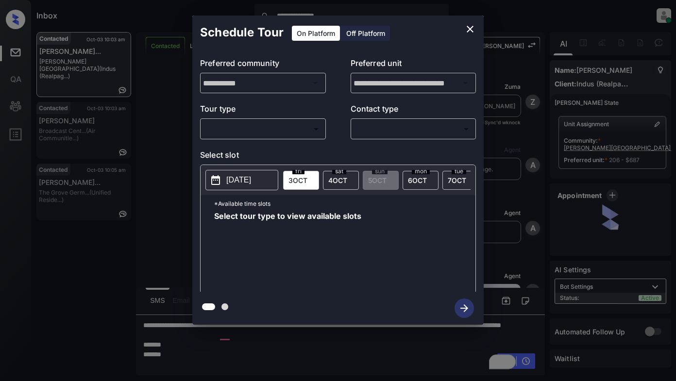
scroll to position [539, 0]
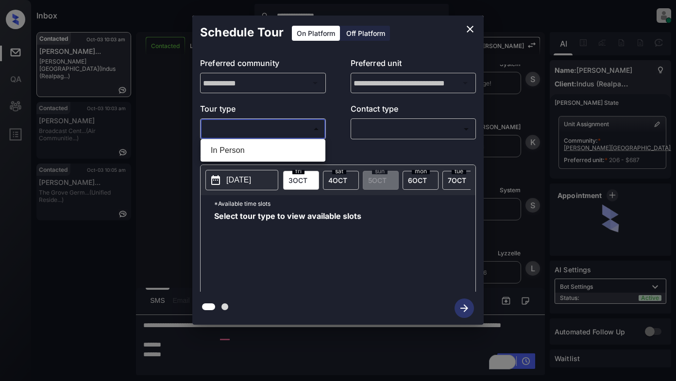
drag, startPoint x: 281, startPoint y: 125, endPoint x: 284, endPoint y: 136, distance: 11.0
click at [281, 126] on body "**********" at bounding box center [338, 190] width 676 height 381
click at [248, 151] on li "In Person" at bounding box center [263, 150] width 120 height 17
type input "********"
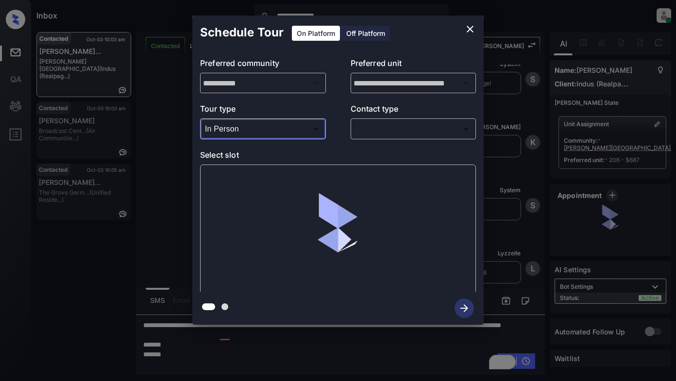
click at [383, 134] on body "**********" at bounding box center [338, 190] width 676 height 381
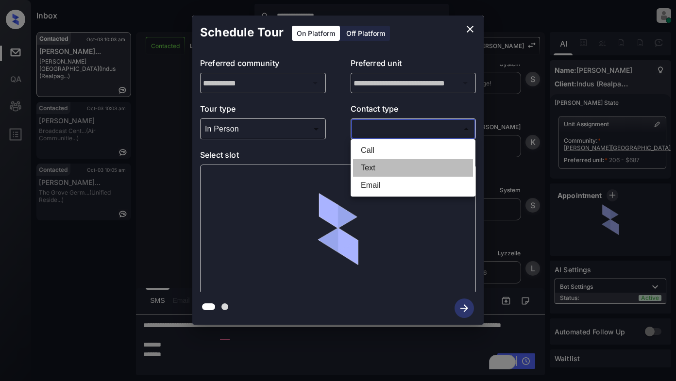
click at [370, 168] on li "Text" at bounding box center [413, 167] width 120 height 17
type input "****"
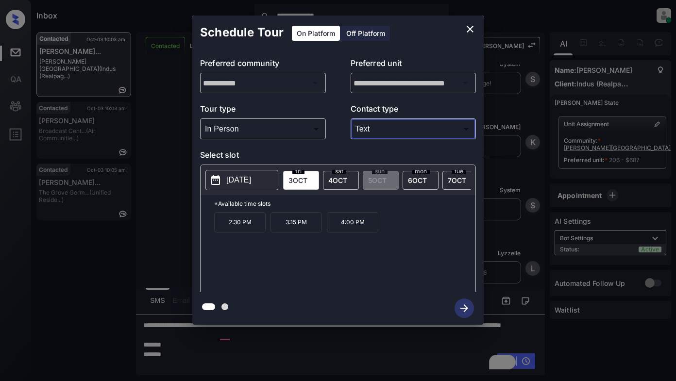
click at [473, 30] on icon "close" at bounding box center [470, 29] width 12 height 12
